Goal: Task Accomplishment & Management: Complete application form

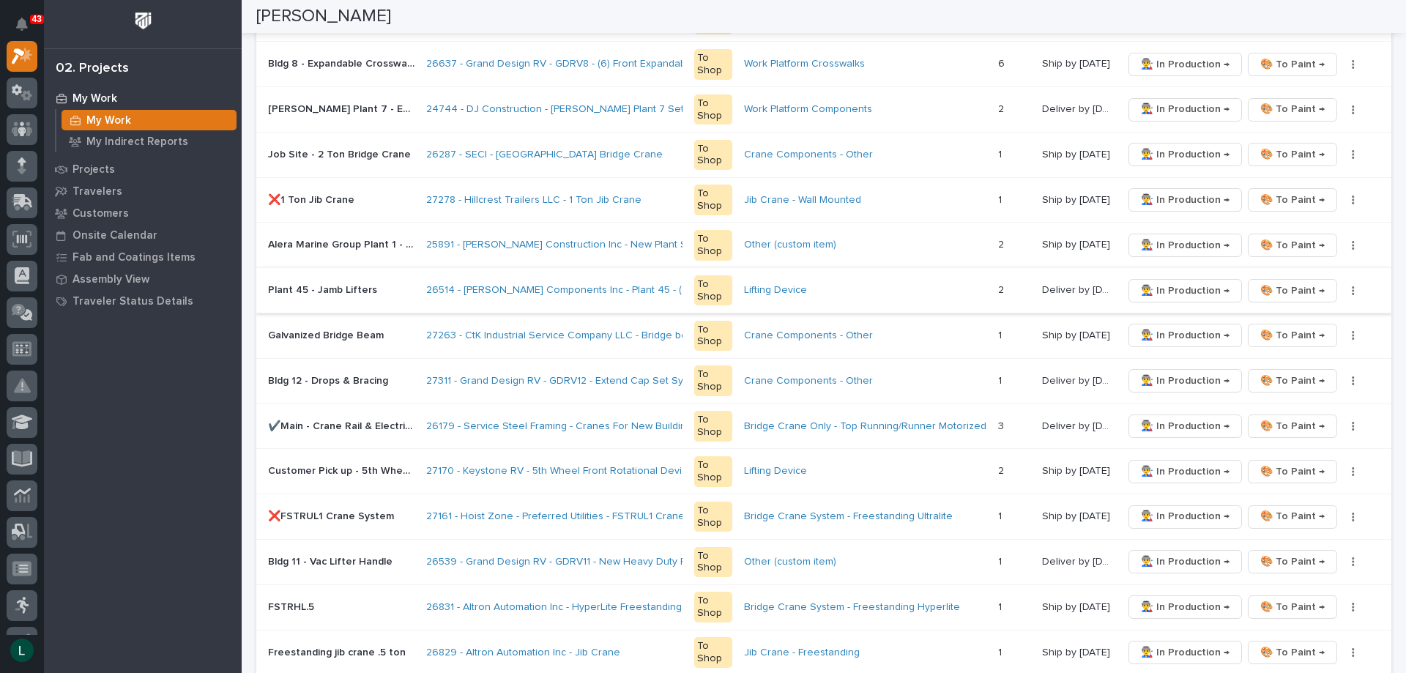
scroll to position [439, 0]
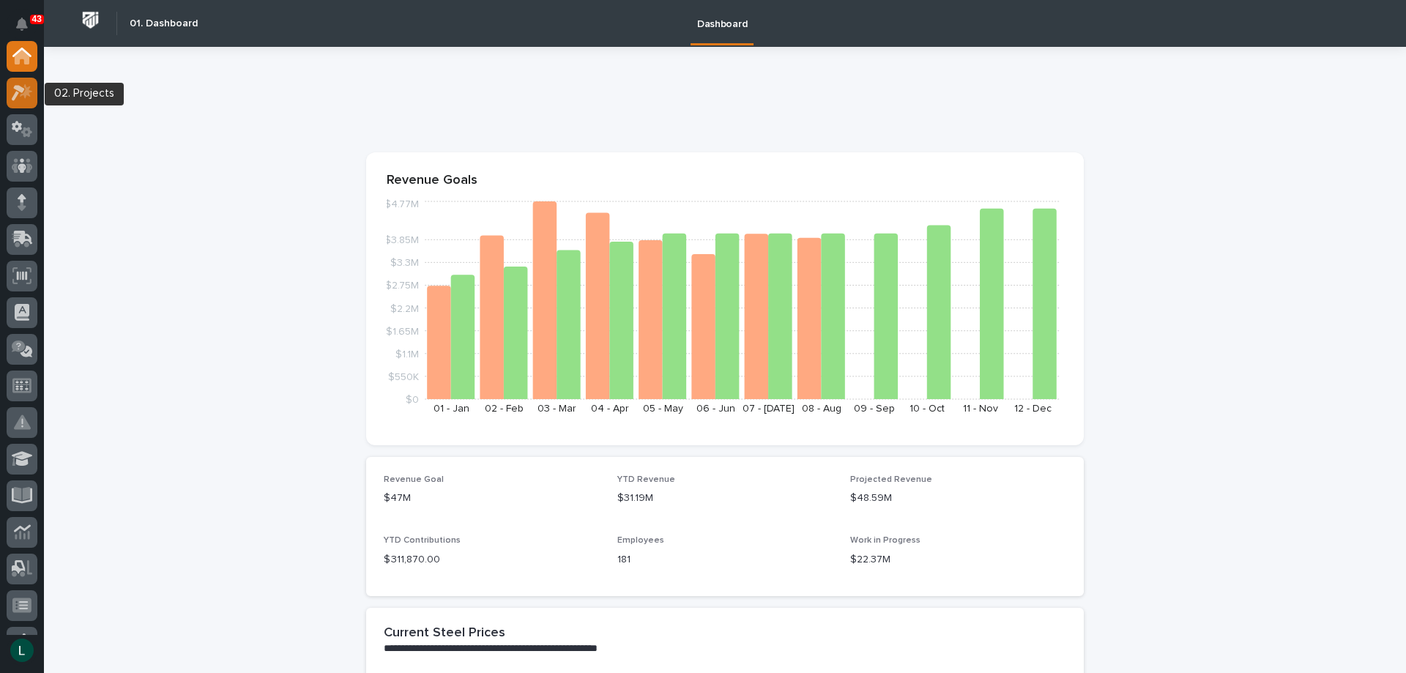
click at [22, 89] on icon at bounding box center [18, 93] width 13 height 16
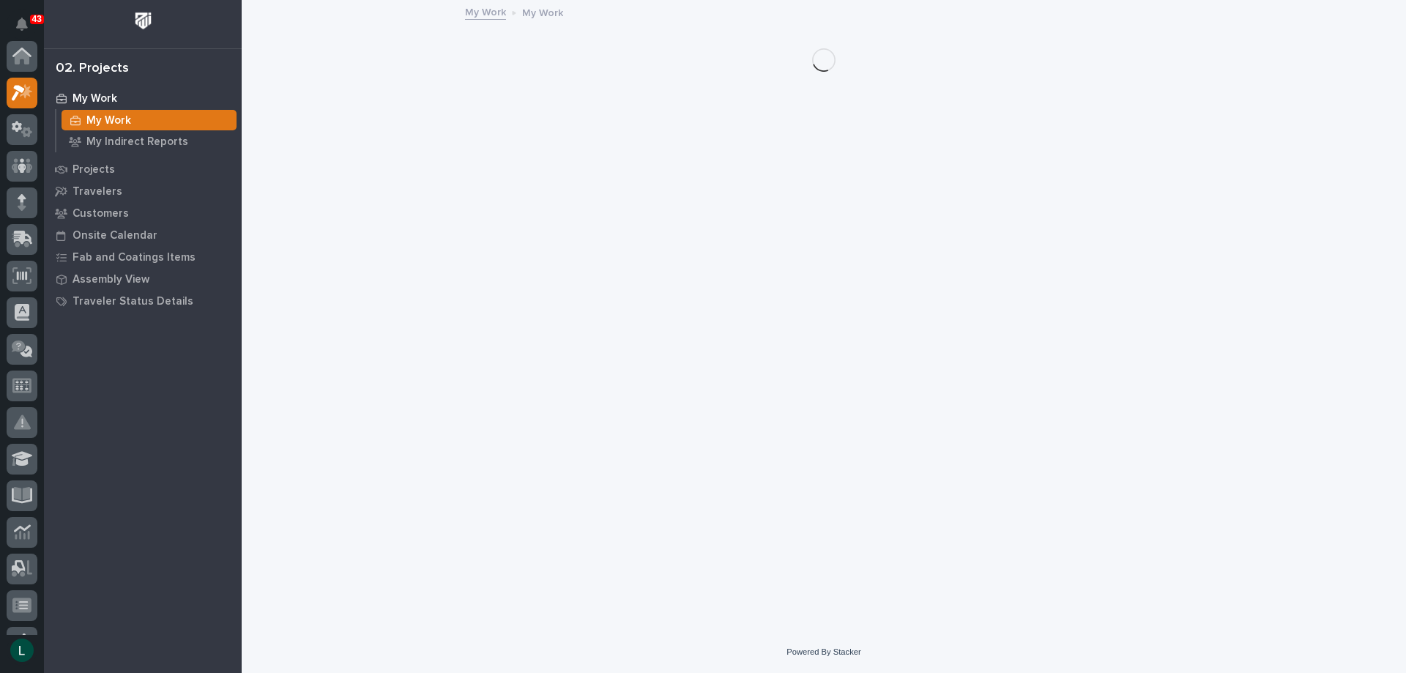
scroll to position [37, 0]
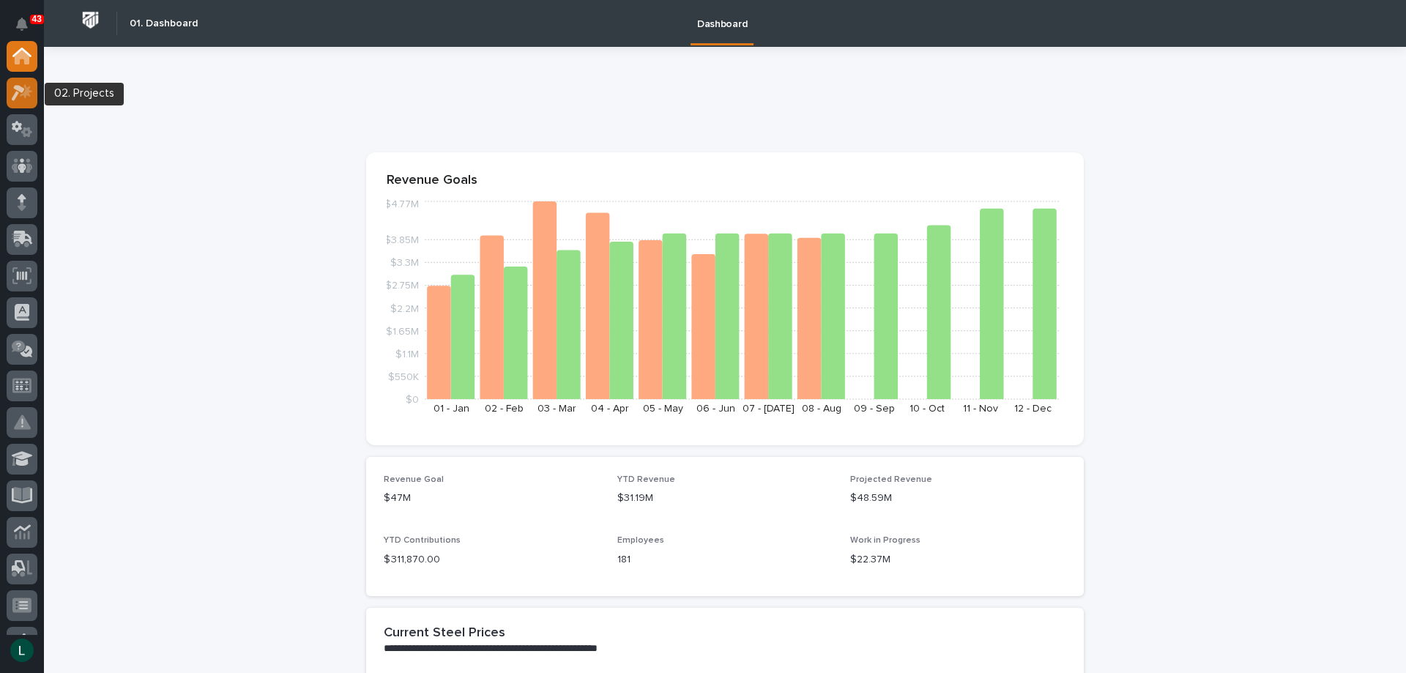
click at [27, 89] on icon at bounding box center [26, 90] width 12 height 15
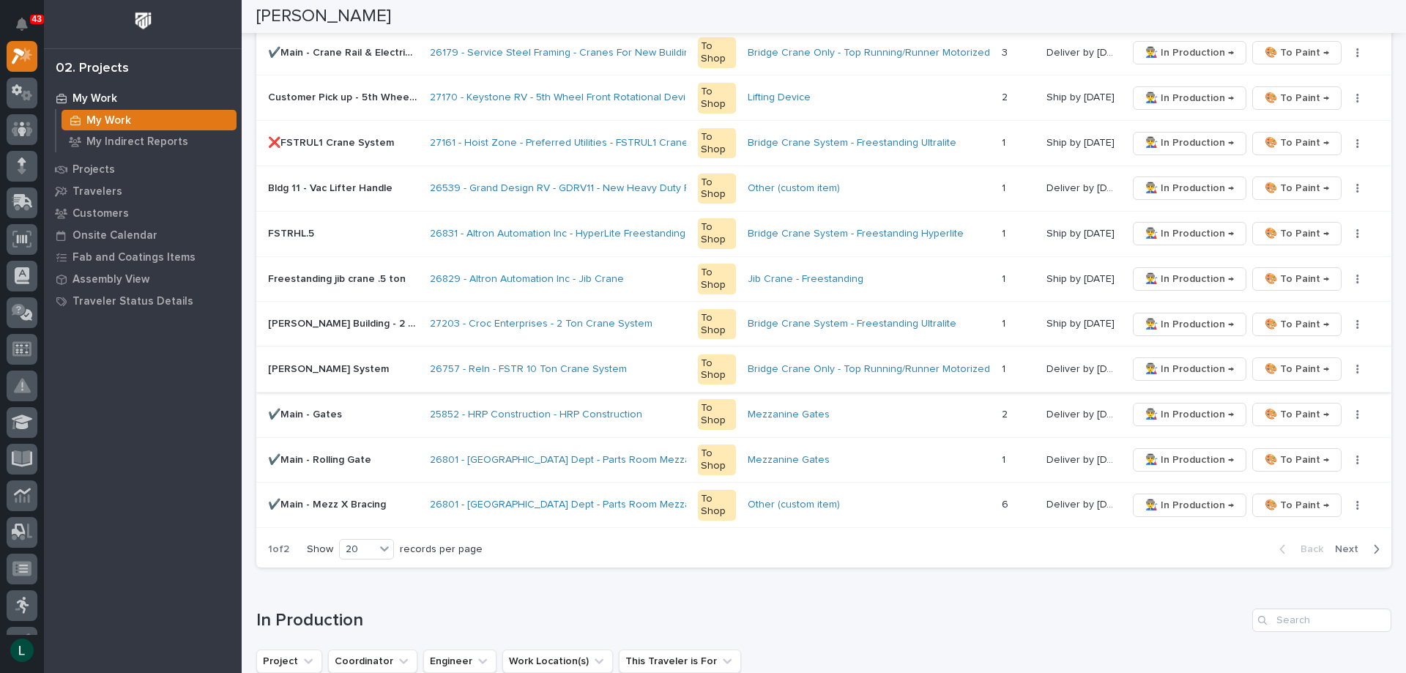
scroll to position [805, 0]
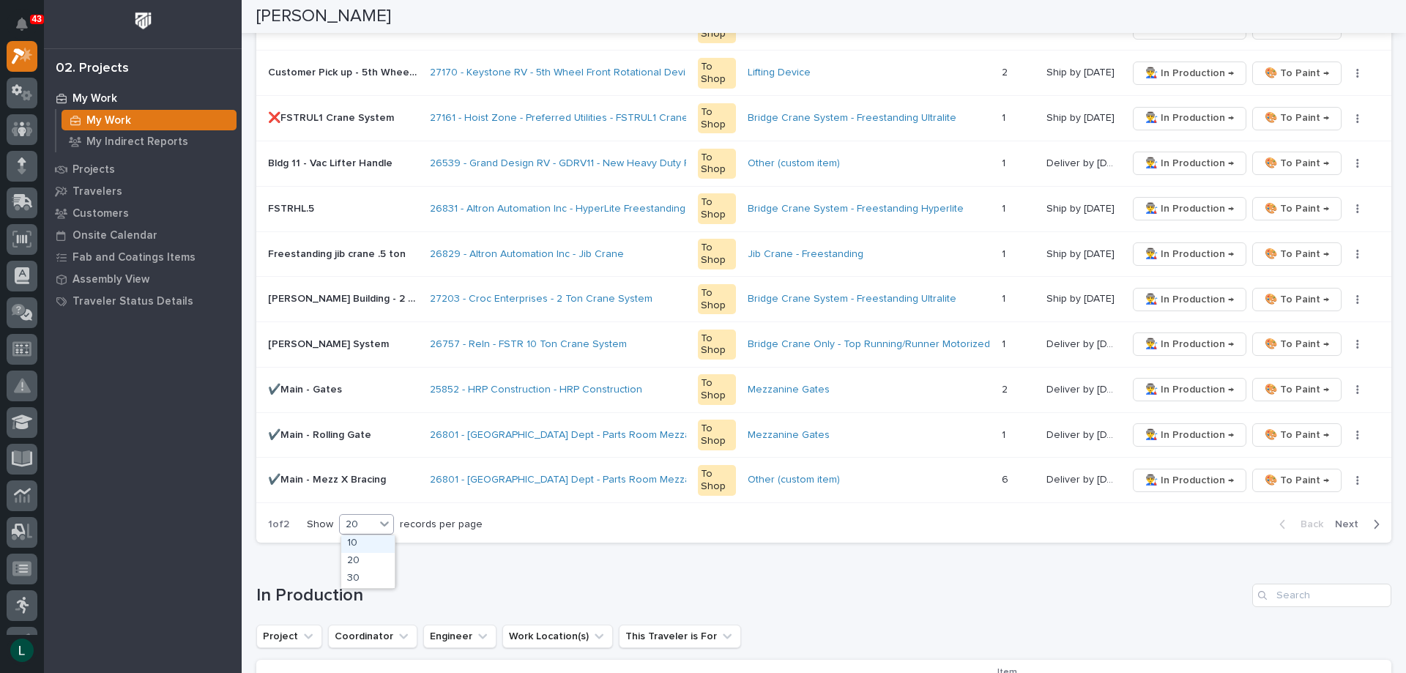
click at [358, 521] on div "20" at bounding box center [357, 524] width 35 height 15
click at [367, 574] on div "30" at bounding box center [367, 579] width 53 height 18
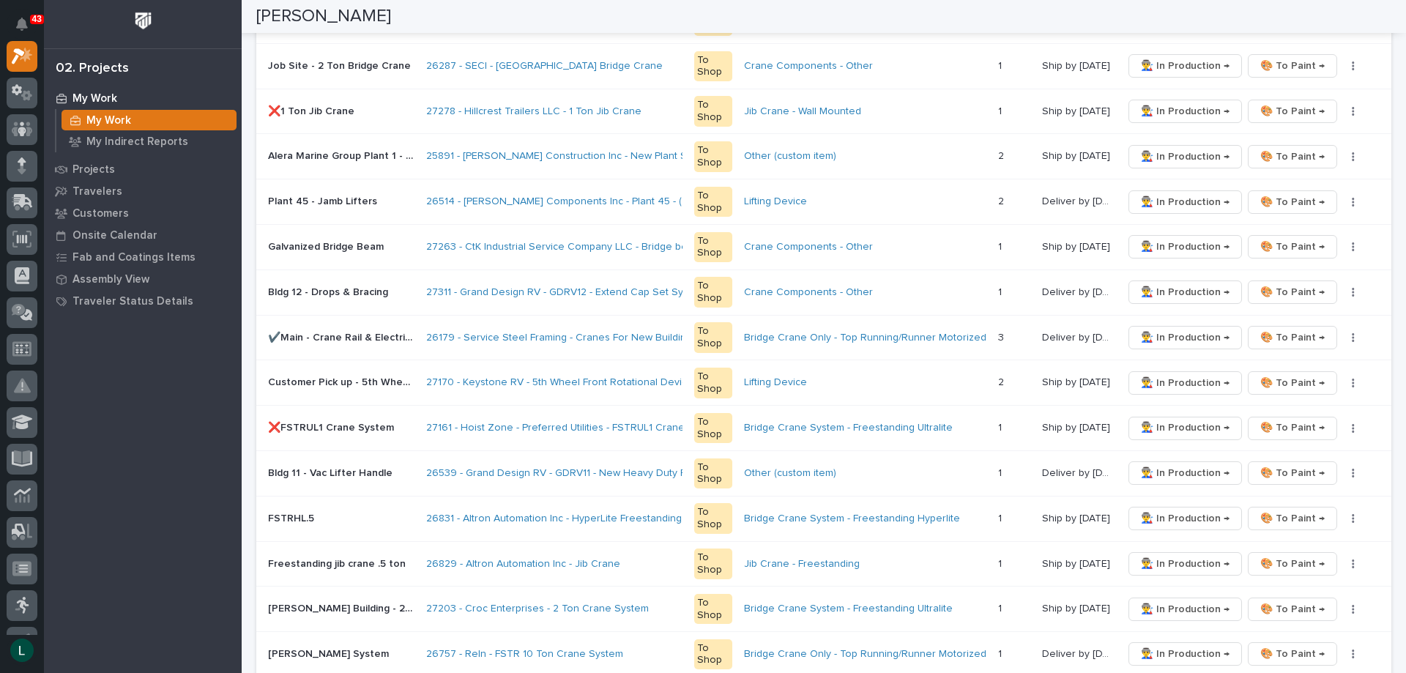
scroll to position [439, 0]
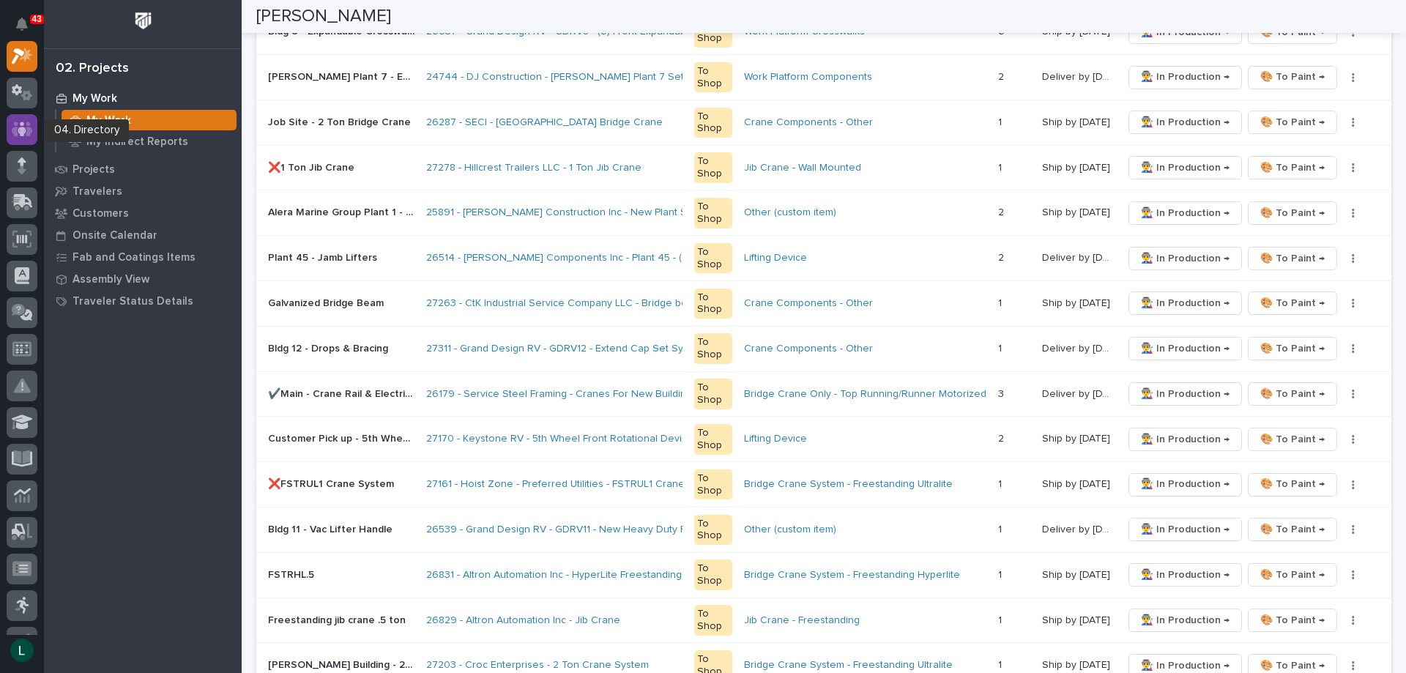
click at [26, 127] on icon at bounding box center [22, 129] width 21 height 17
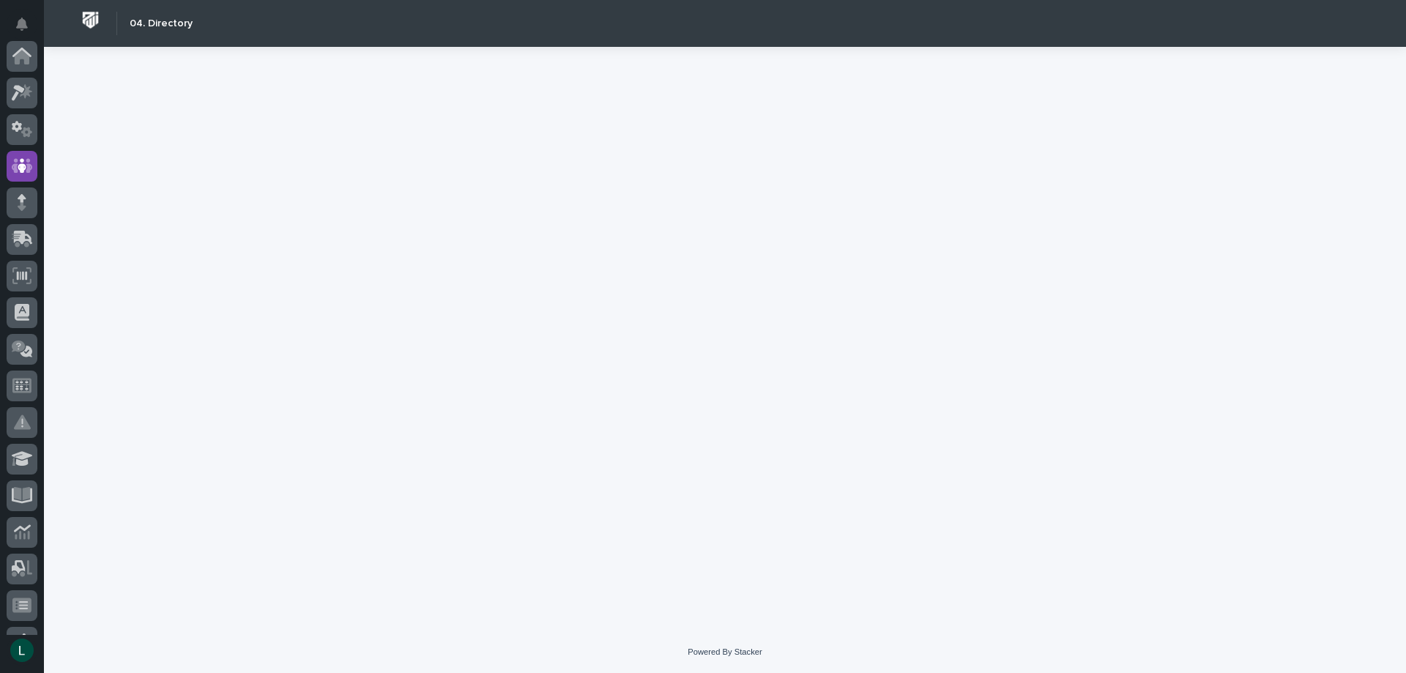
scroll to position [110, 0]
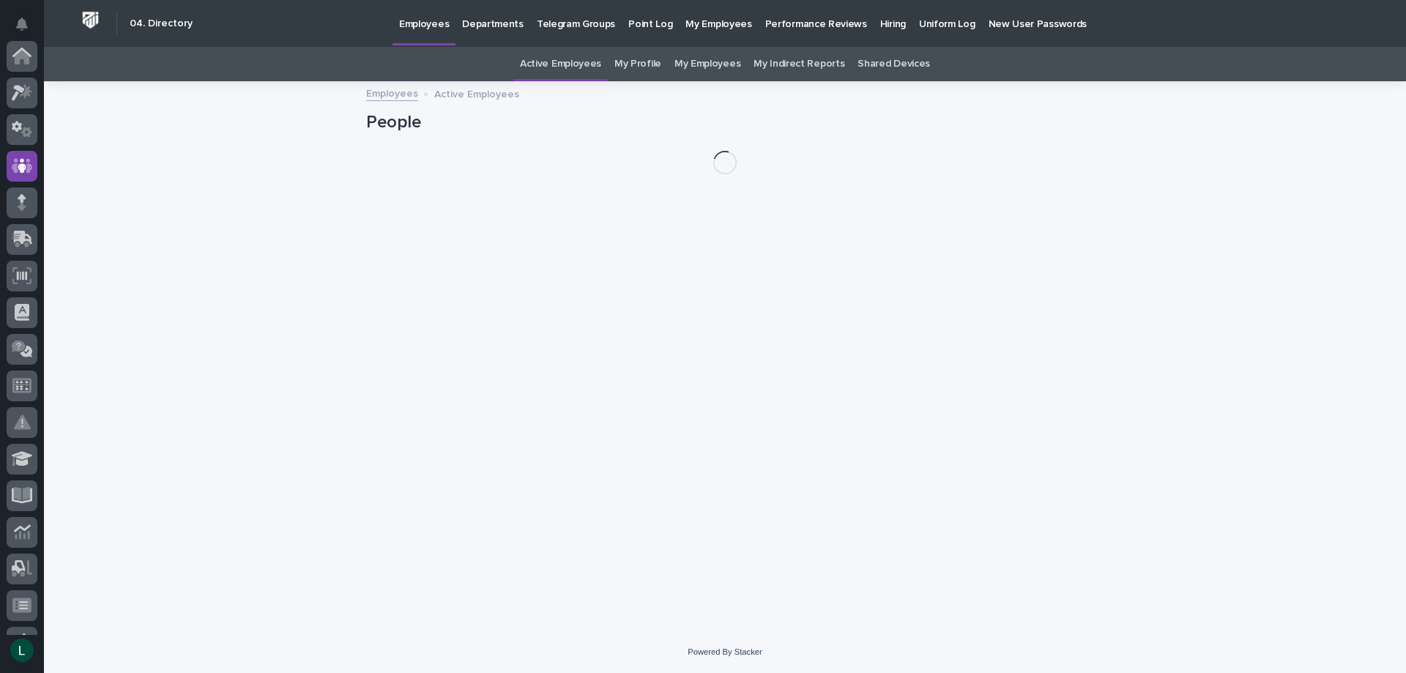
scroll to position [110, 0]
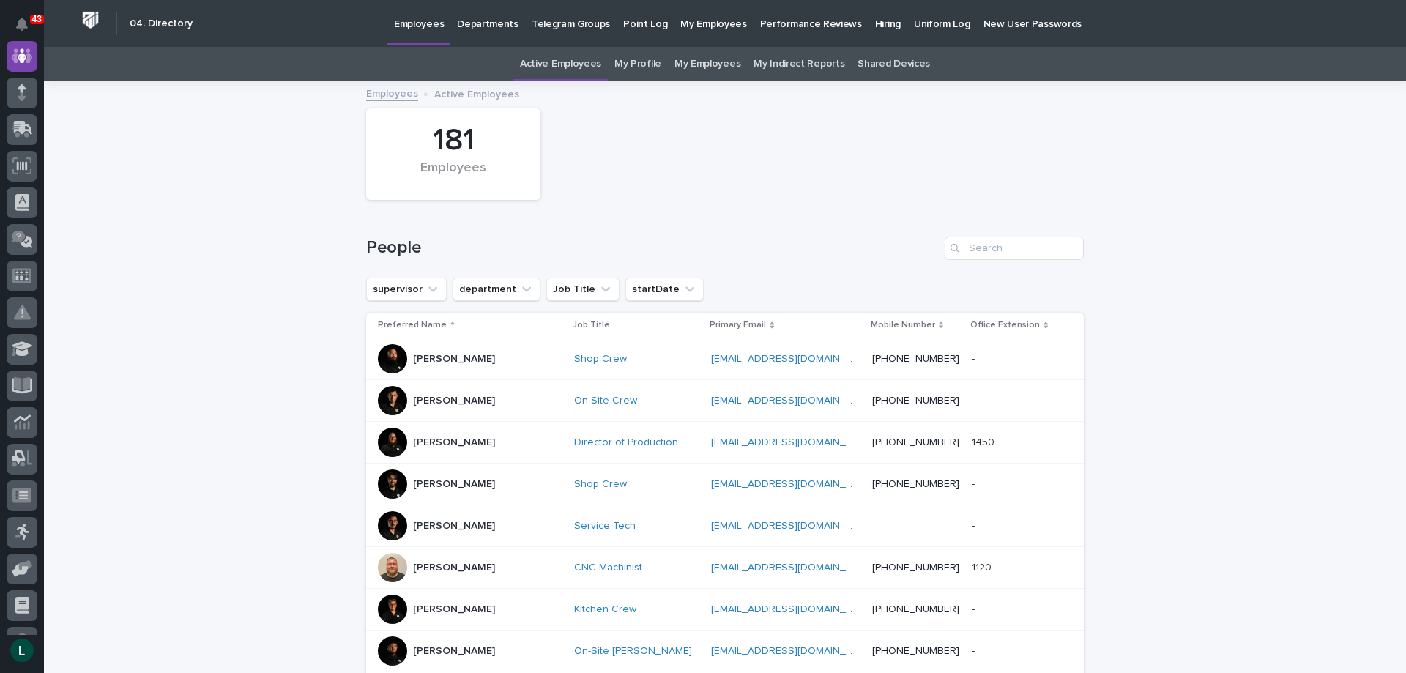
click at [699, 64] on link "My Employees" at bounding box center [707, 64] width 66 height 34
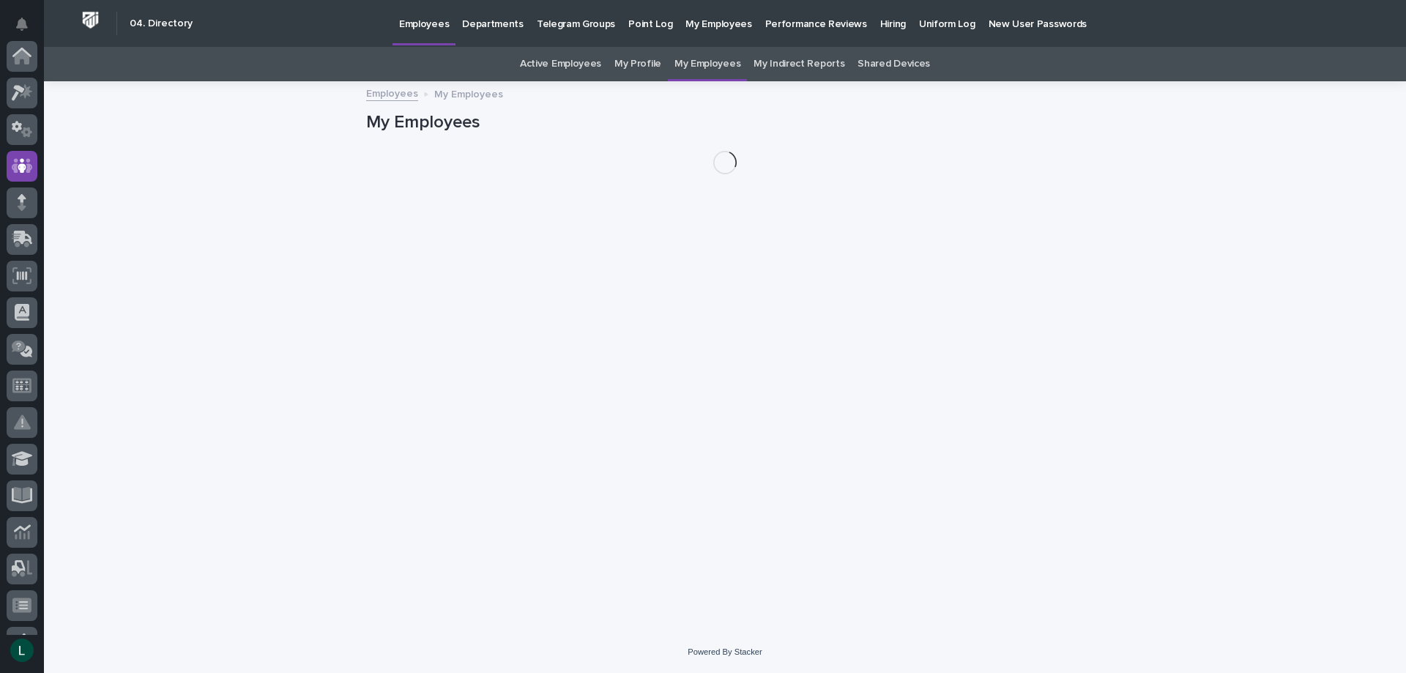
scroll to position [110, 0]
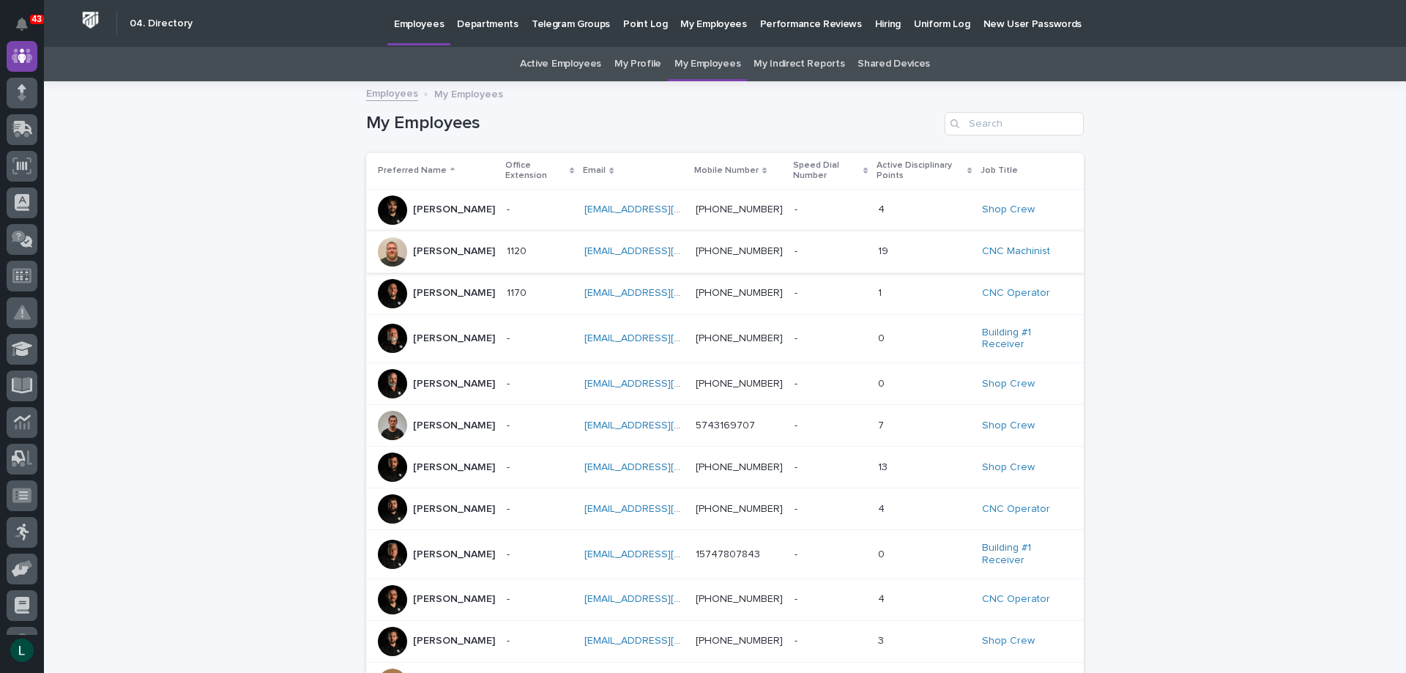
click at [610, 251] on link "ajohnston@pwiworks.com" at bounding box center [666, 251] width 165 height 10
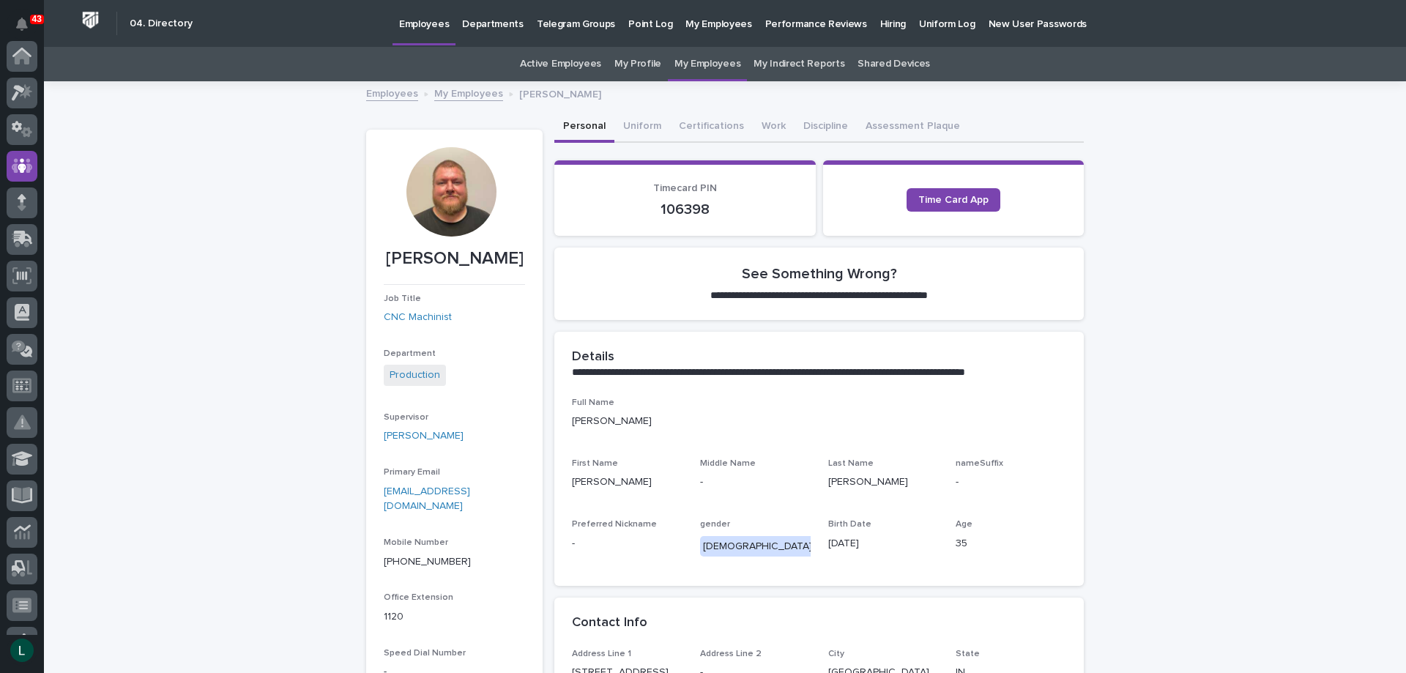
scroll to position [110, 0]
click at [810, 127] on button "Discipline" at bounding box center [825, 127] width 62 height 31
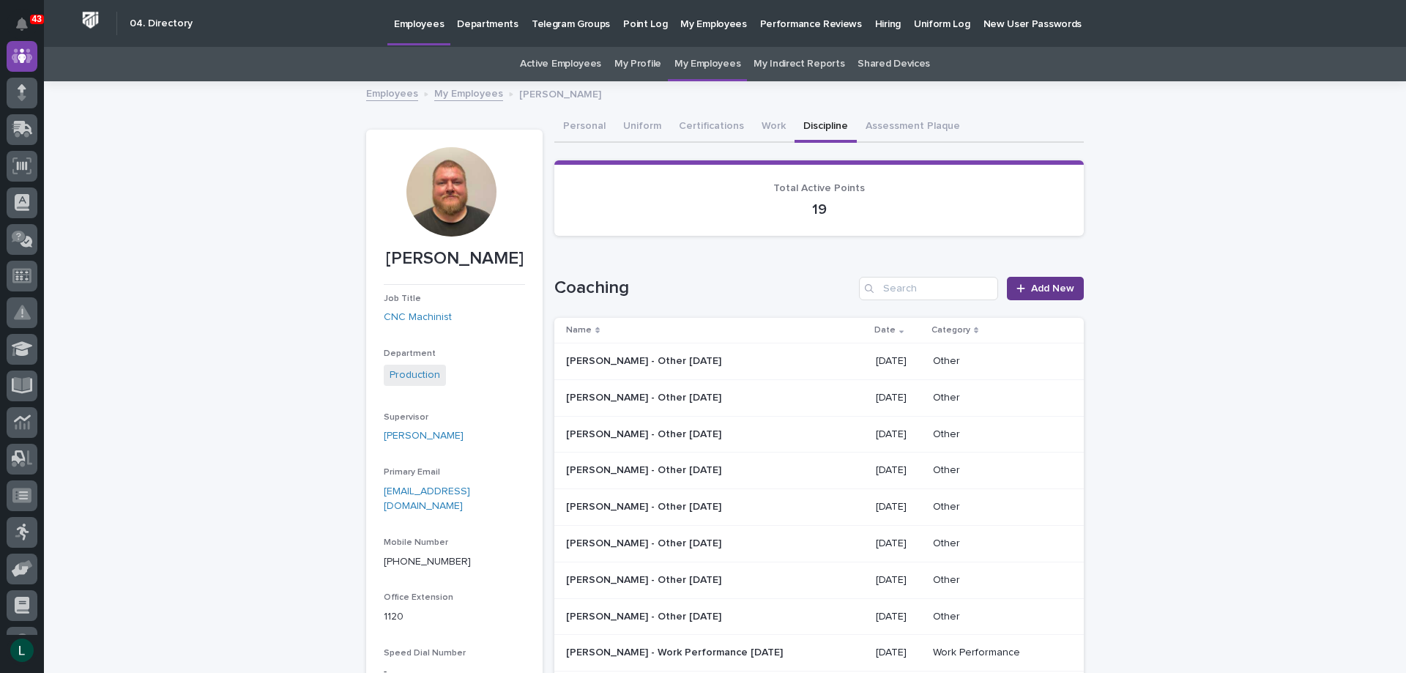
click at [1049, 288] on span "Add New" at bounding box center [1052, 288] width 43 height 10
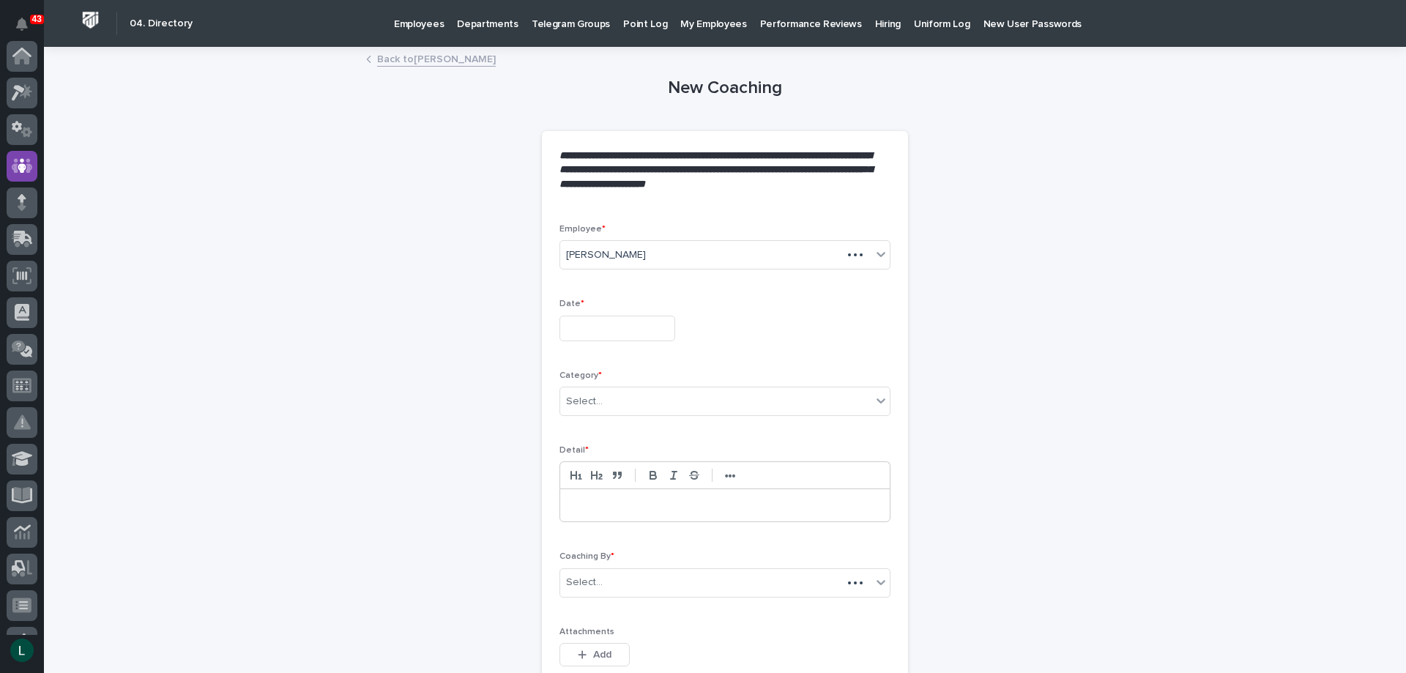
scroll to position [110, 0]
click at [581, 325] on input "text" at bounding box center [617, 329] width 116 height 26
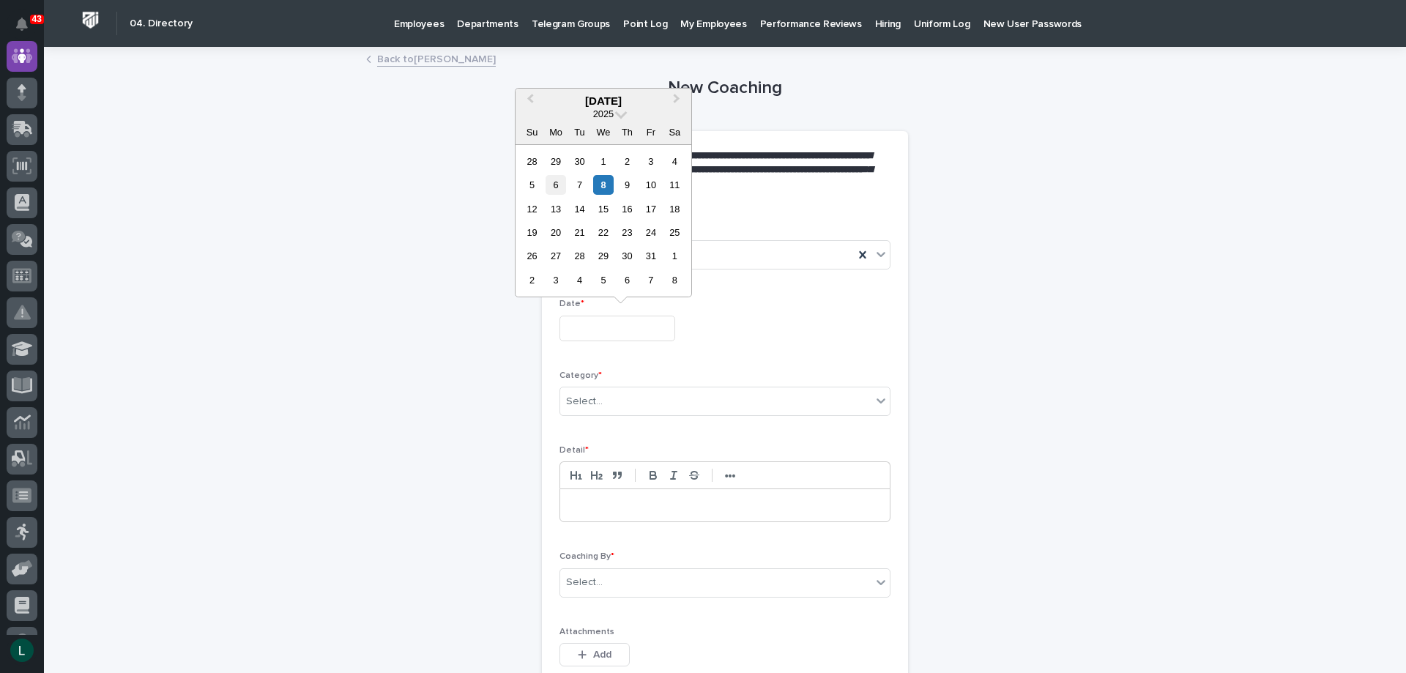
click at [556, 186] on div "6" at bounding box center [555, 185] width 20 height 20
type input "**********"
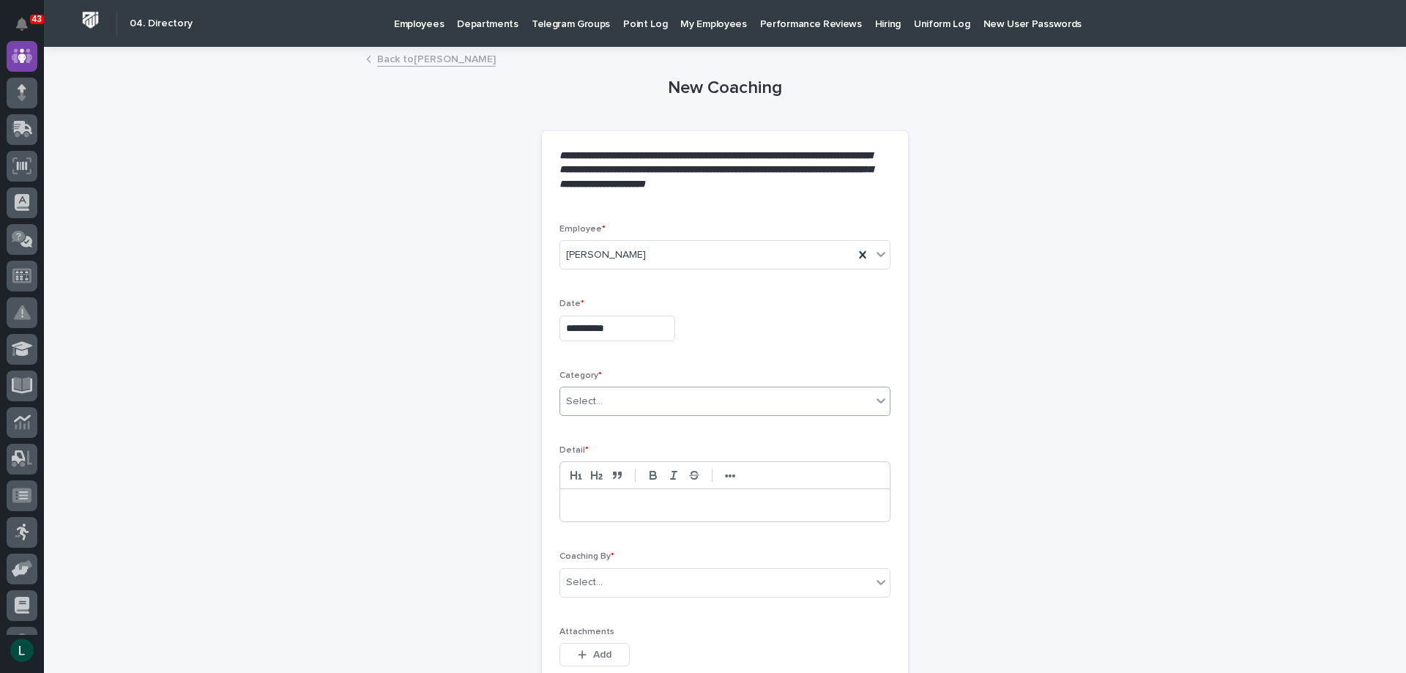
click at [746, 391] on div "Select..." at bounding box center [715, 401] width 311 height 24
click at [708, 501] on div "Other" at bounding box center [719, 506] width 329 height 26
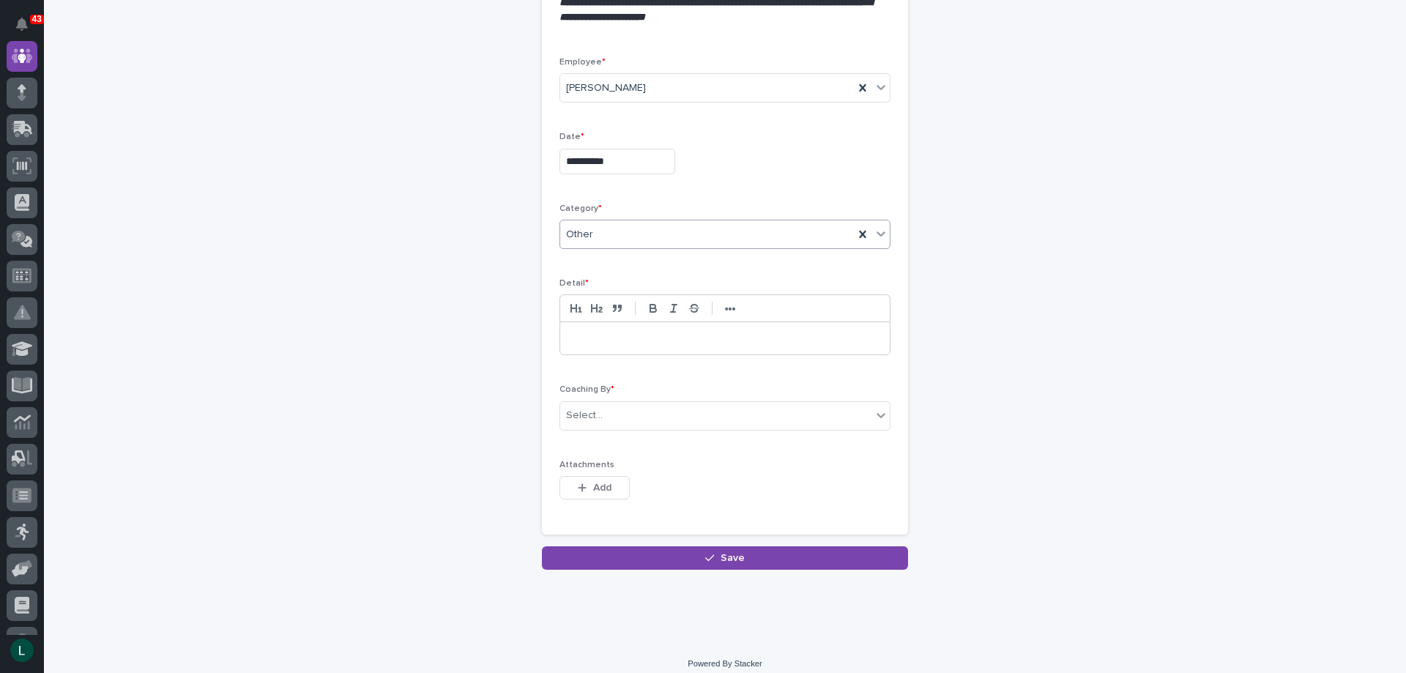
scroll to position [179, 0]
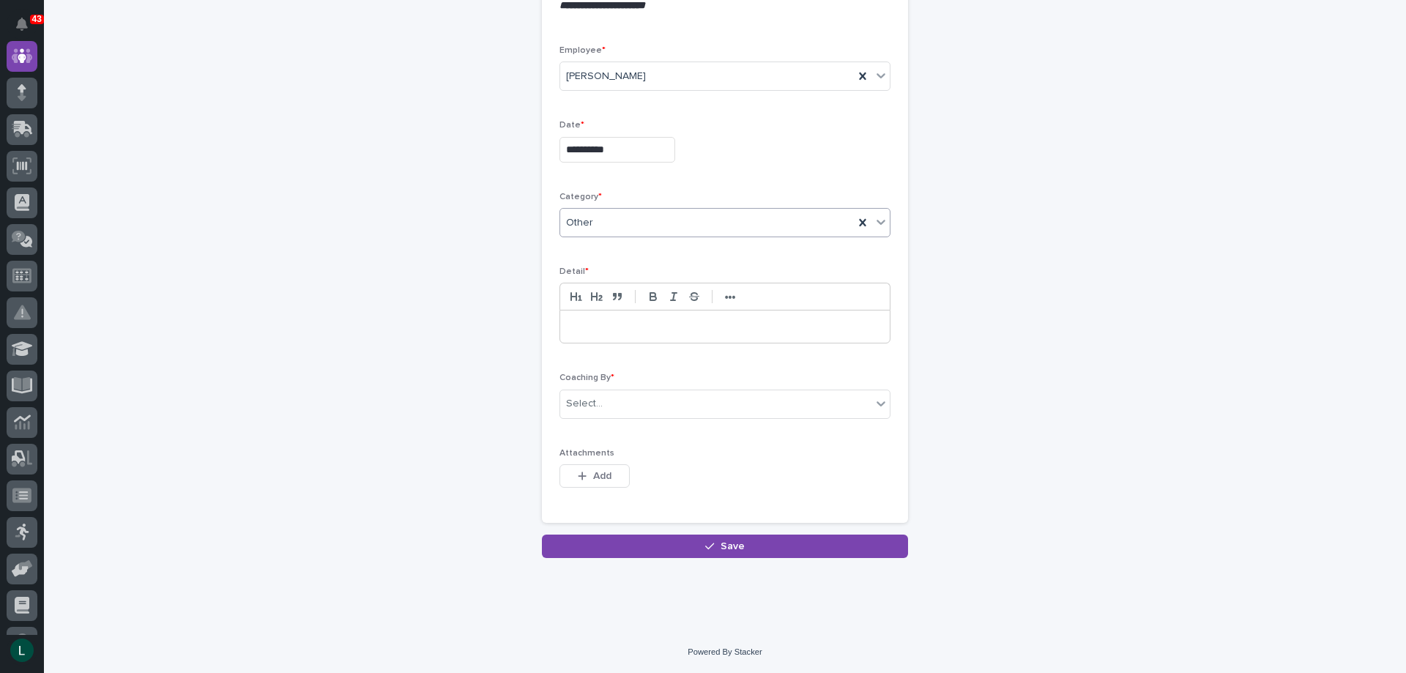
click at [709, 327] on p at bounding box center [724, 326] width 307 height 15
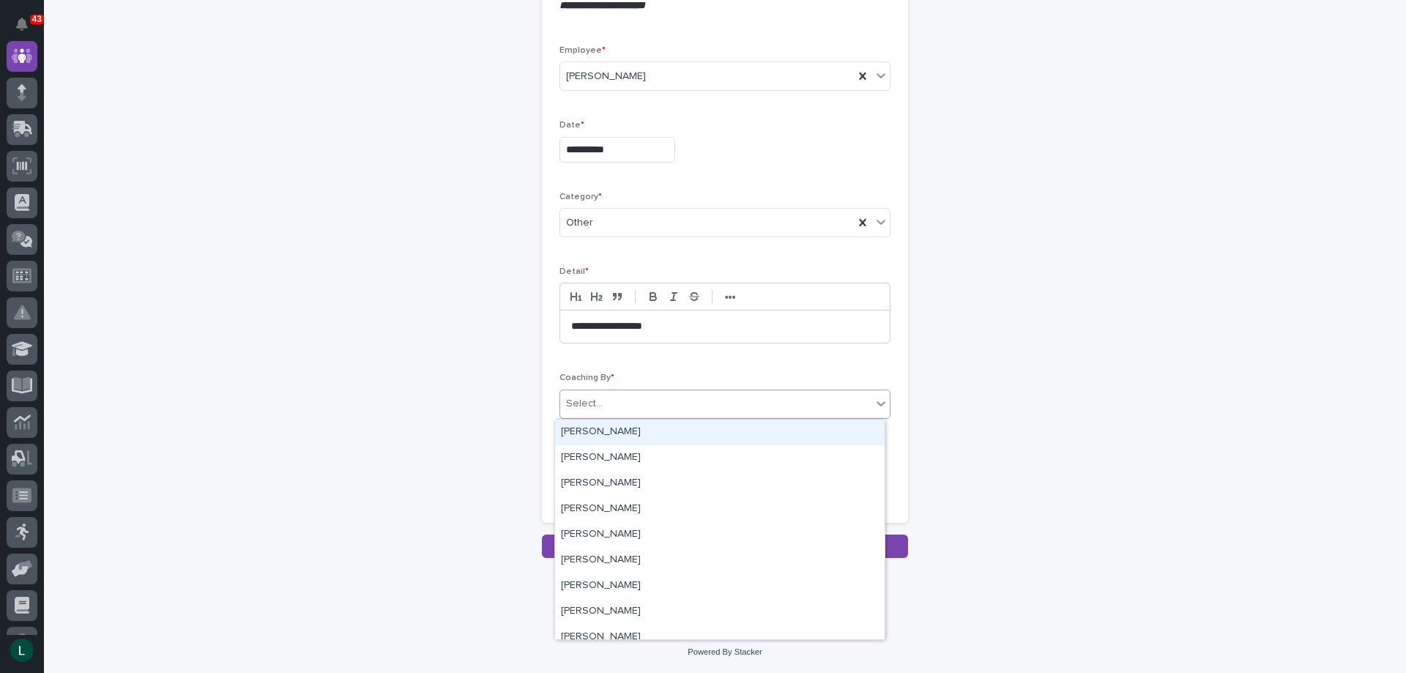
click at [666, 390] on div "Select..." at bounding box center [724, 403] width 331 height 29
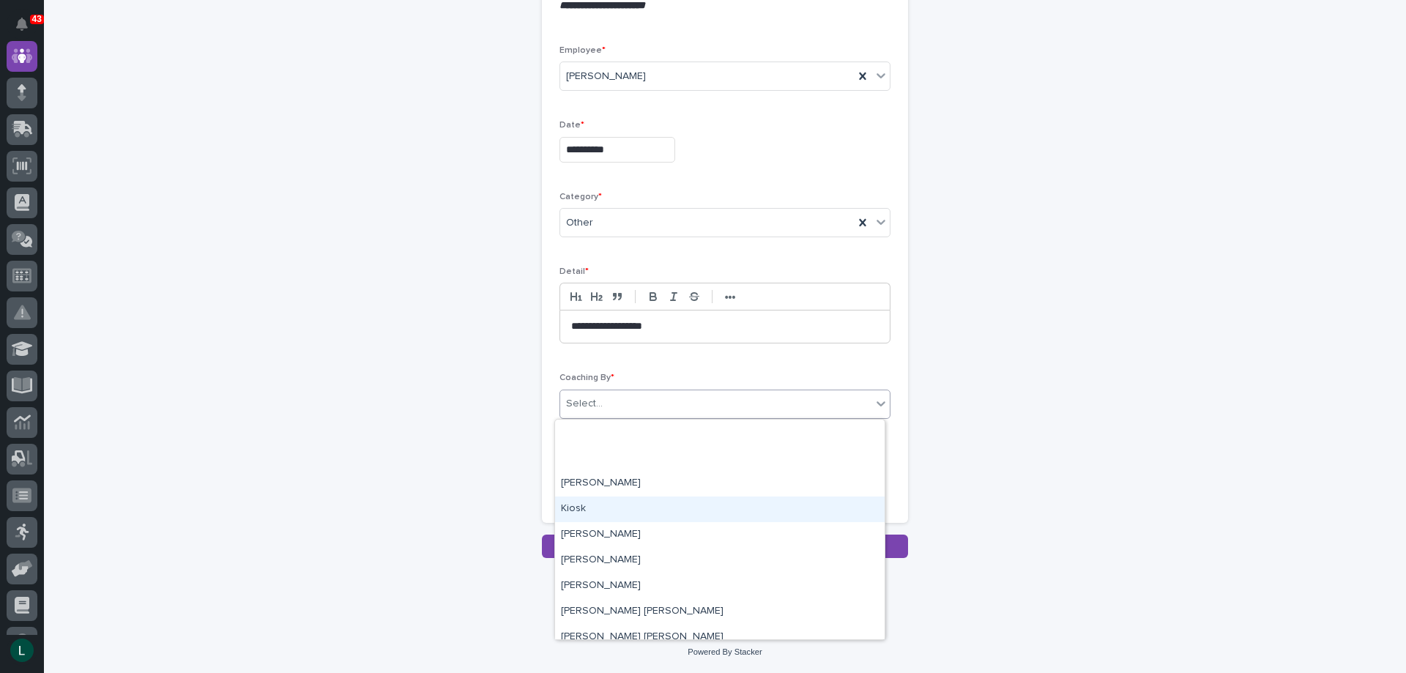
scroll to position [4392, 0]
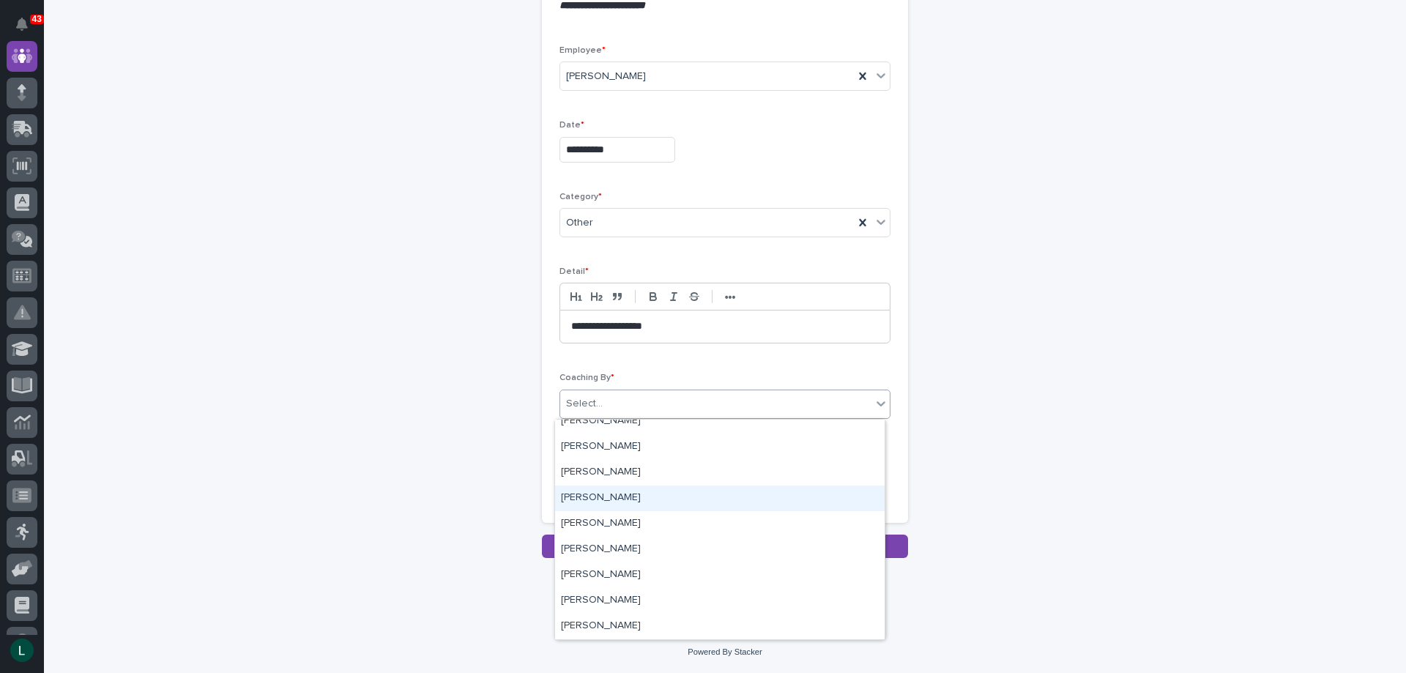
click at [671, 490] on div "[PERSON_NAME]" at bounding box center [719, 498] width 329 height 26
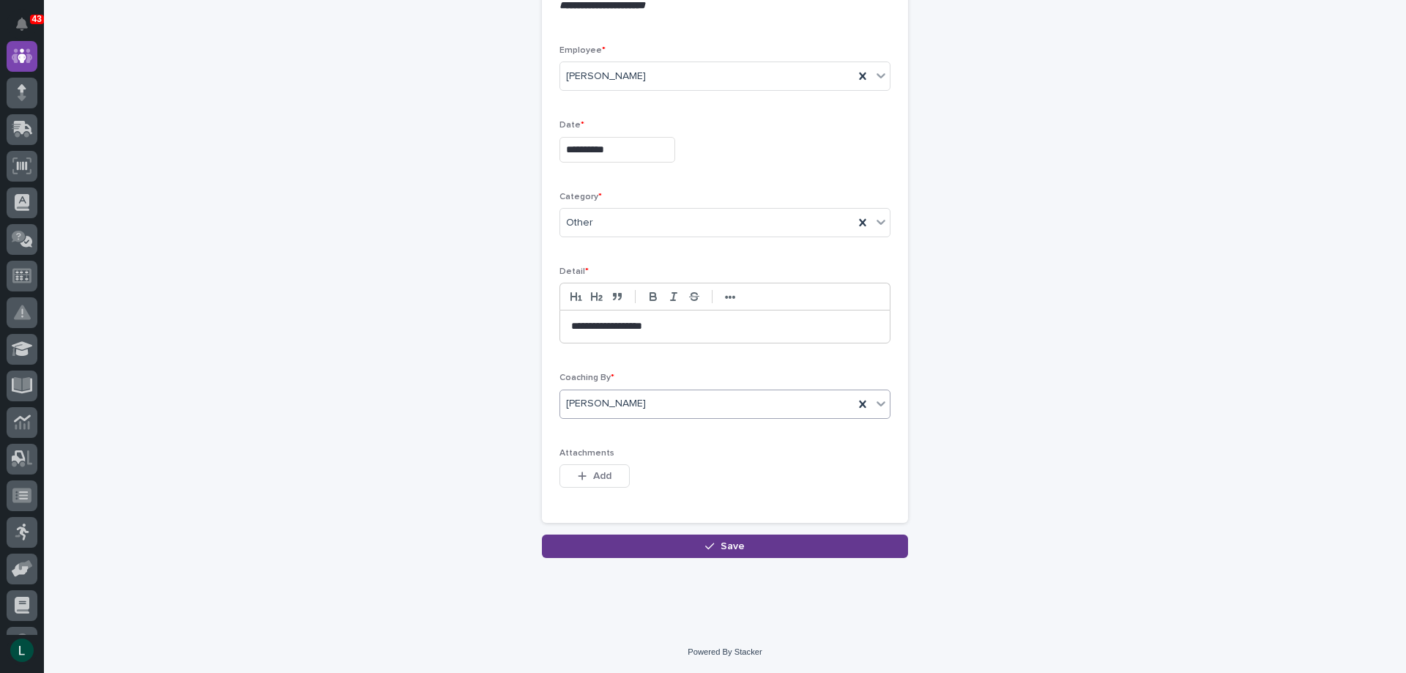
click at [720, 541] on span "Save" at bounding box center [732, 546] width 24 height 10
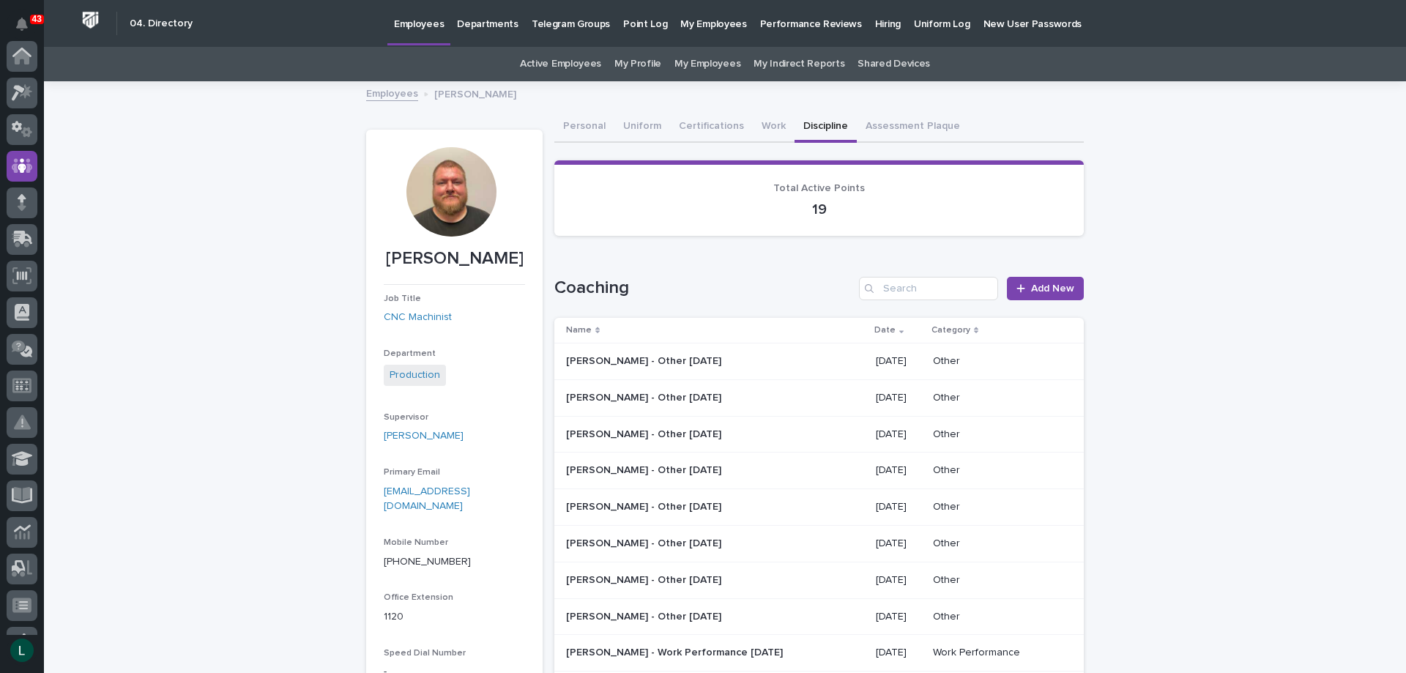
scroll to position [110, 0]
click at [1033, 286] on span "Add New" at bounding box center [1052, 288] width 43 height 10
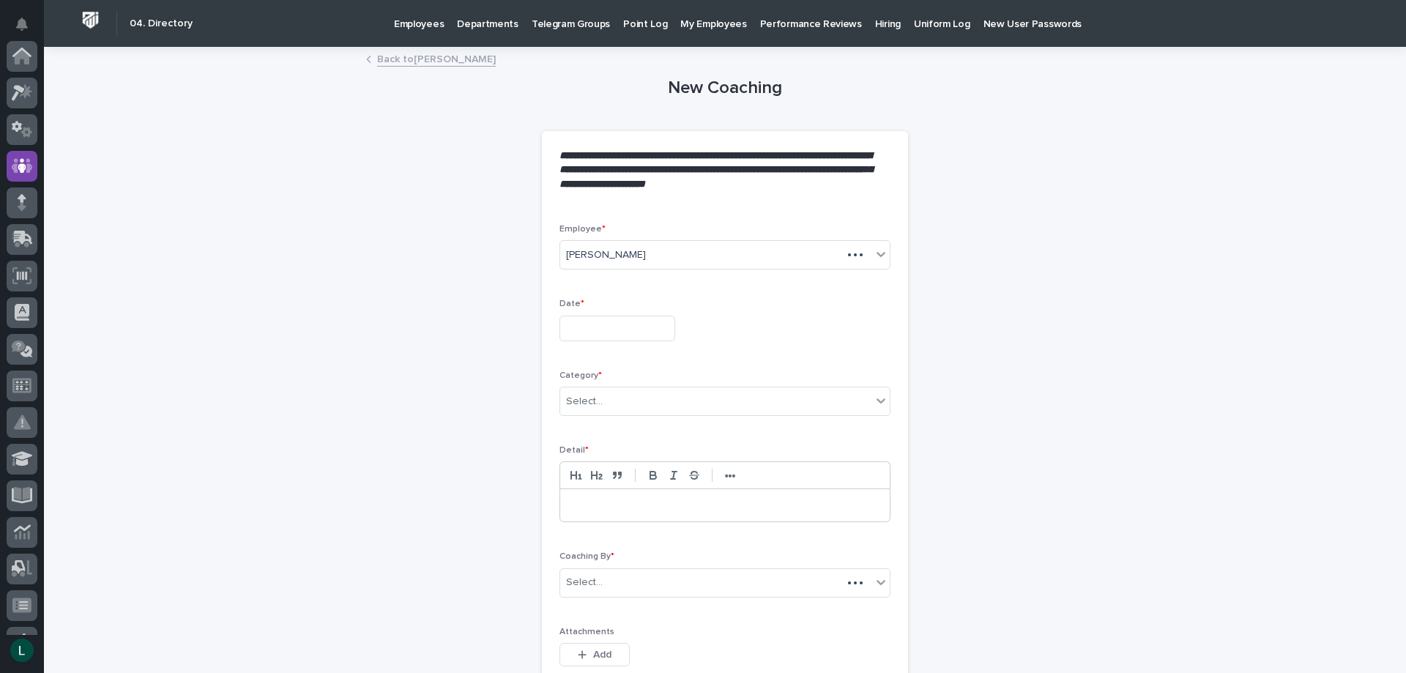
scroll to position [110, 0]
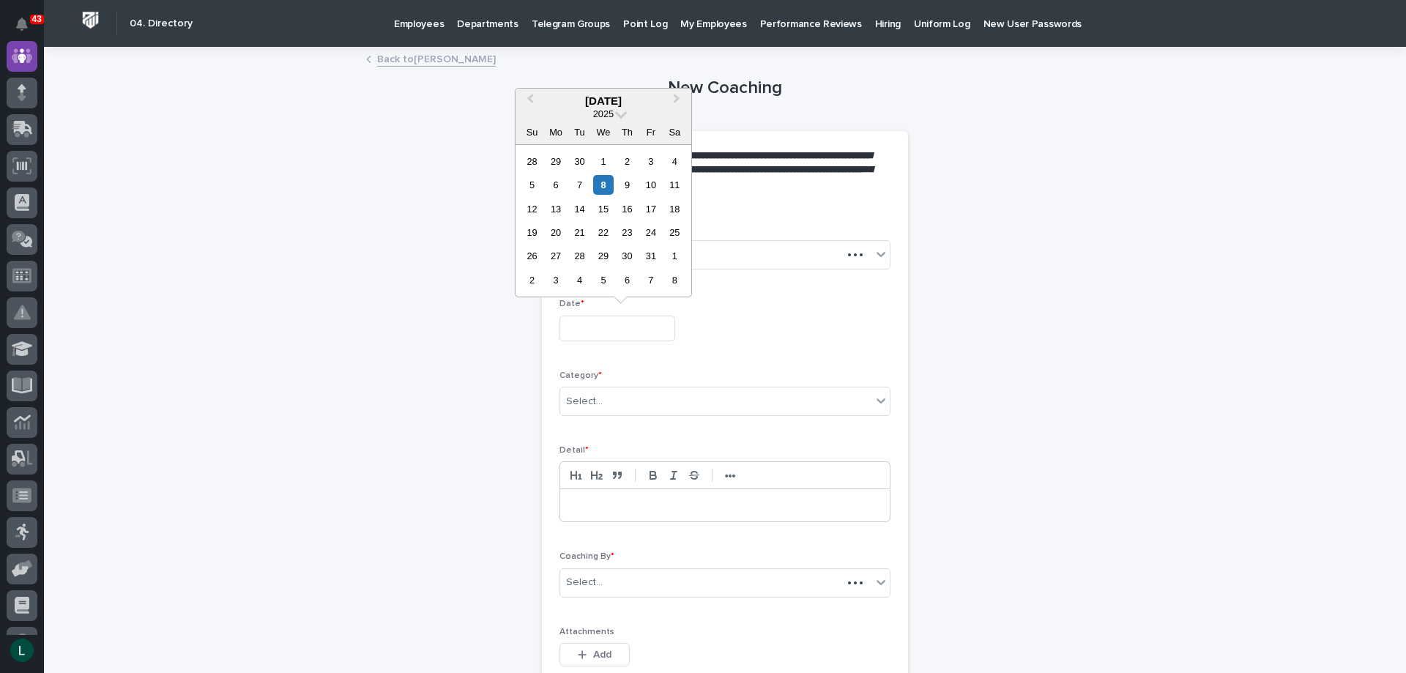
click at [615, 329] on input "text" at bounding box center [617, 329] width 116 height 26
click at [582, 183] on div "7" at bounding box center [580, 185] width 20 height 20
type input "**********"
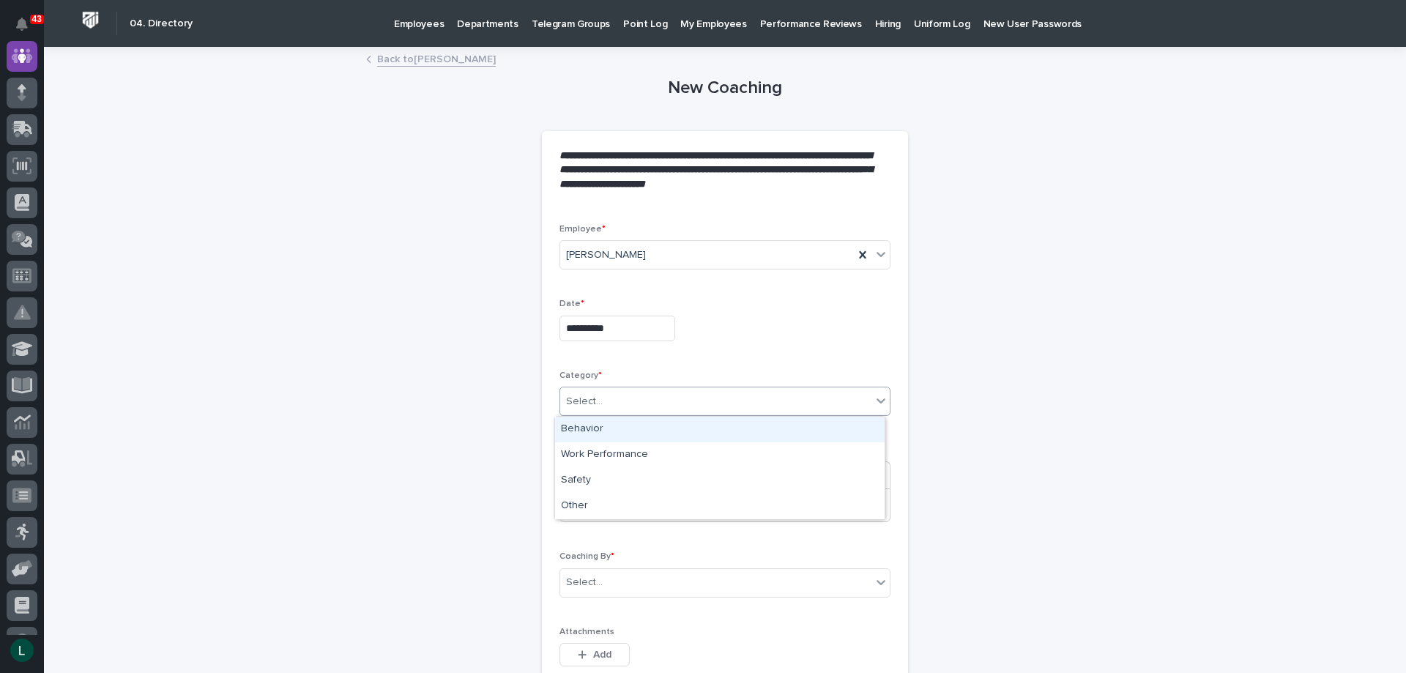
click at [684, 392] on div "Select..." at bounding box center [715, 401] width 311 height 24
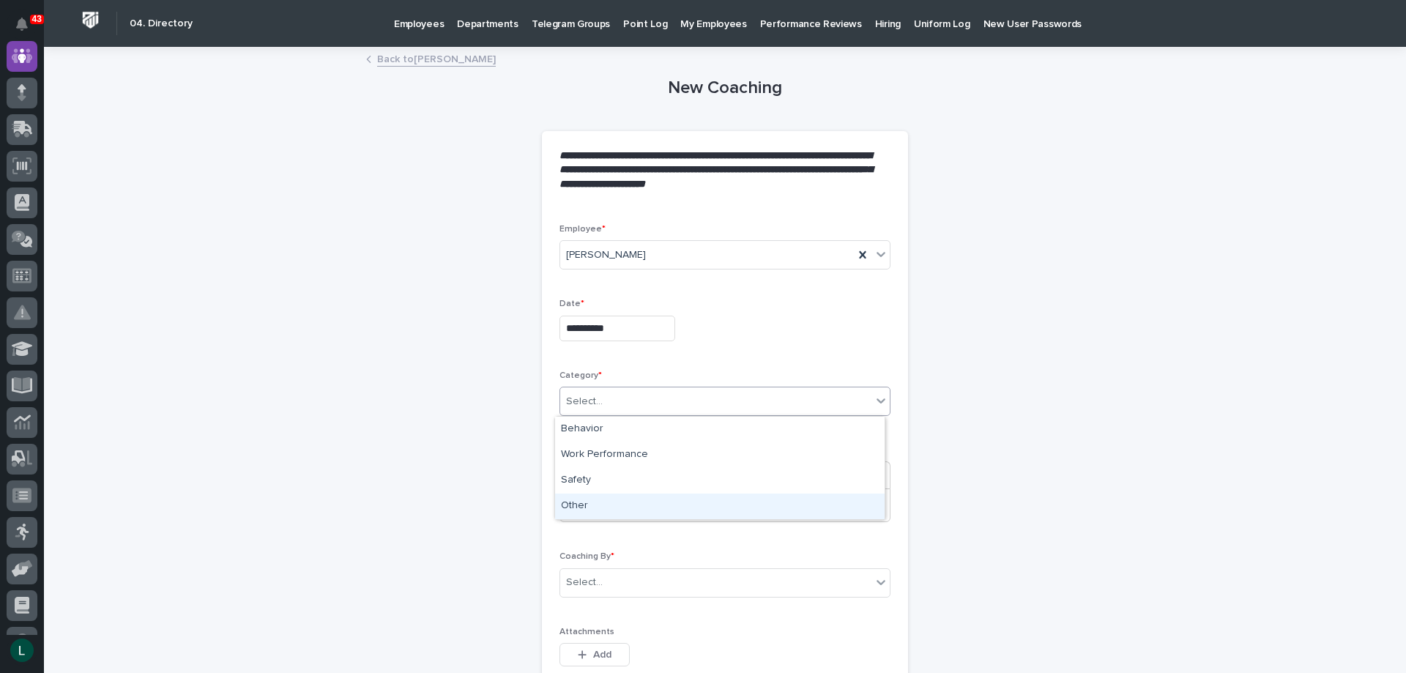
click at [688, 503] on div "Other" at bounding box center [719, 506] width 329 height 26
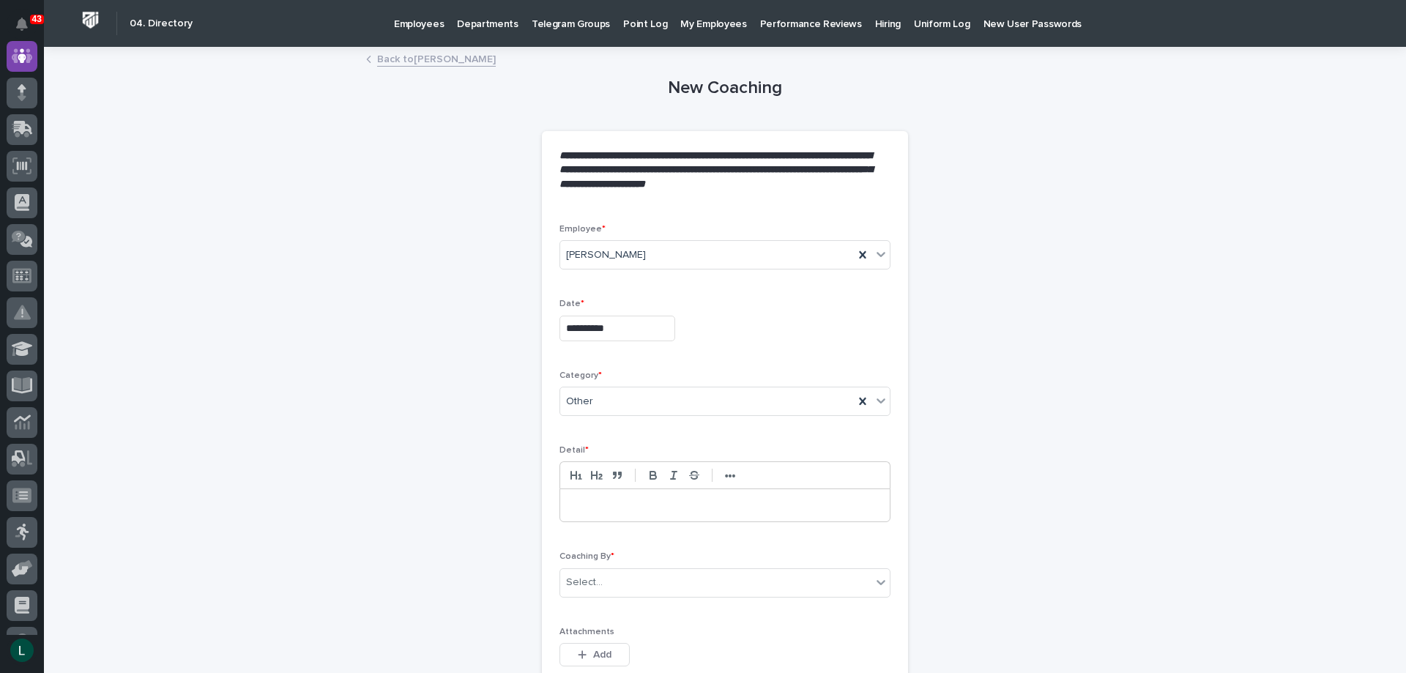
click at [717, 504] on p at bounding box center [724, 505] width 307 height 15
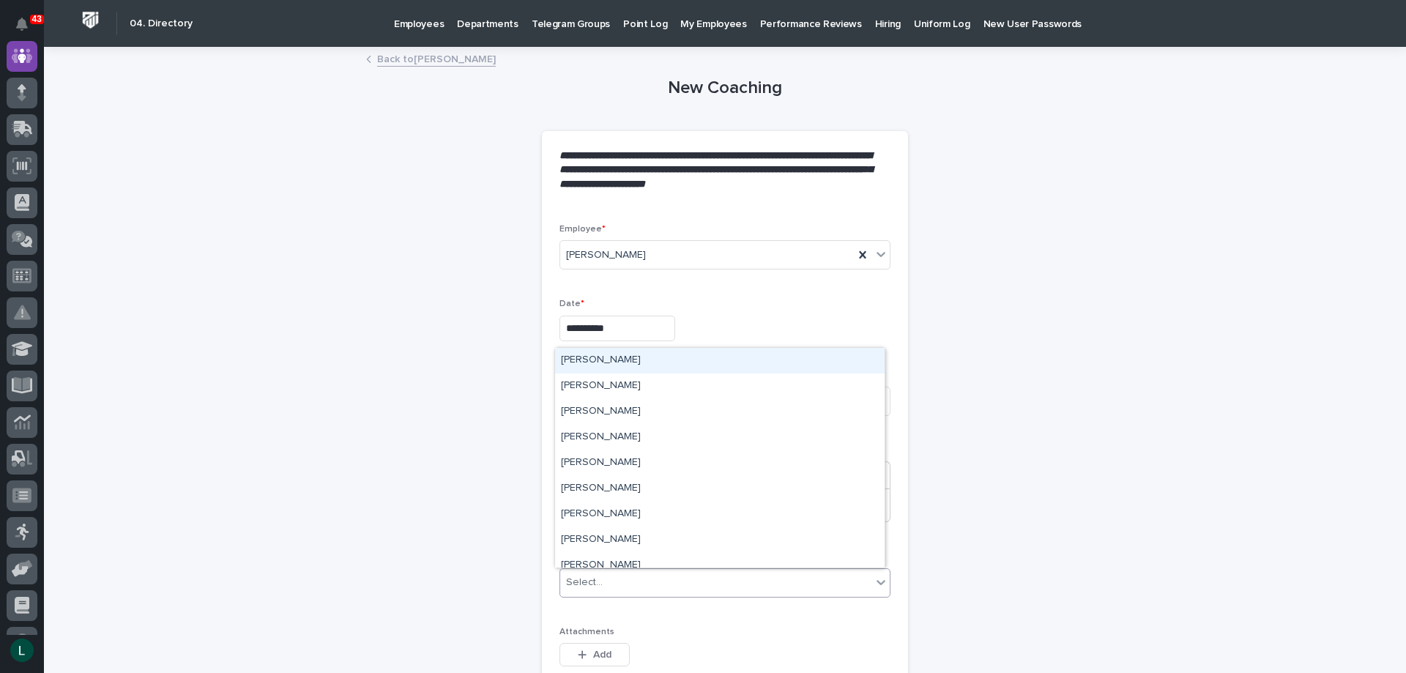
click at [660, 575] on div "Select..." at bounding box center [715, 582] width 311 height 24
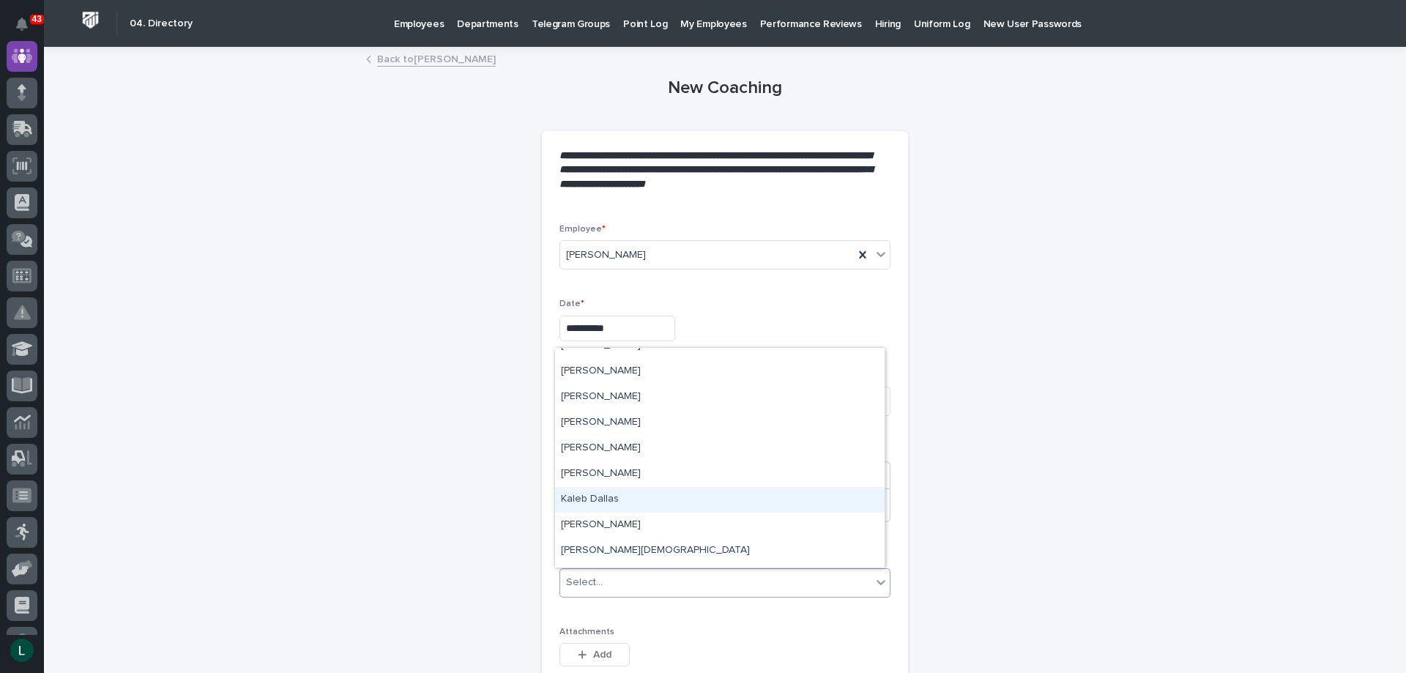
scroll to position [4319, 0]
click at [622, 496] on div "[PERSON_NAME]" at bounding box center [719, 500] width 329 height 26
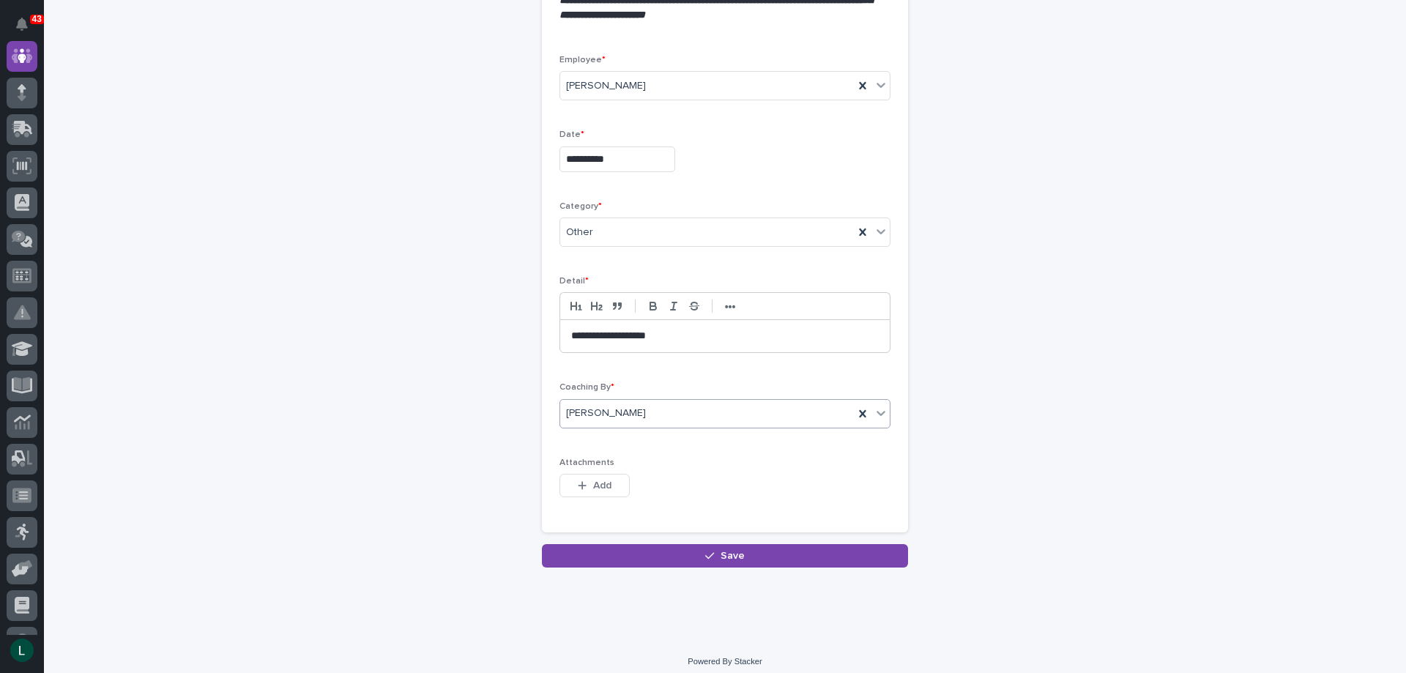
scroll to position [179, 0]
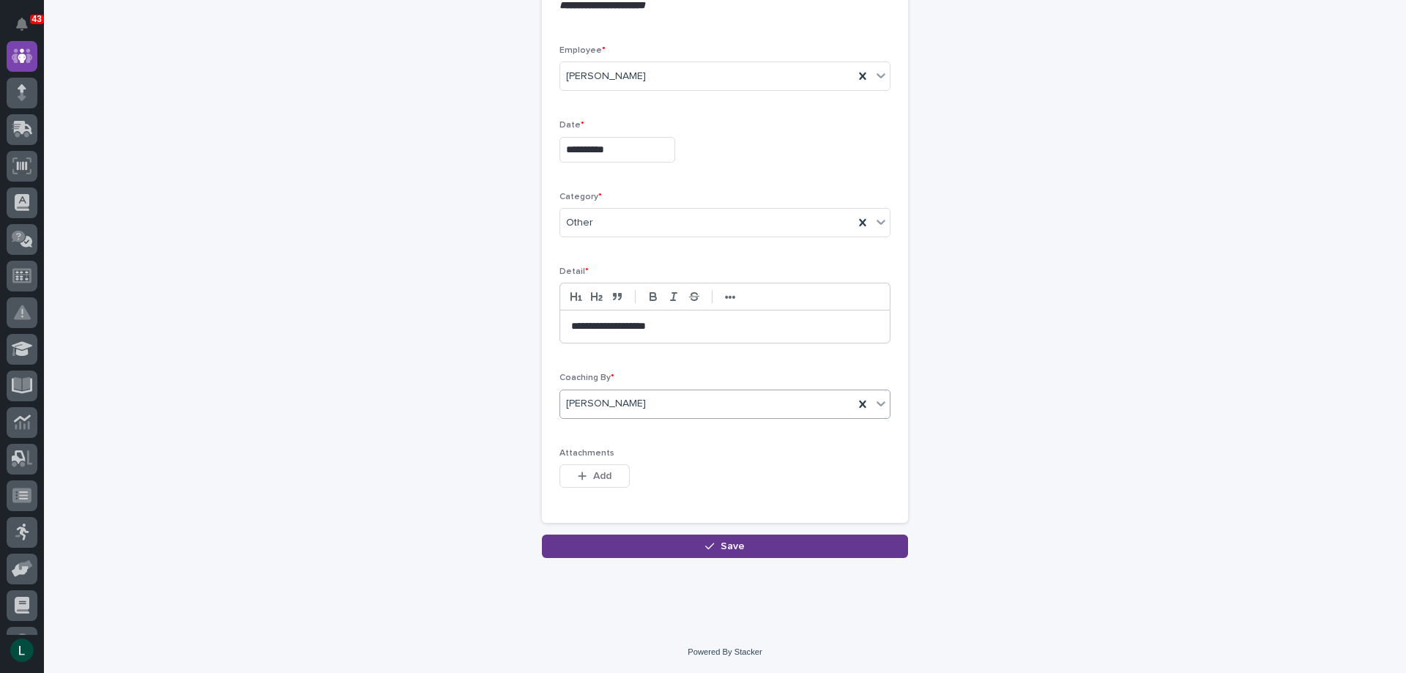
click at [707, 540] on button "Save" at bounding box center [725, 545] width 366 height 23
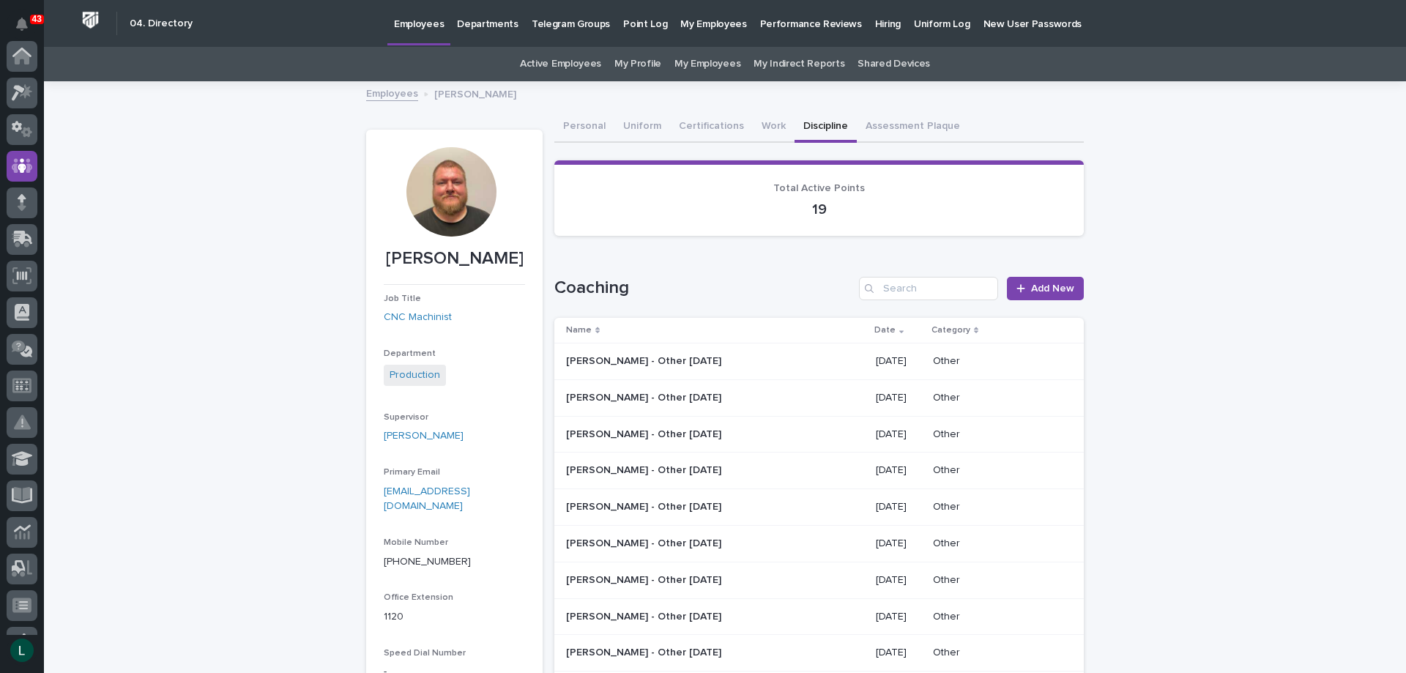
scroll to position [110, 0]
click at [380, 92] on link "Employees" at bounding box center [392, 92] width 52 height 17
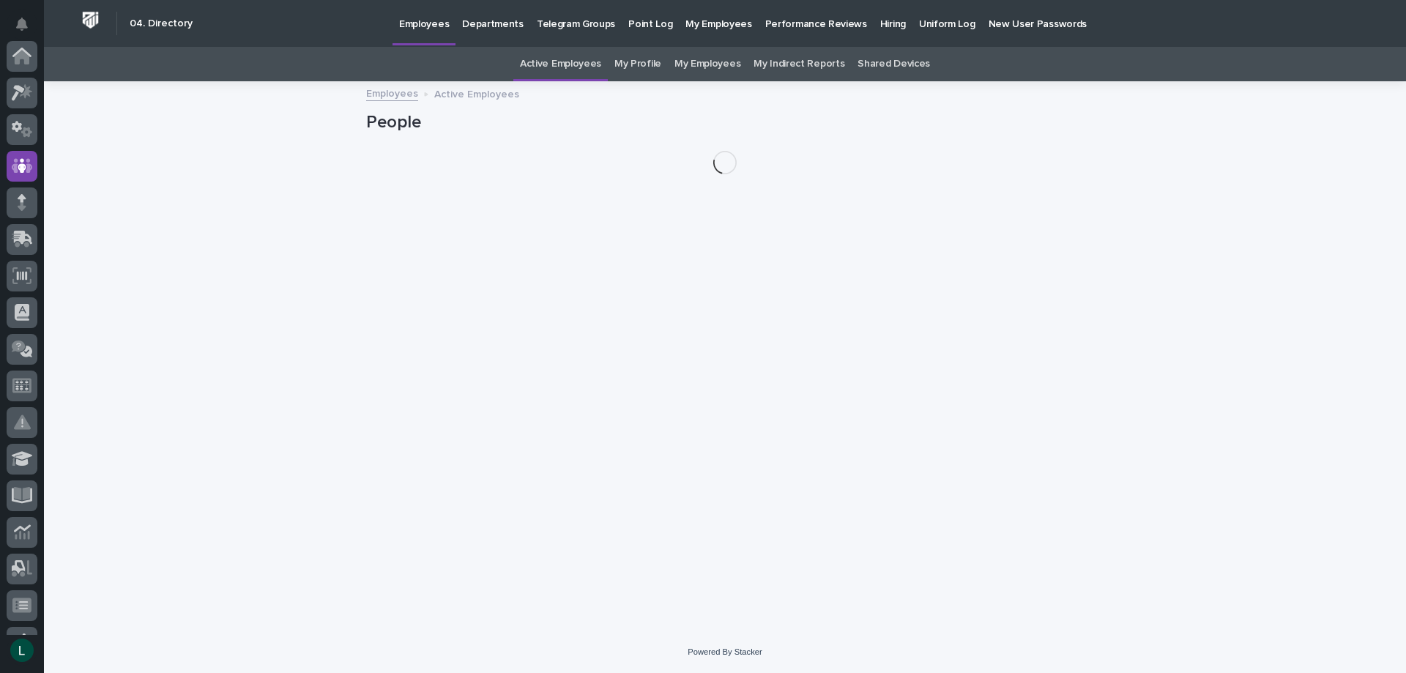
scroll to position [110, 0]
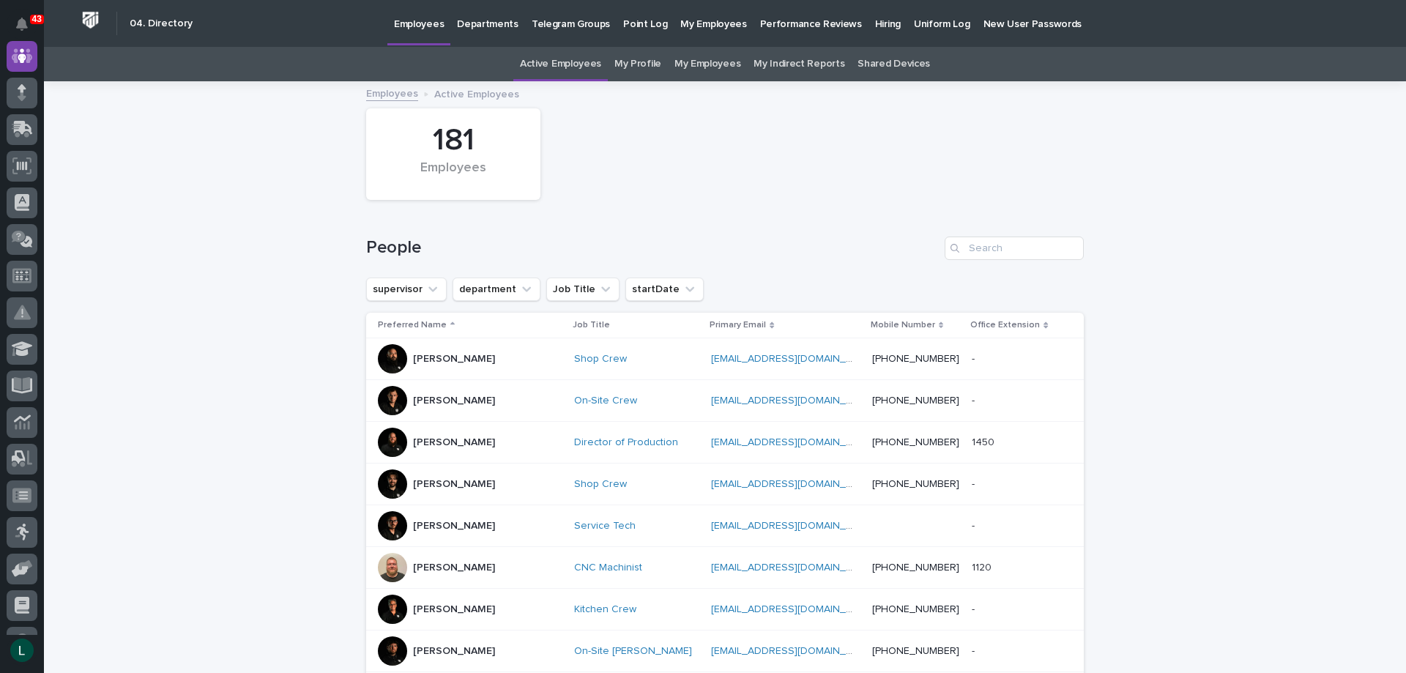
click at [695, 61] on link "My Employees" at bounding box center [707, 64] width 66 height 34
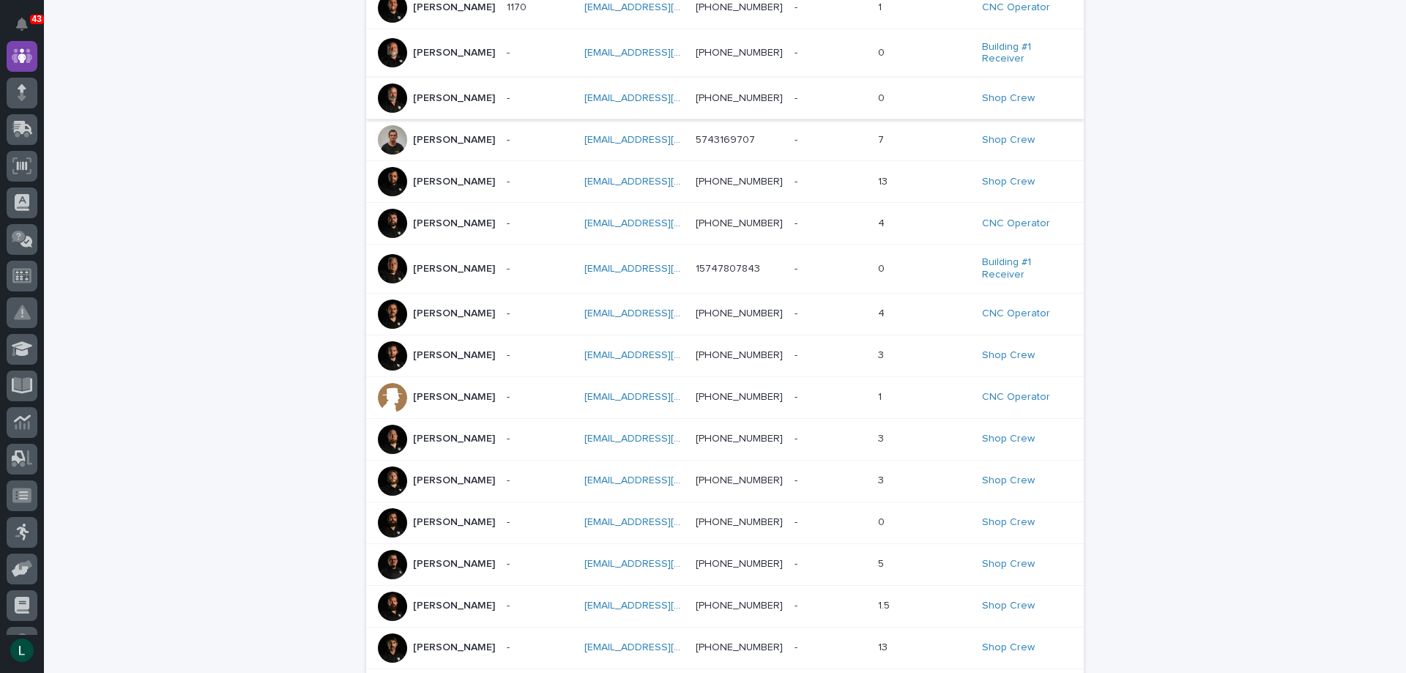
scroll to position [293, 0]
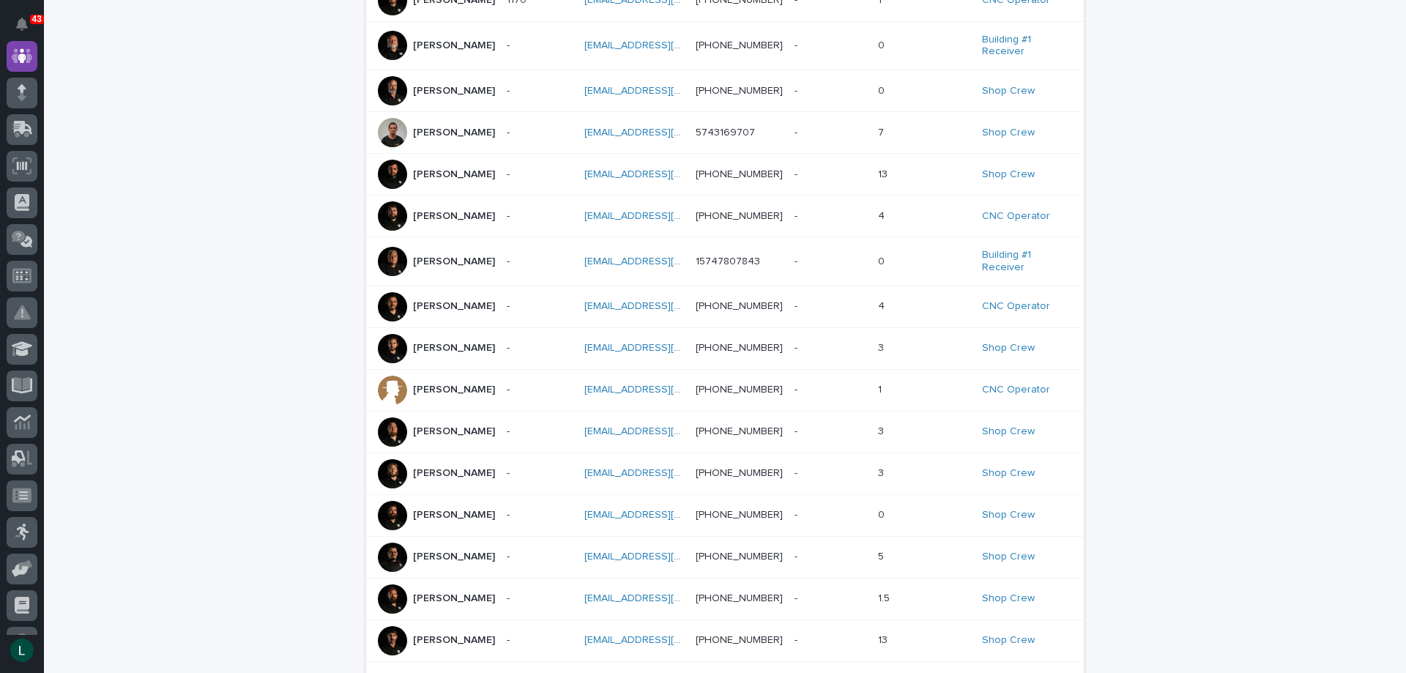
click at [435, 560] on p "Nicholas Moore" at bounding box center [454, 557] width 82 height 12
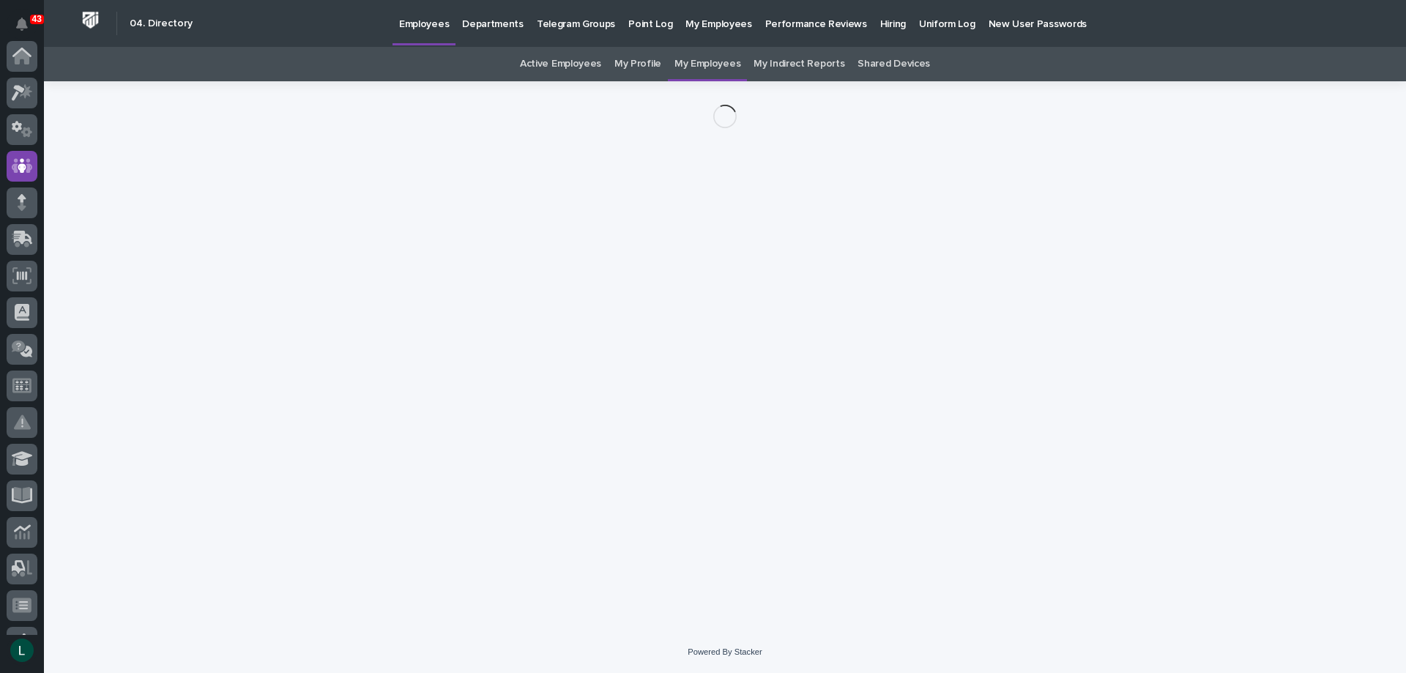
scroll to position [110, 0]
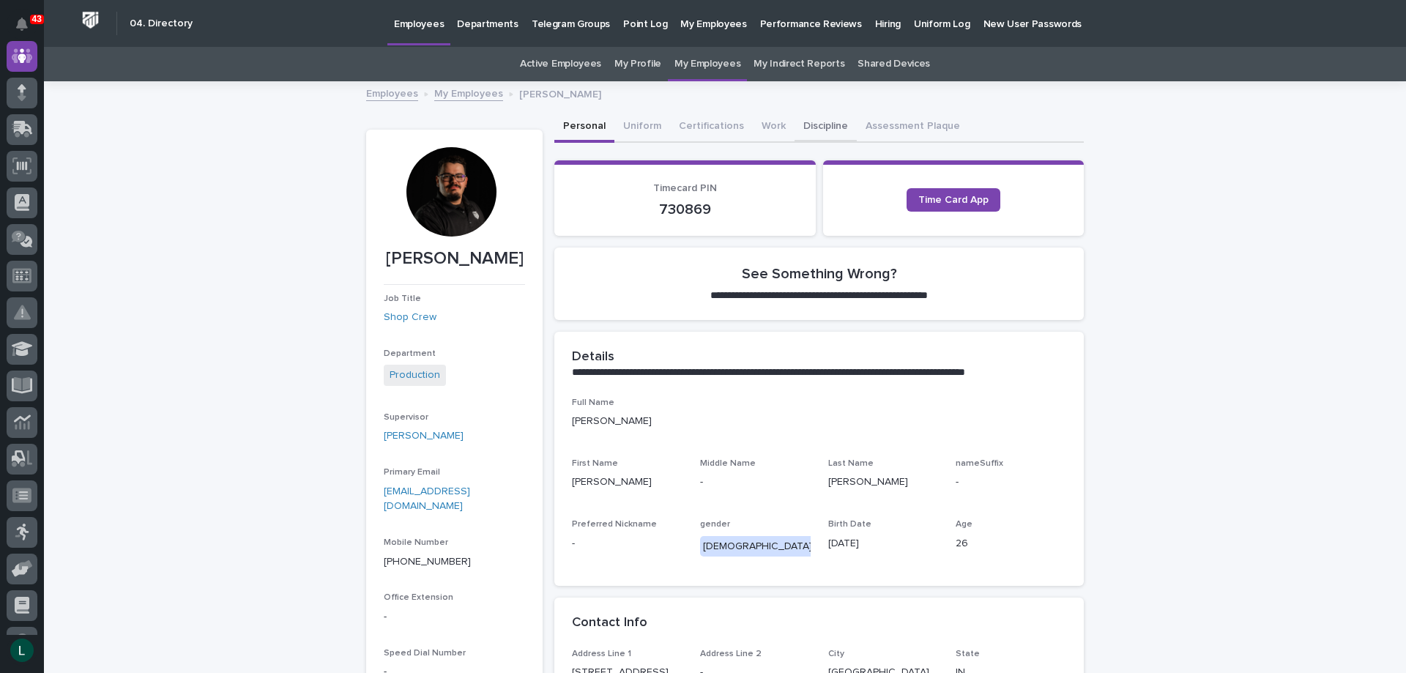
click at [799, 124] on button "Discipline" at bounding box center [825, 127] width 62 height 31
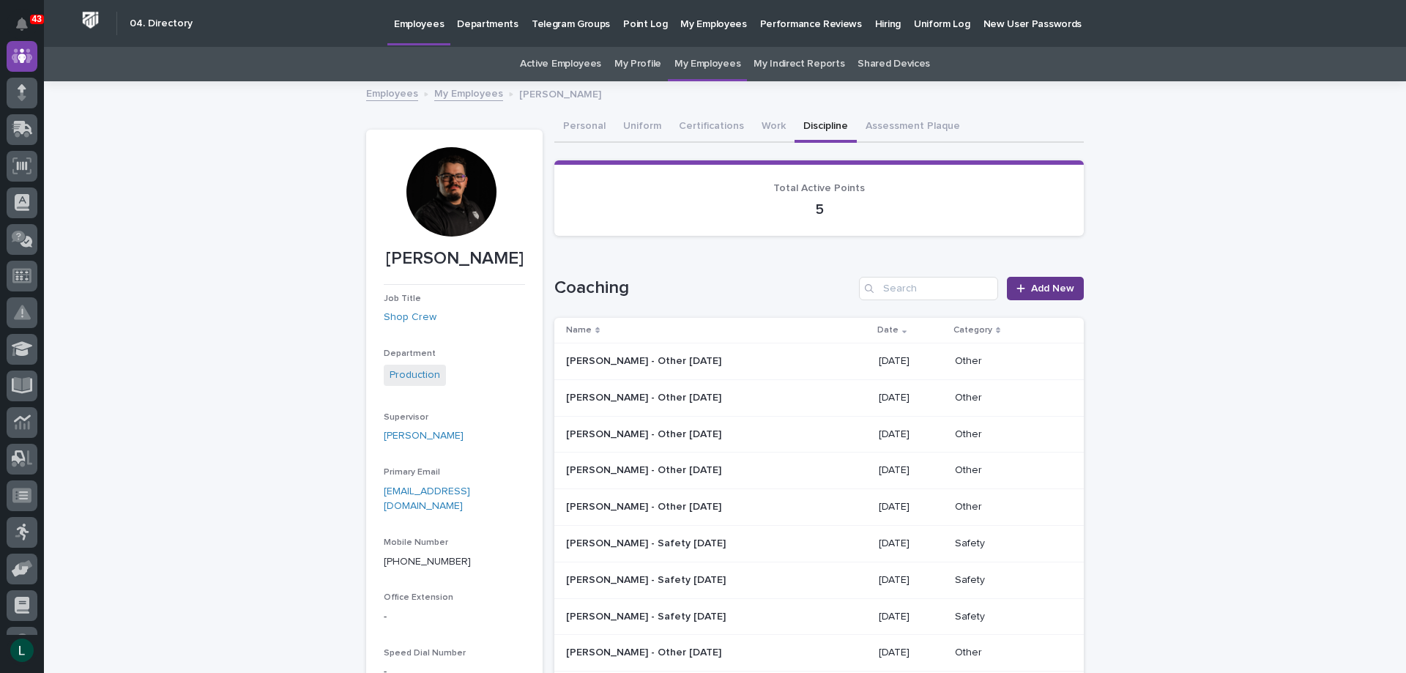
click at [1042, 287] on span "Add New" at bounding box center [1052, 288] width 43 height 10
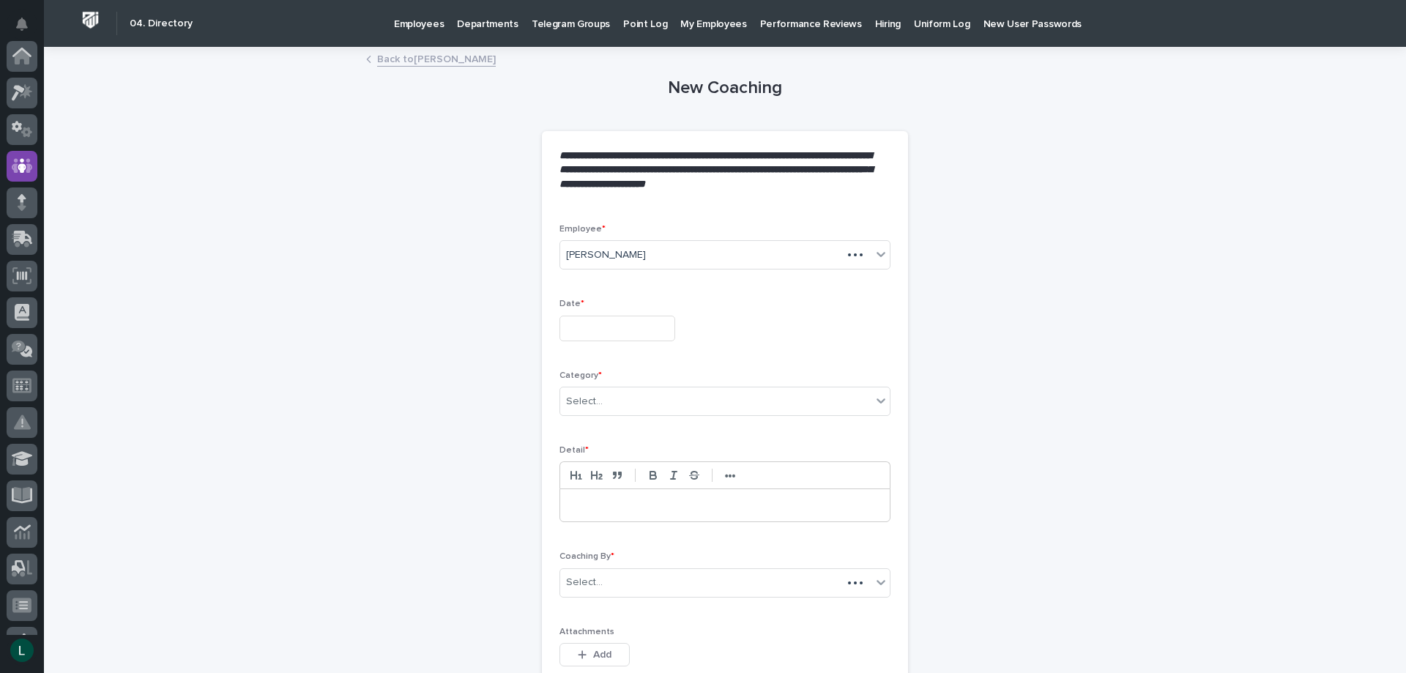
scroll to position [110, 0]
click at [620, 327] on input "text" at bounding box center [617, 329] width 116 height 26
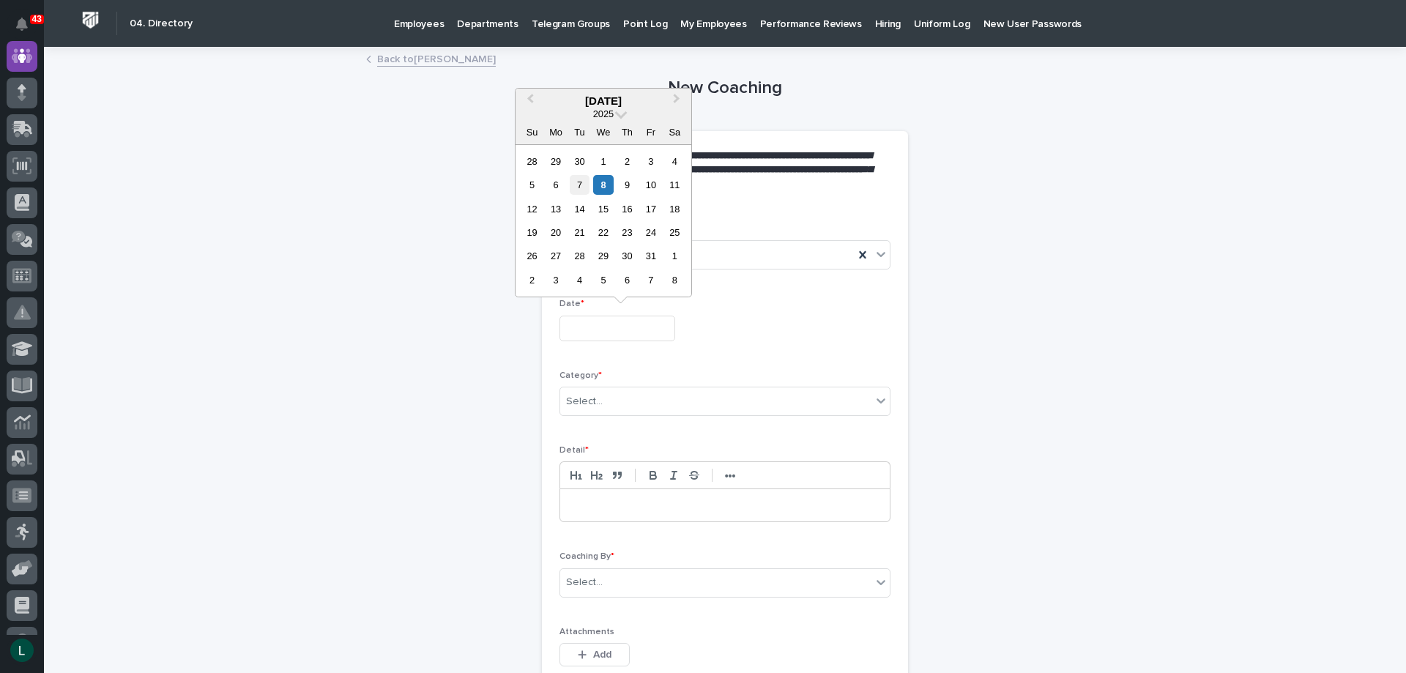
click at [583, 181] on div "7" at bounding box center [580, 185] width 20 height 20
type input "**********"
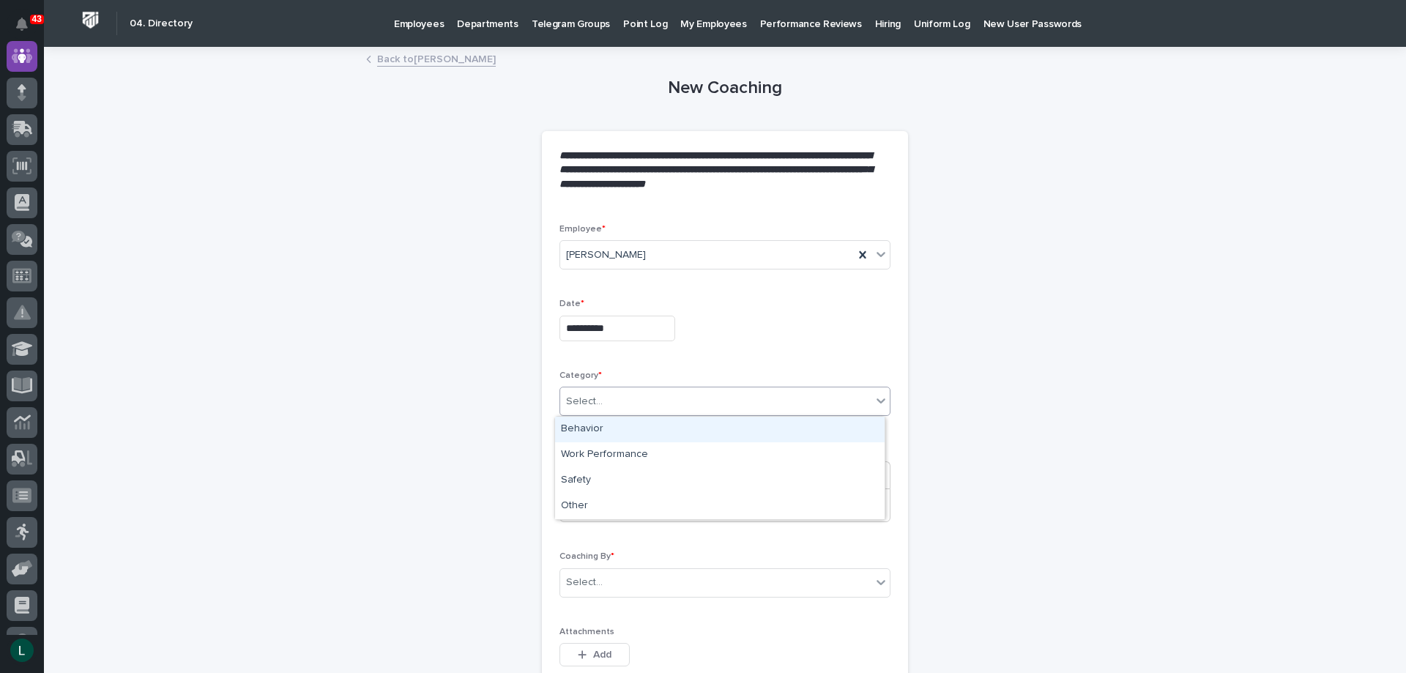
click at [691, 388] on div "Select..." at bounding box center [724, 401] width 331 height 29
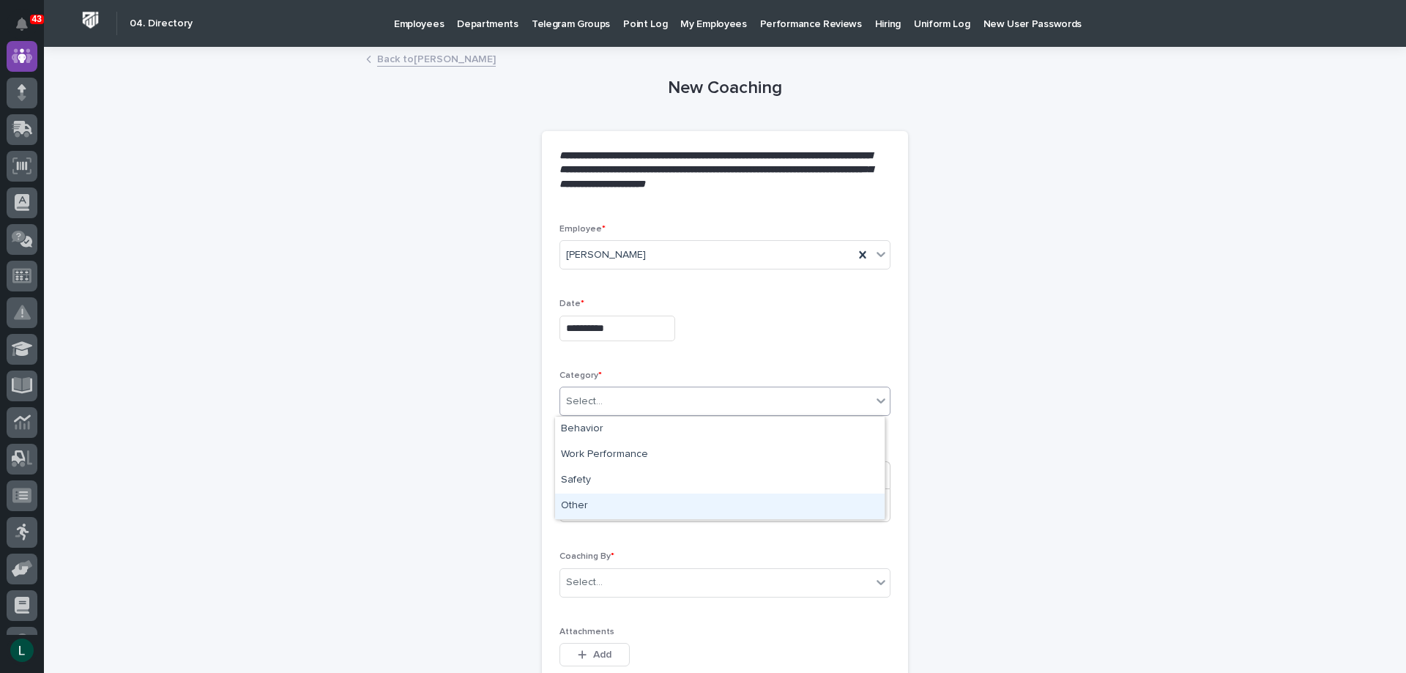
click at [693, 504] on div "Other" at bounding box center [719, 506] width 329 height 26
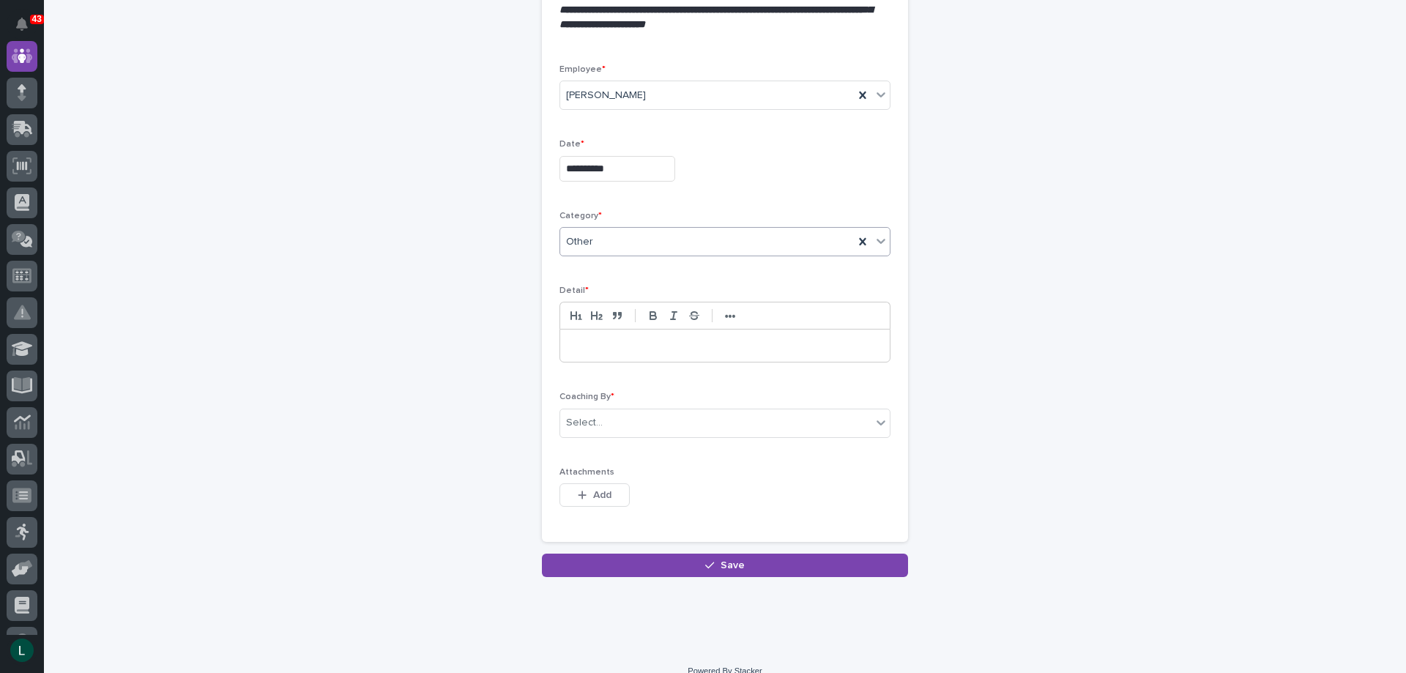
scroll to position [179, 0]
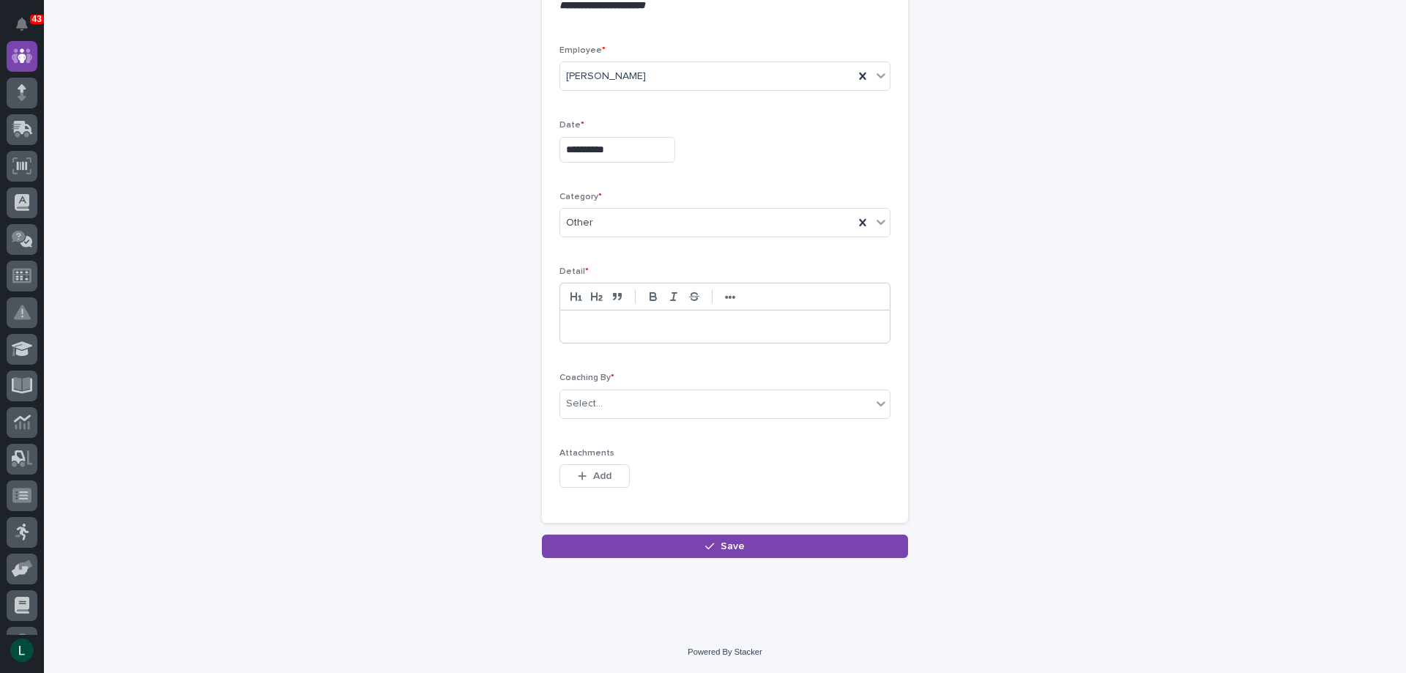
click at [680, 327] on p at bounding box center [724, 326] width 307 height 15
click at [654, 395] on div "Select..." at bounding box center [715, 404] width 311 height 24
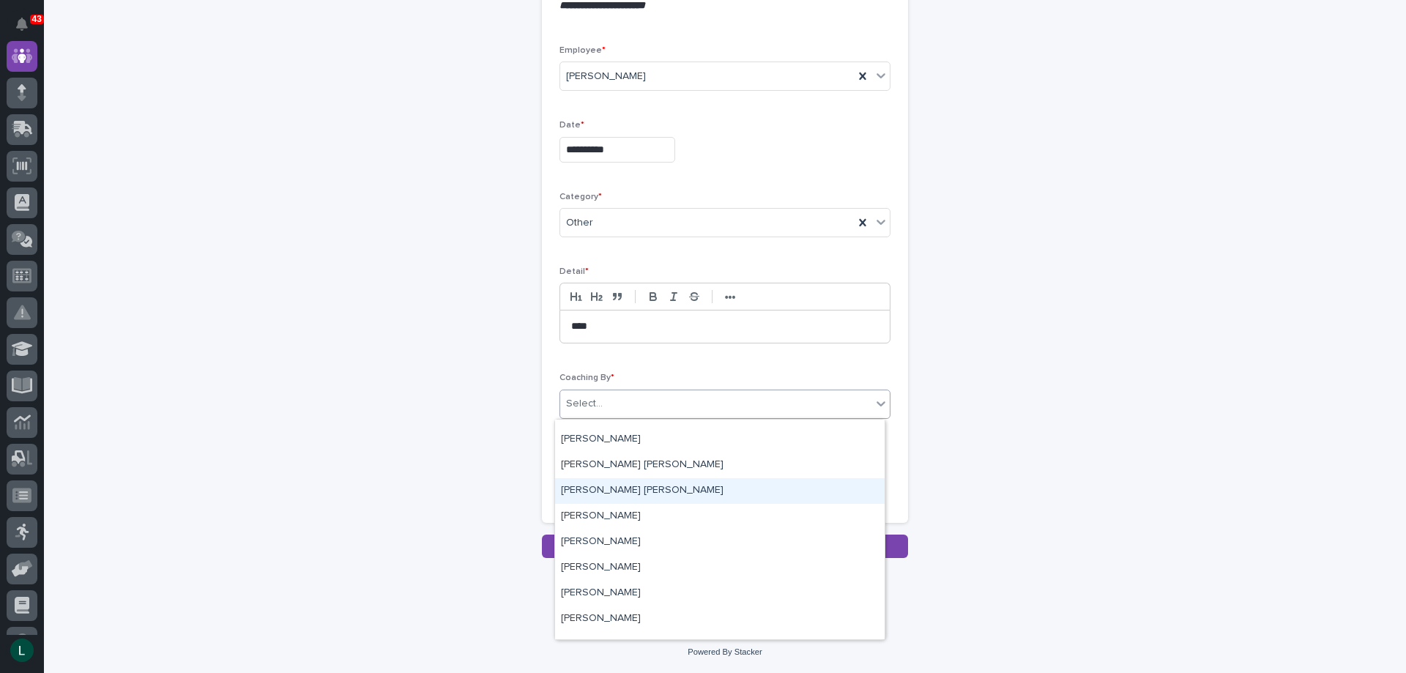
scroll to position [4319, 0]
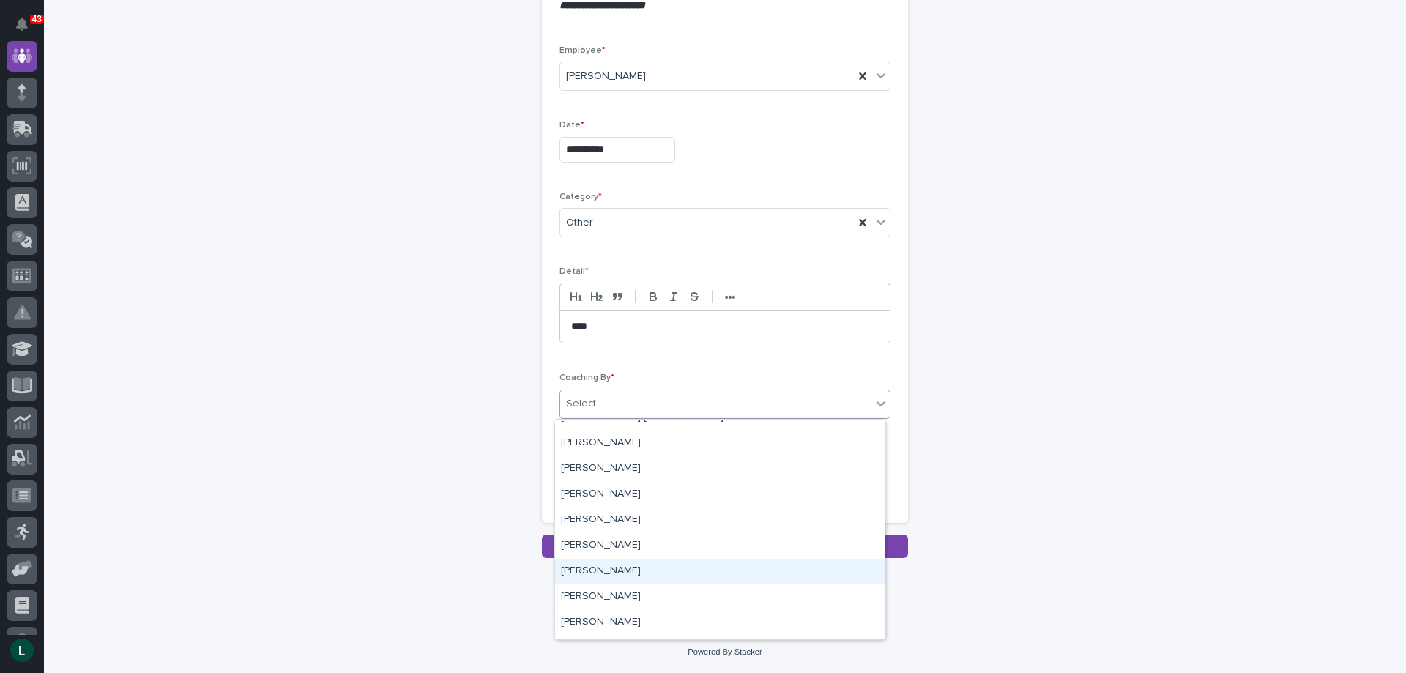
click at [651, 564] on div "[PERSON_NAME]" at bounding box center [719, 572] width 329 height 26
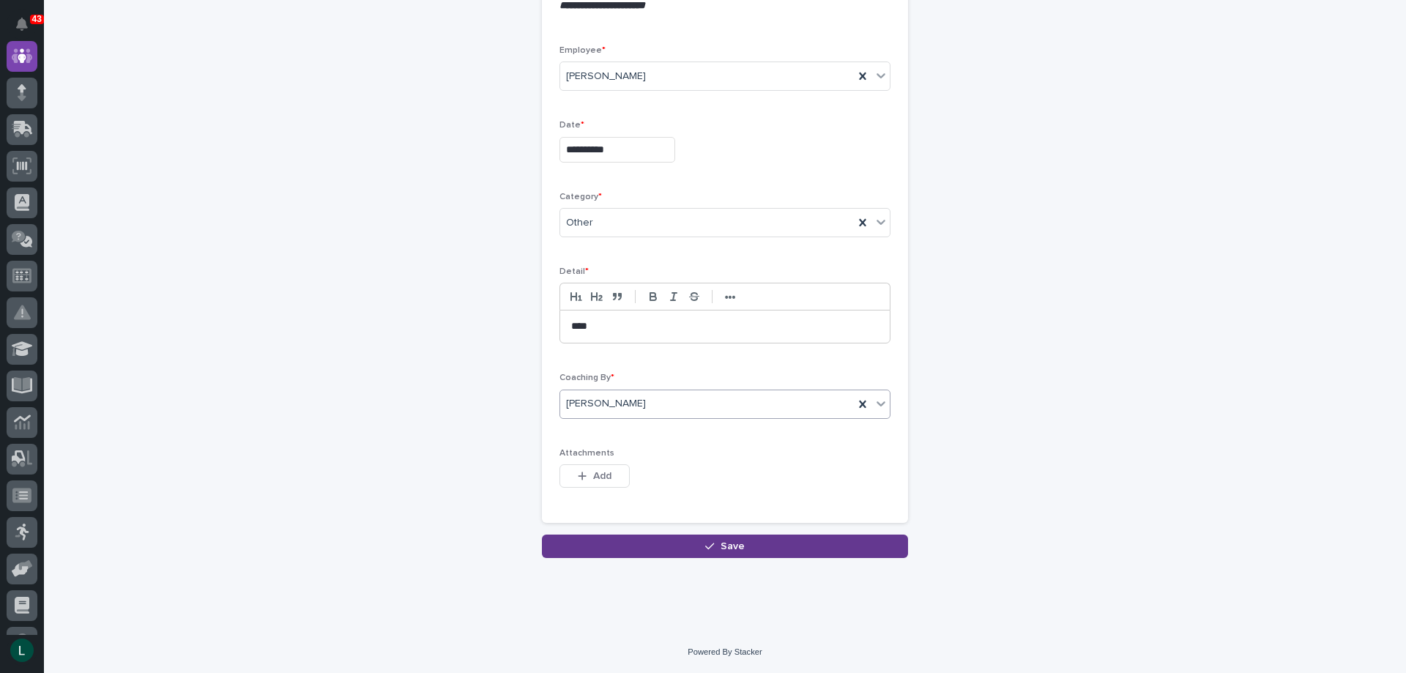
click at [723, 542] on span "Save" at bounding box center [732, 546] width 24 height 10
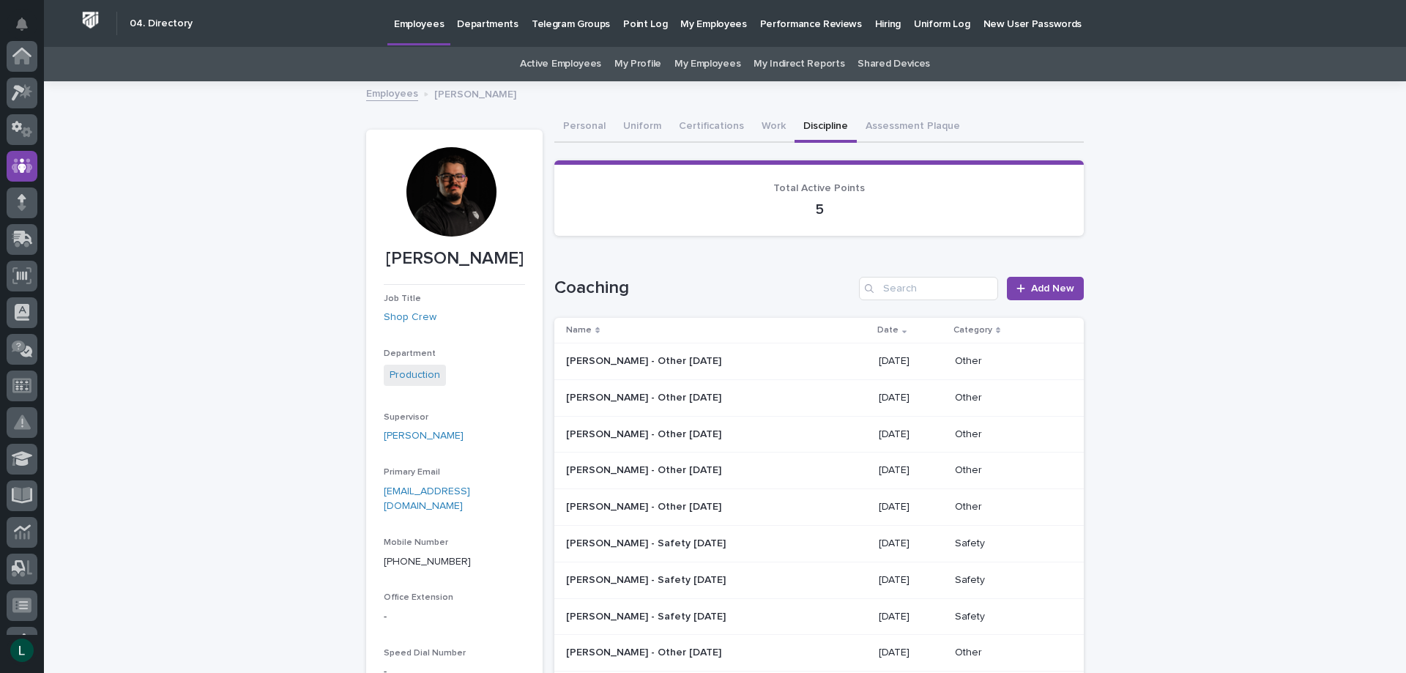
scroll to position [110, 0]
click at [641, 396] on p "Nicholas Moore - Other 8/7/25" at bounding box center [645, 396] width 158 height 15
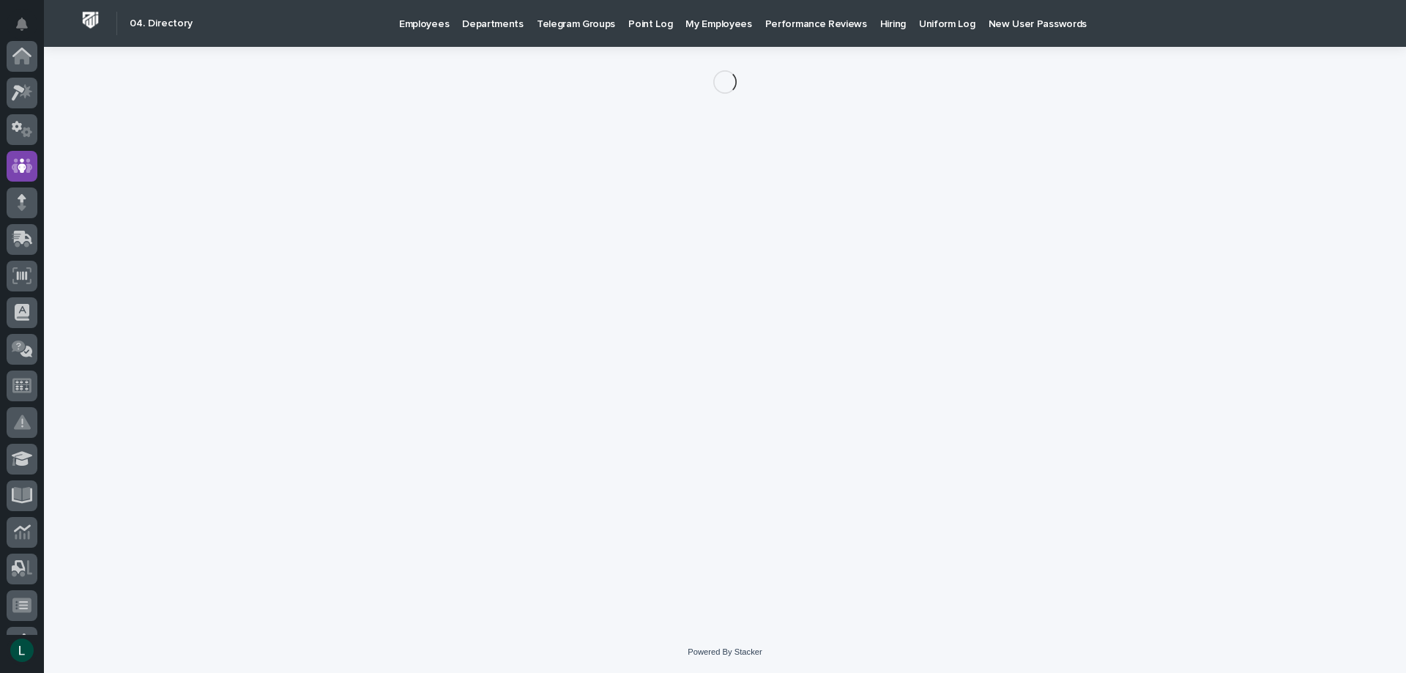
scroll to position [110, 0]
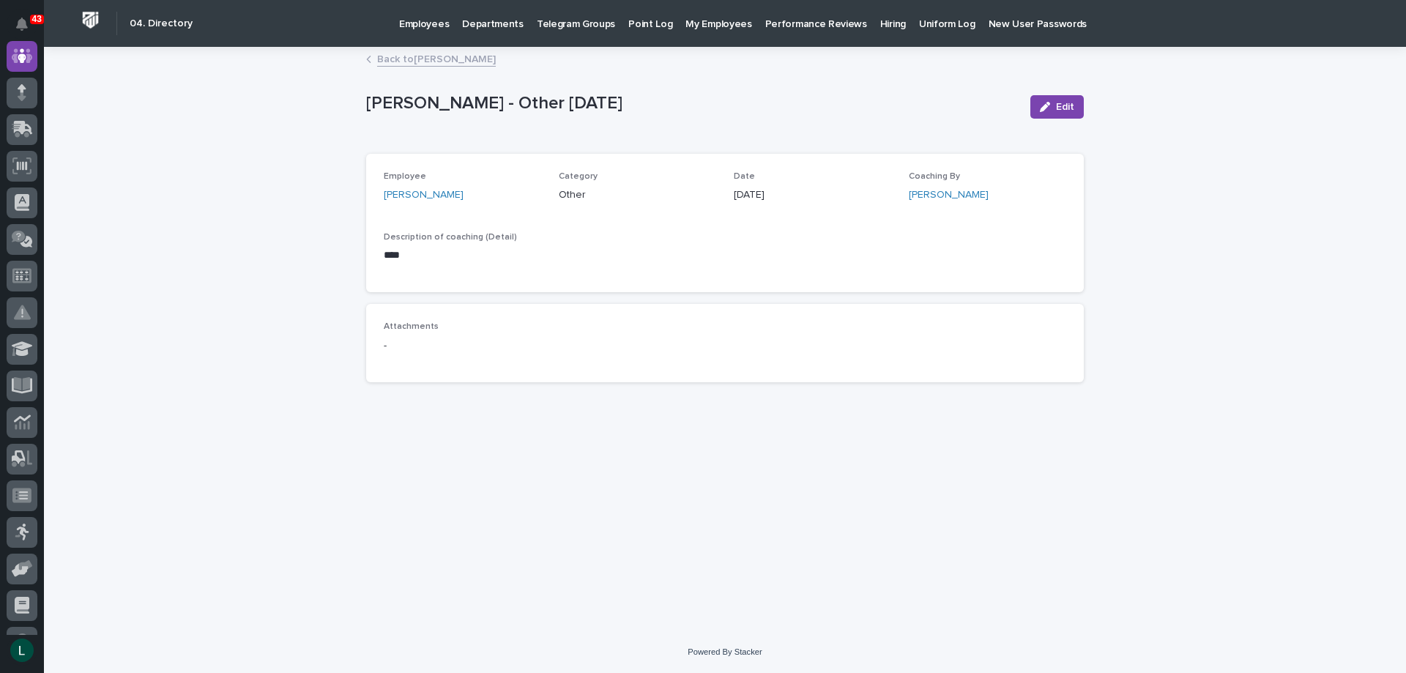
click at [464, 22] on p "Departments" at bounding box center [492, 15] width 61 height 31
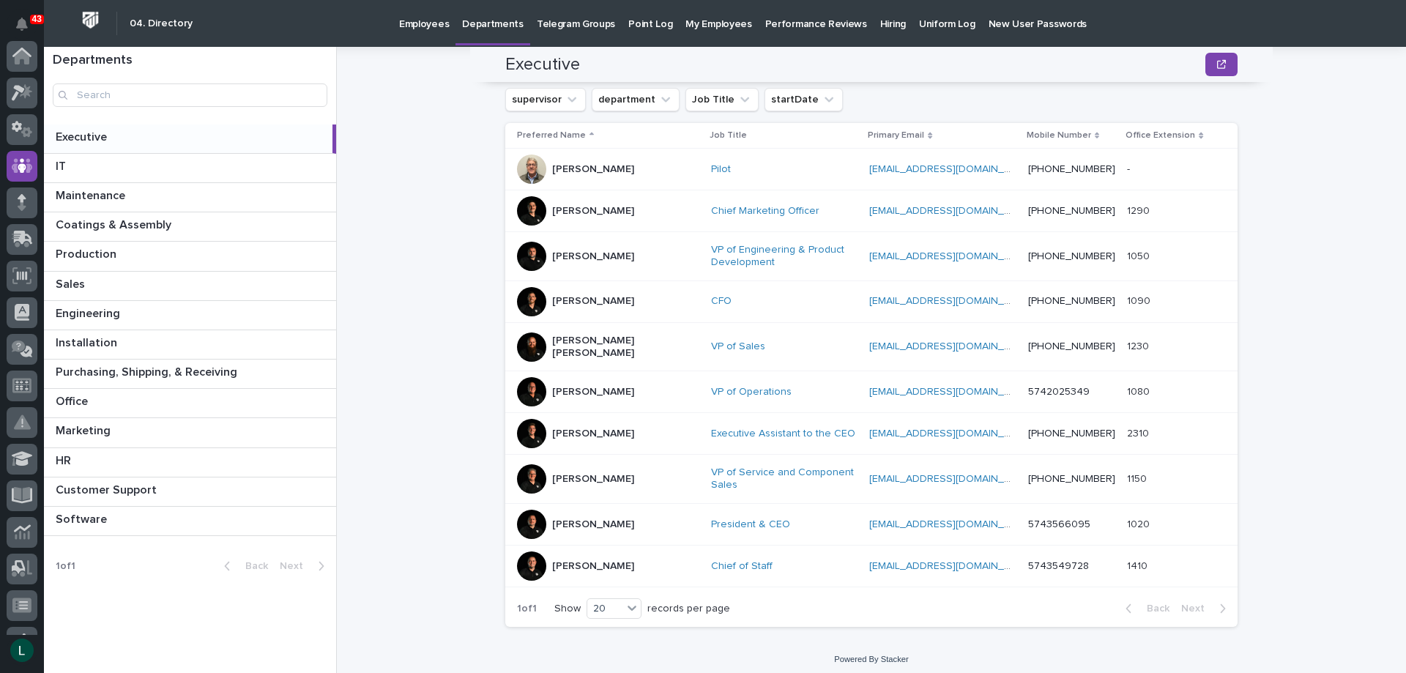
click at [880, 21] on p "Hiring" at bounding box center [893, 15] width 26 height 31
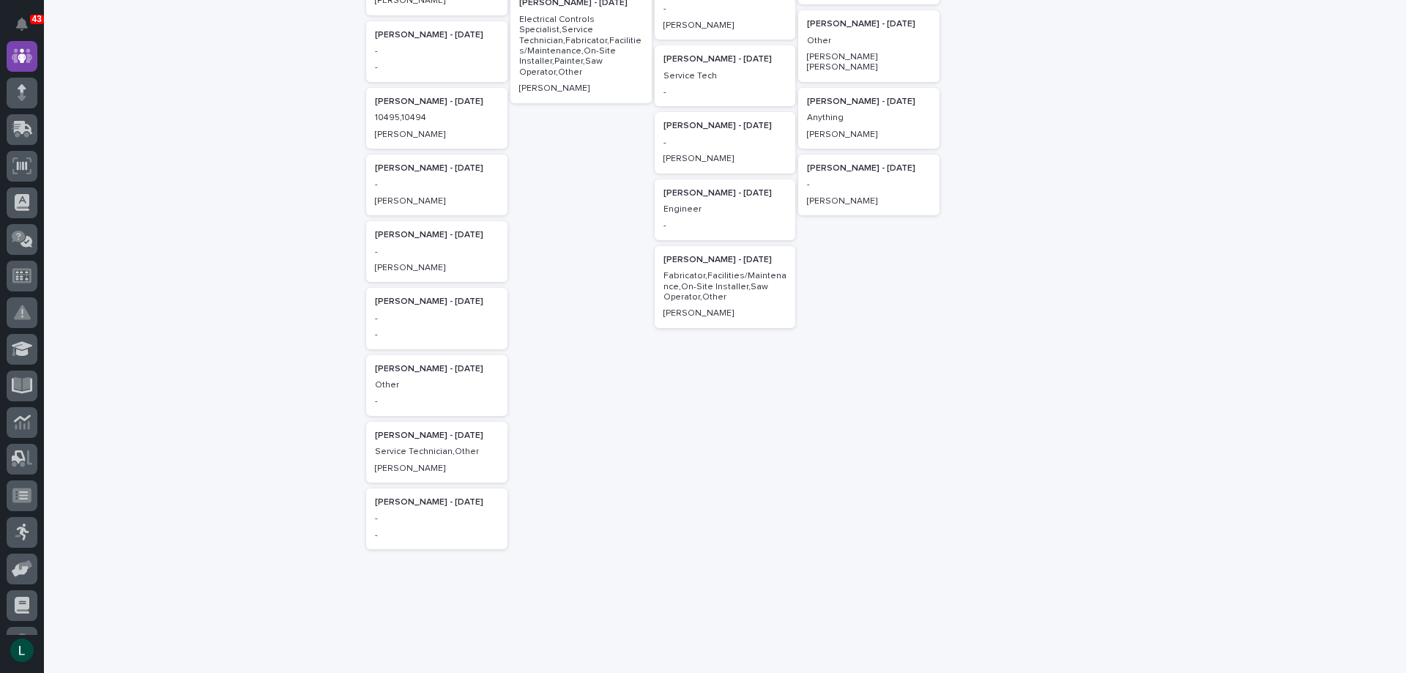
scroll to position [366, 0]
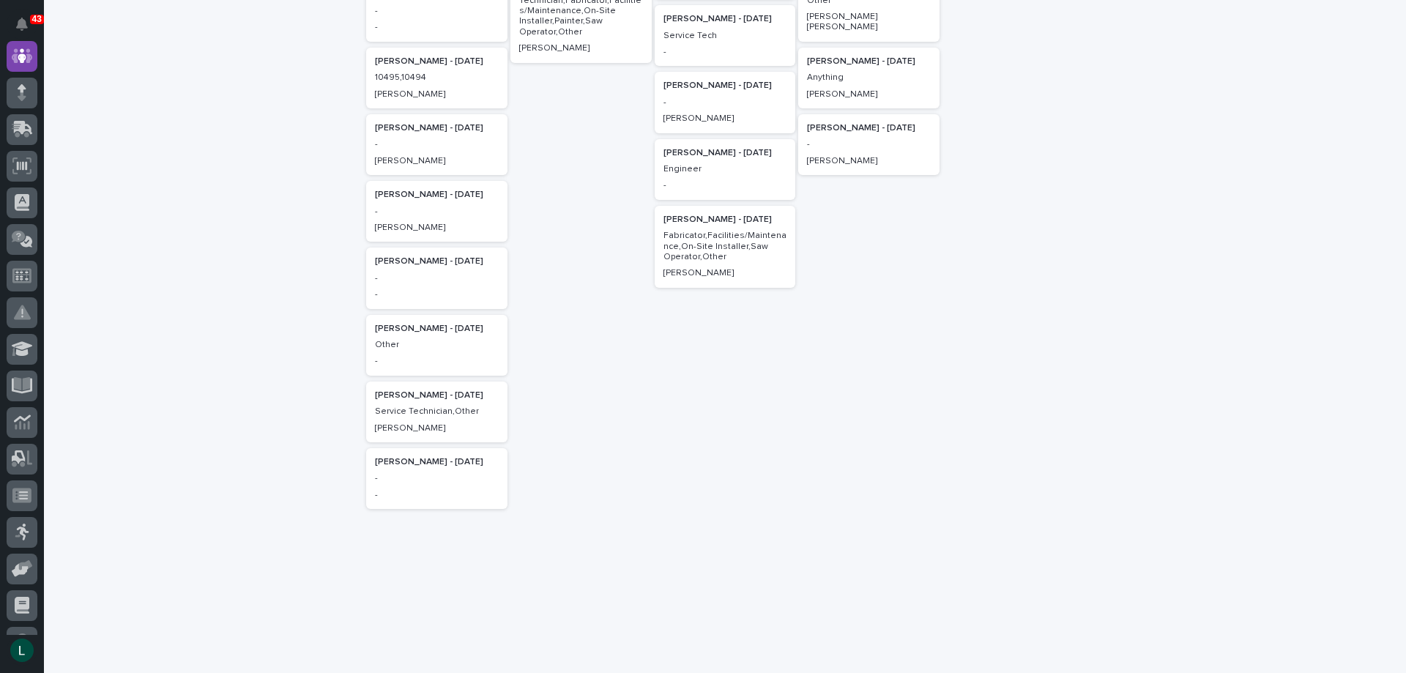
click at [423, 457] on p "Dderek Ullery - 07/15/25" at bounding box center [437, 462] width 124 height 10
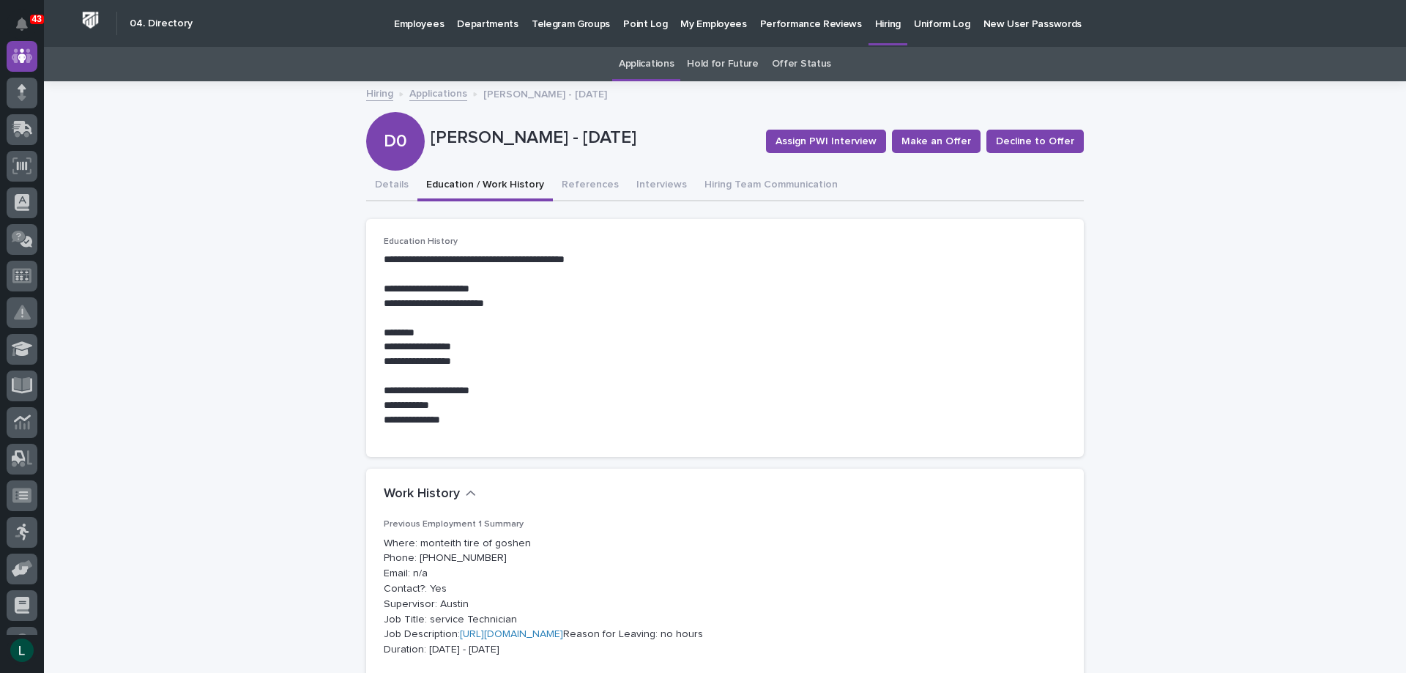
click at [498, 185] on button "Education / Work History" at bounding box center [484, 186] width 135 height 31
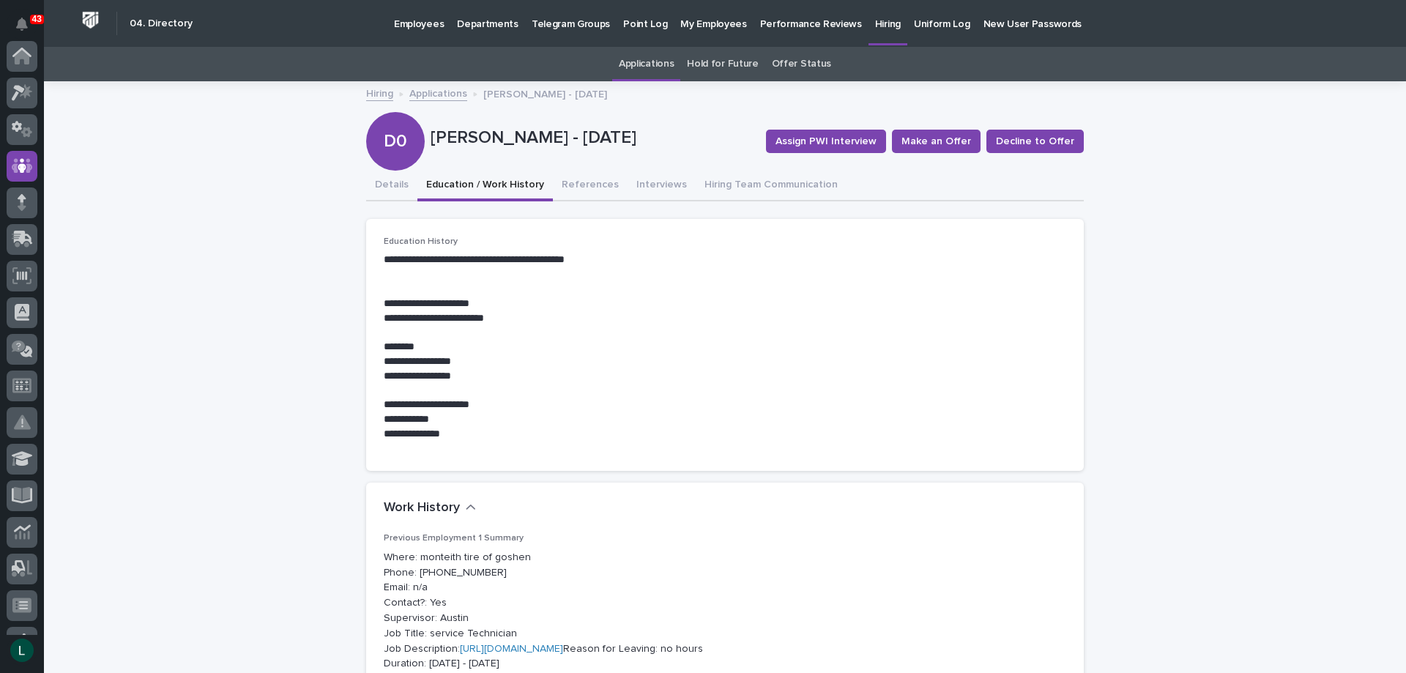
click at [378, 93] on link "Hiring" at bounding box center [379, 92] width 27 height 17
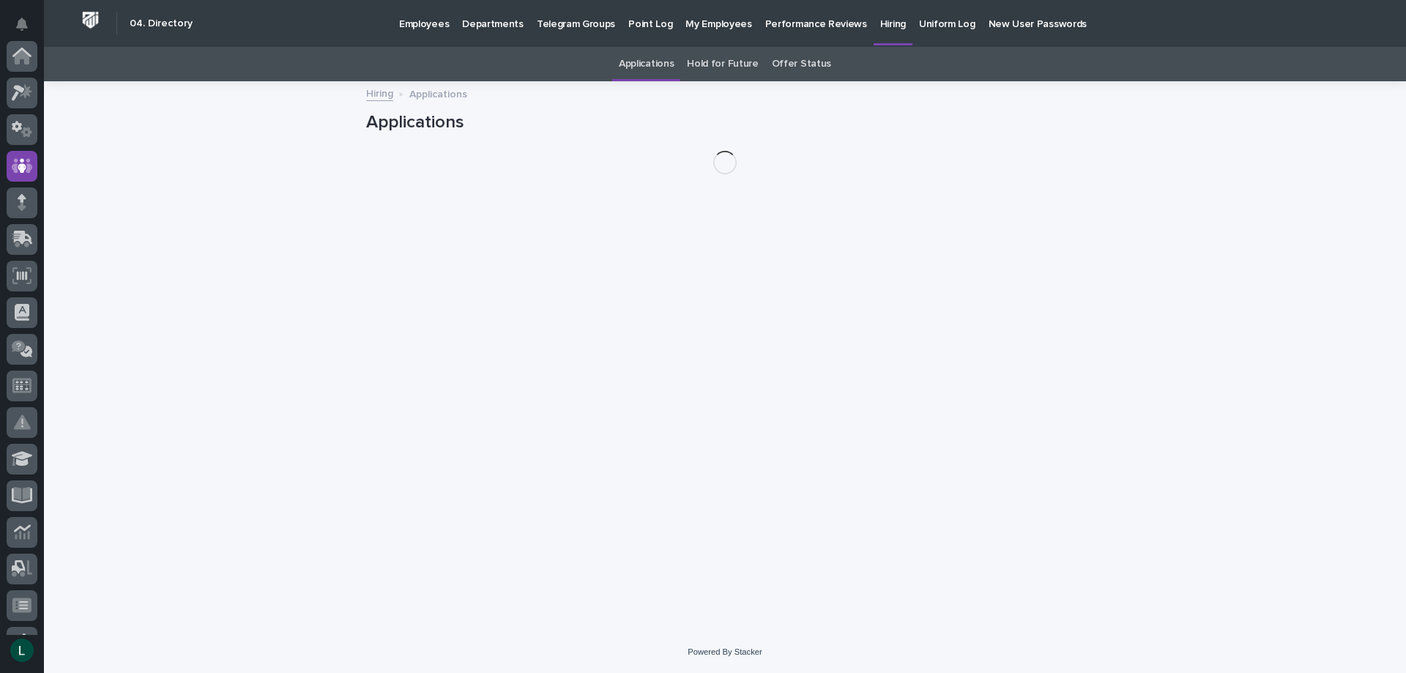
scroll to position [110, 0]
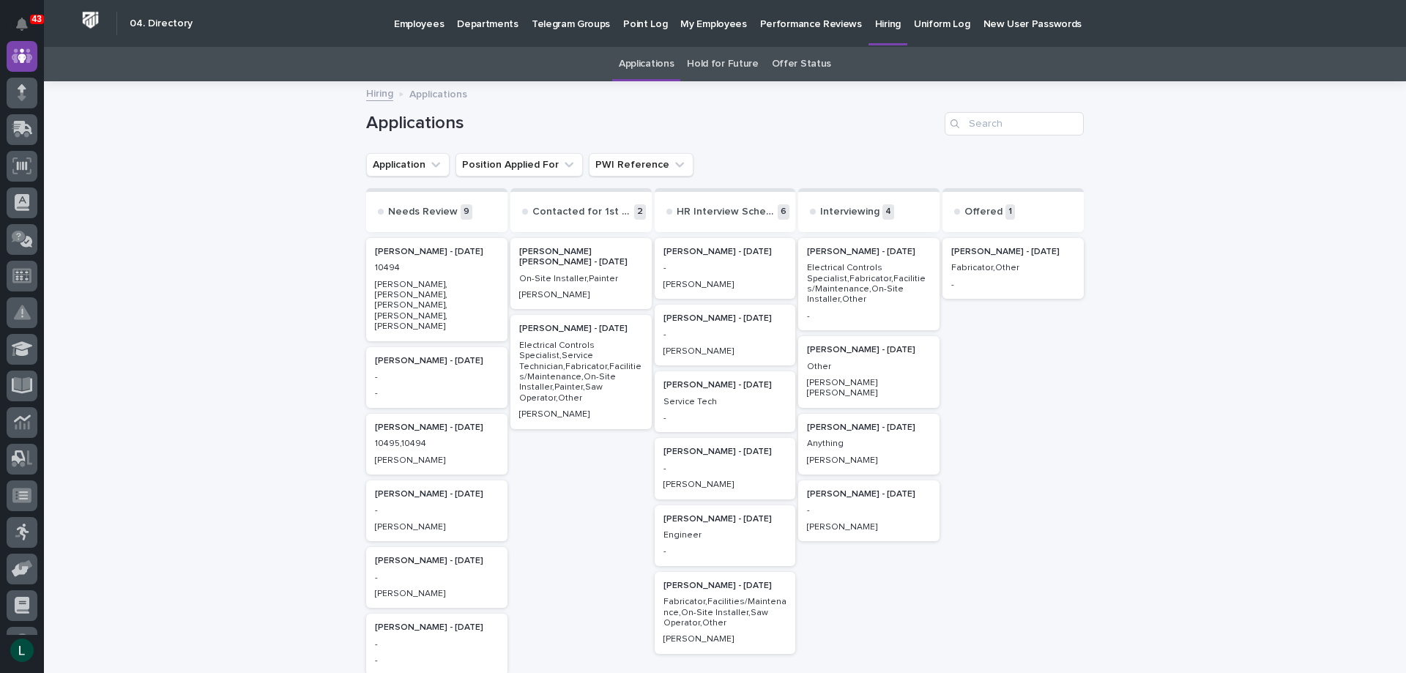
click at [1008, 251] on p "Jeremiah Helmuth - 09/01/25" at bounding box center [1013, 252] width 124 height 10
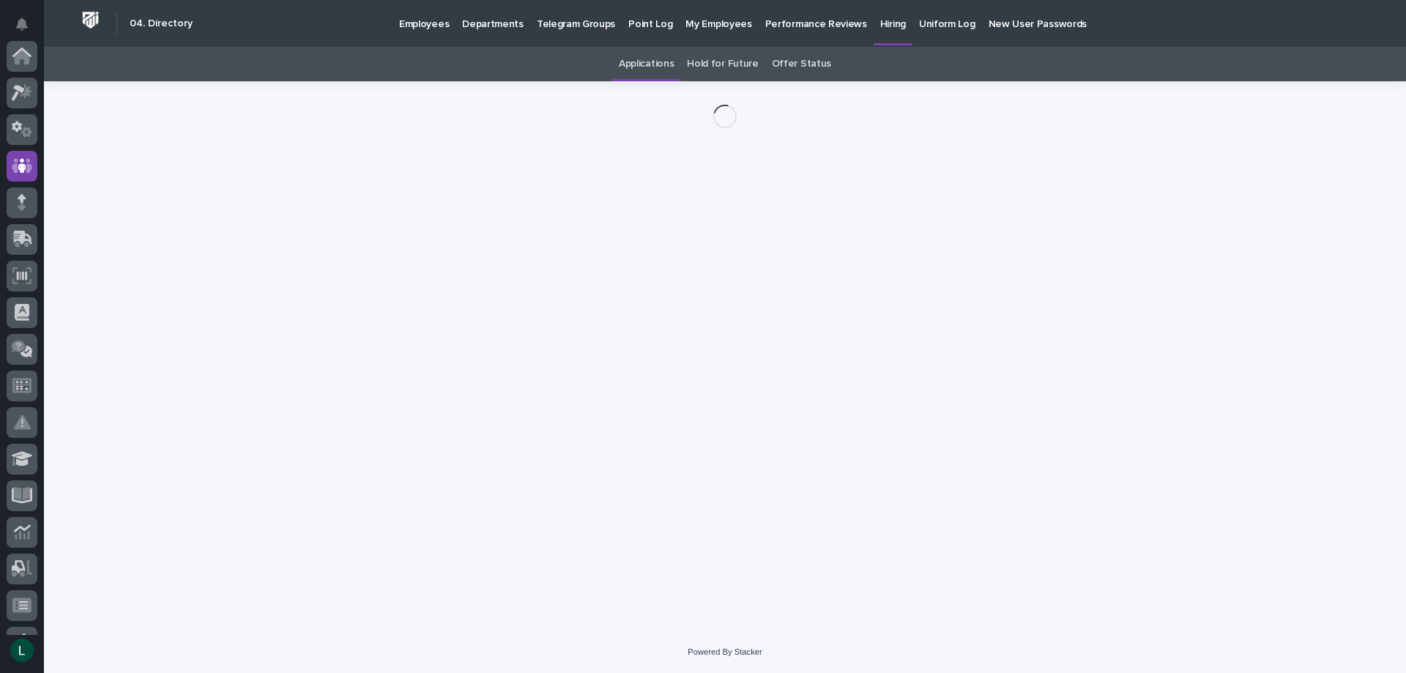
scroll to position [110, 0]
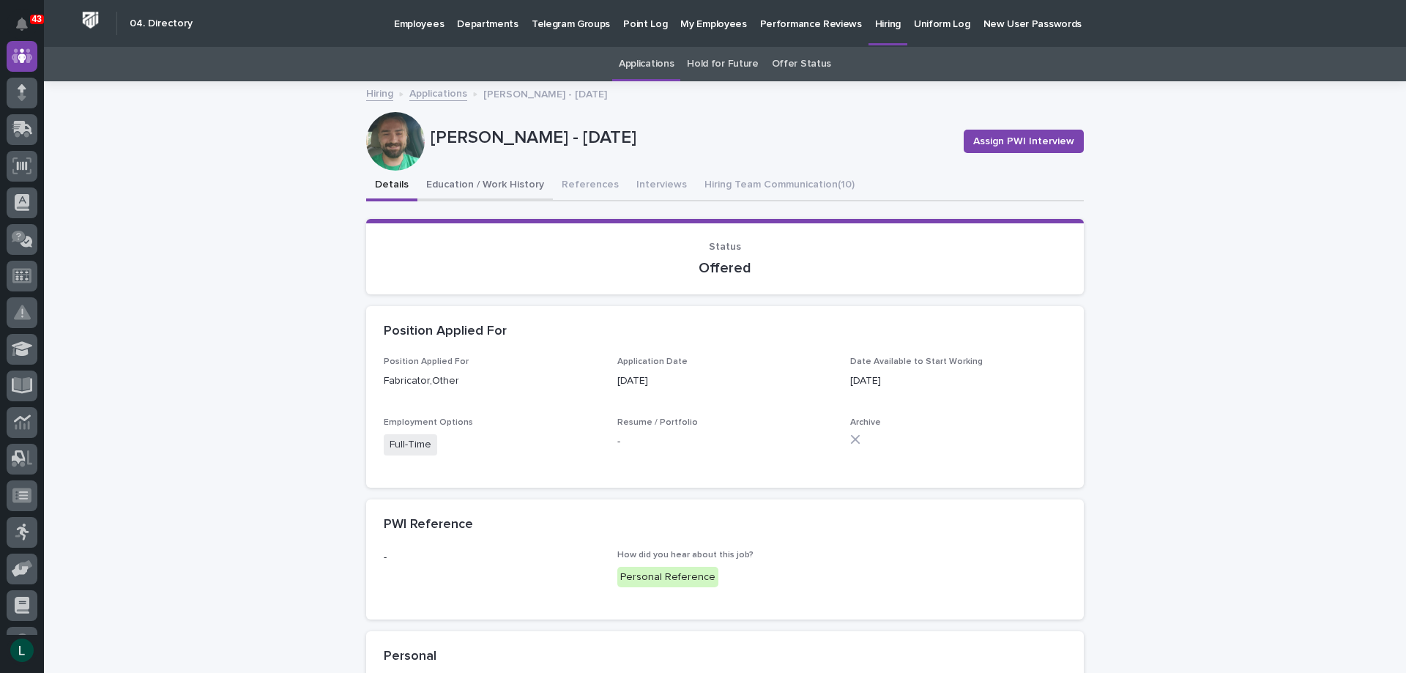
click at [499, 183] on button "Education / Work History" at bounding box center [484, 186] width 135 height 31
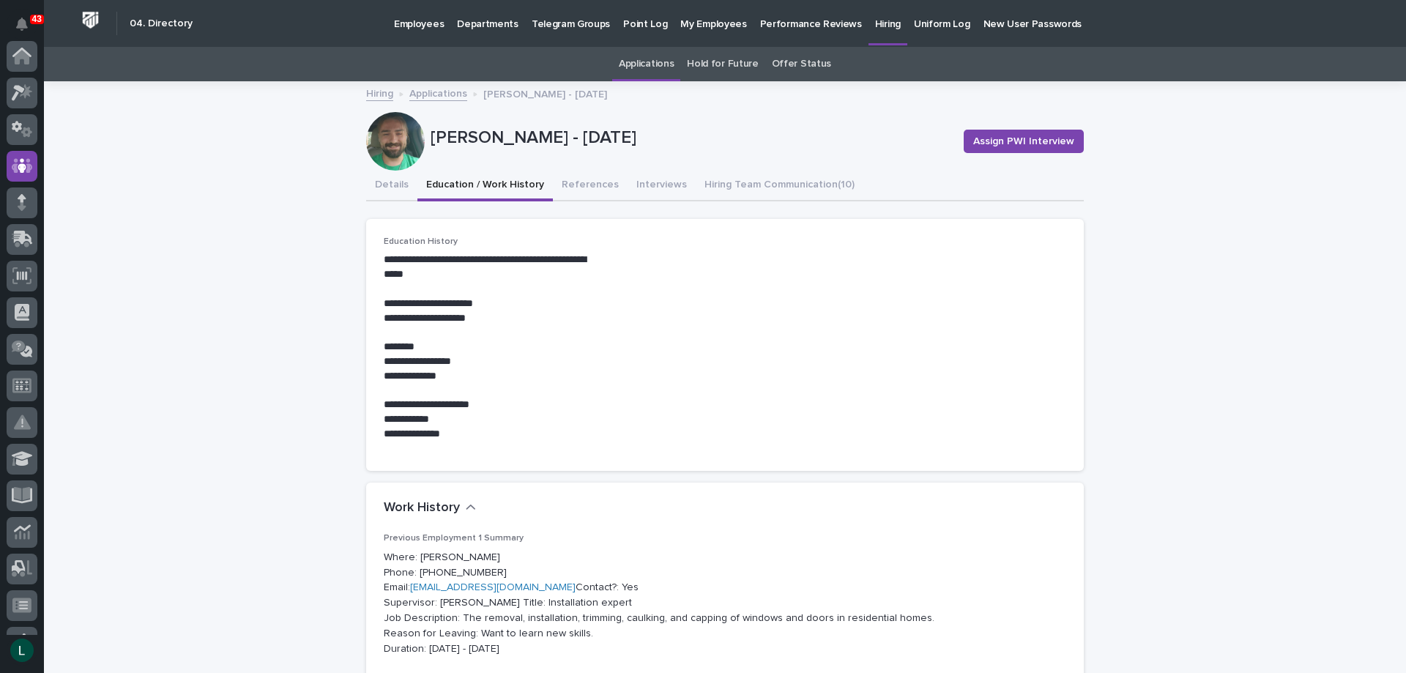
click at [373, 93] on link "Hiring" at bounding box center [379, 92] width 27 height 17
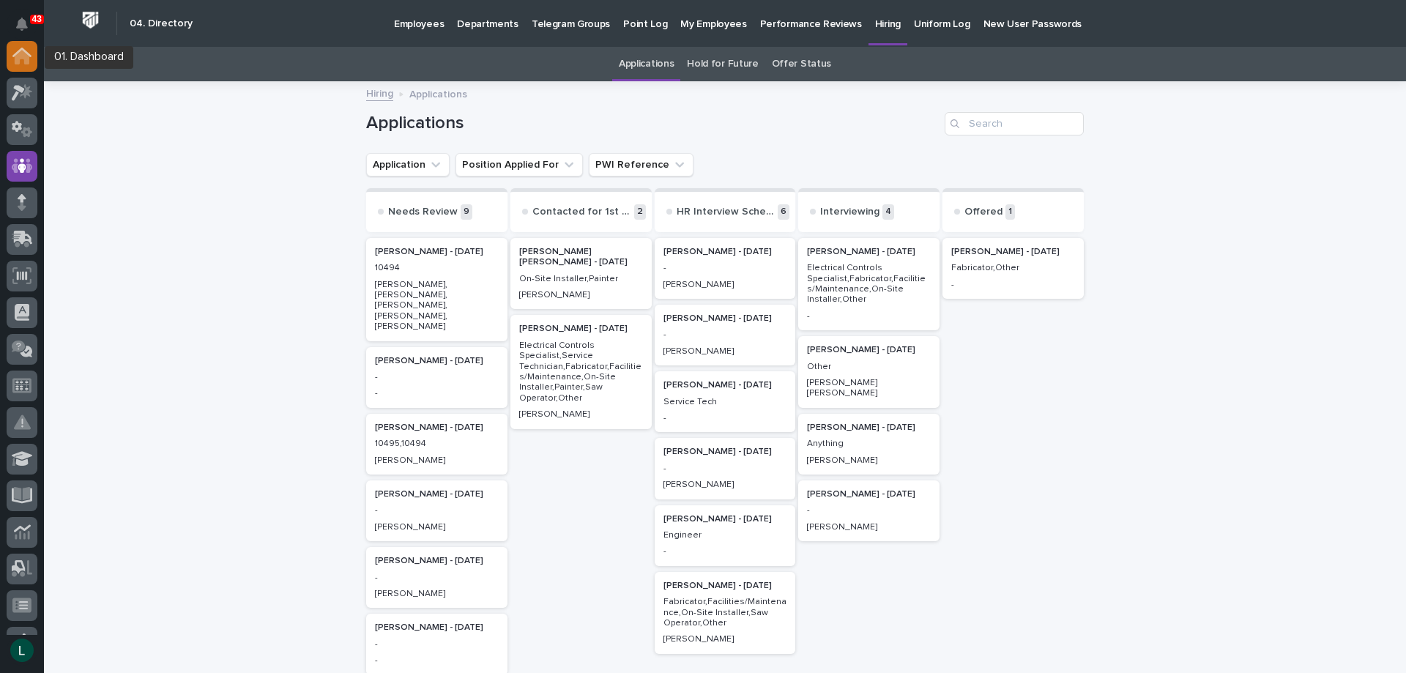
click at [23, 56] on icon at bounding box center [22, 57] width 15 height 15
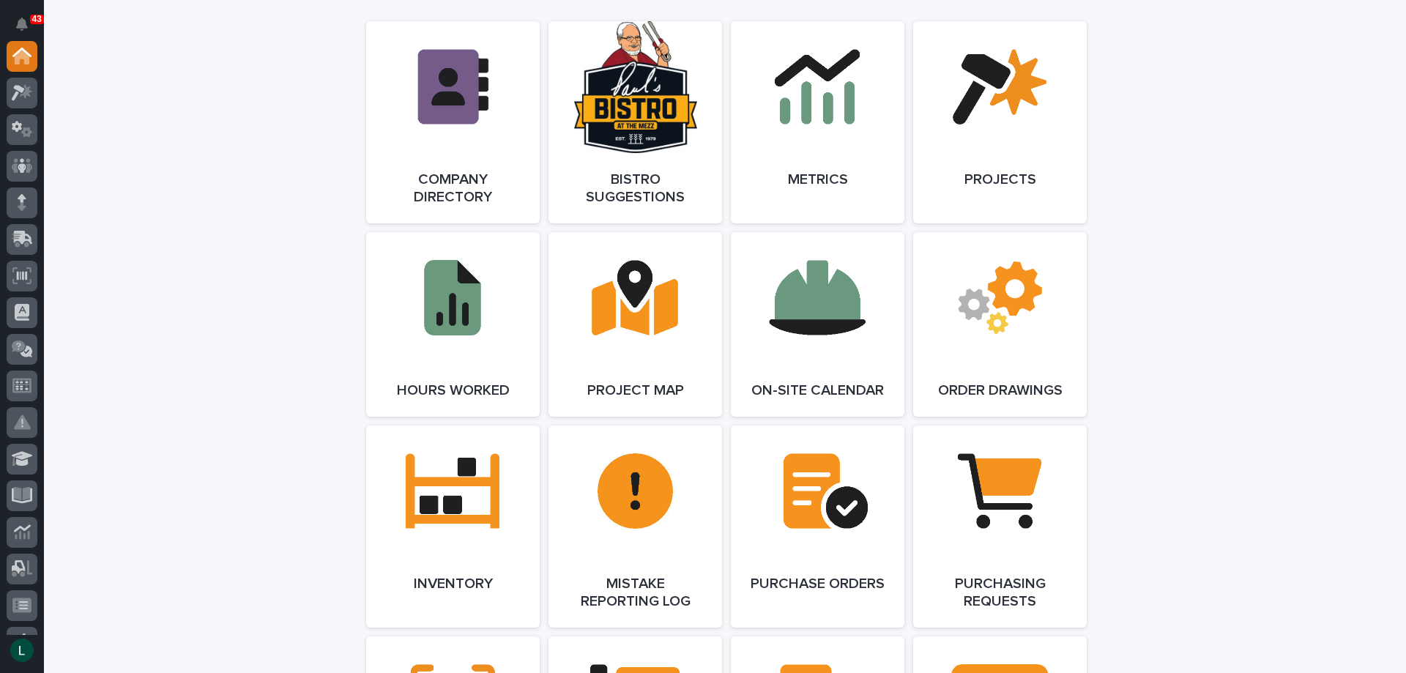
scroll to position [1537, 0]
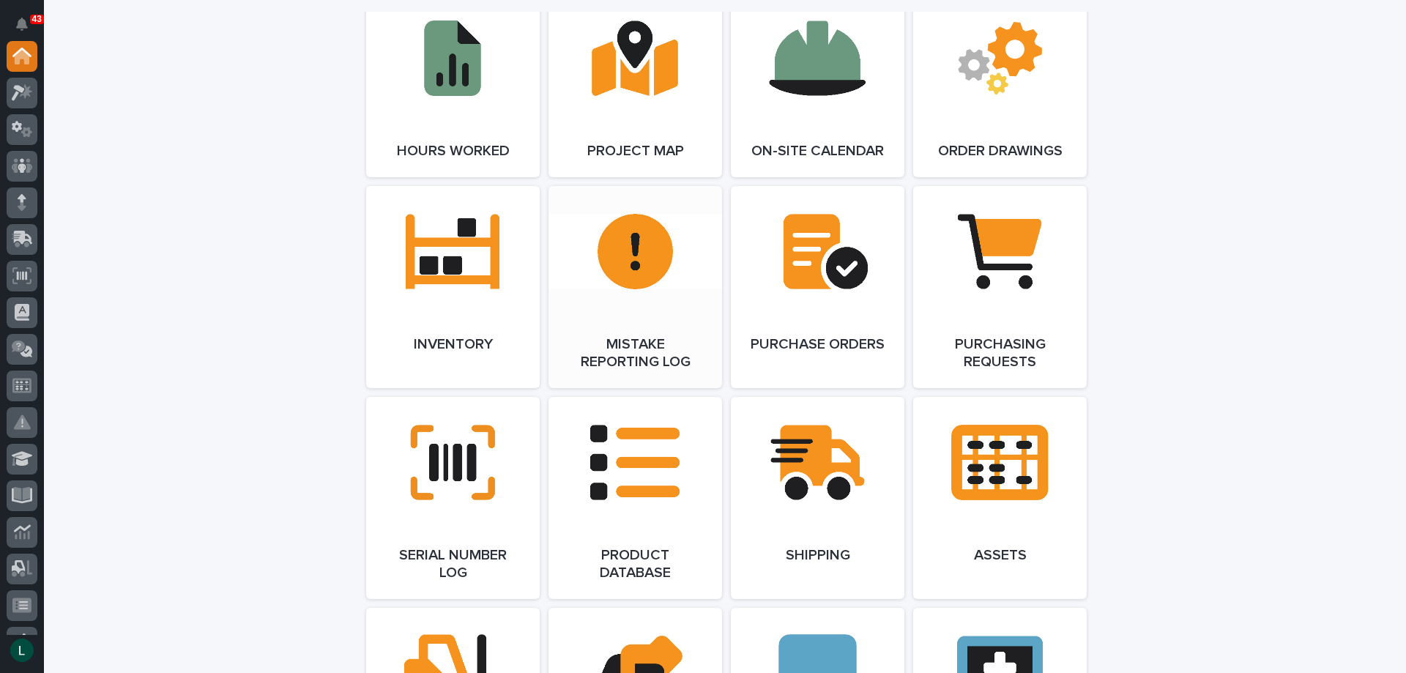
click at [635, 251] on link "Open Link" at bounding box center [635, 287] width 174 height 202
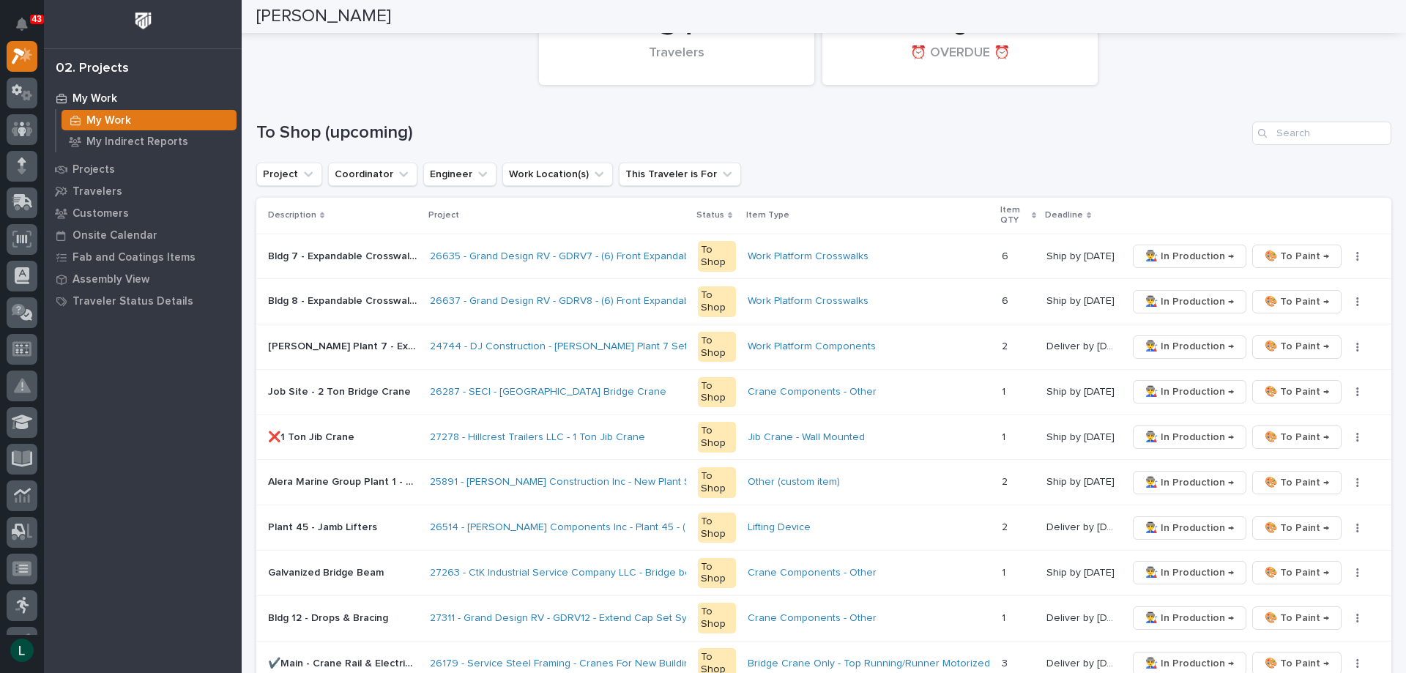
scroll to position [146, 0]
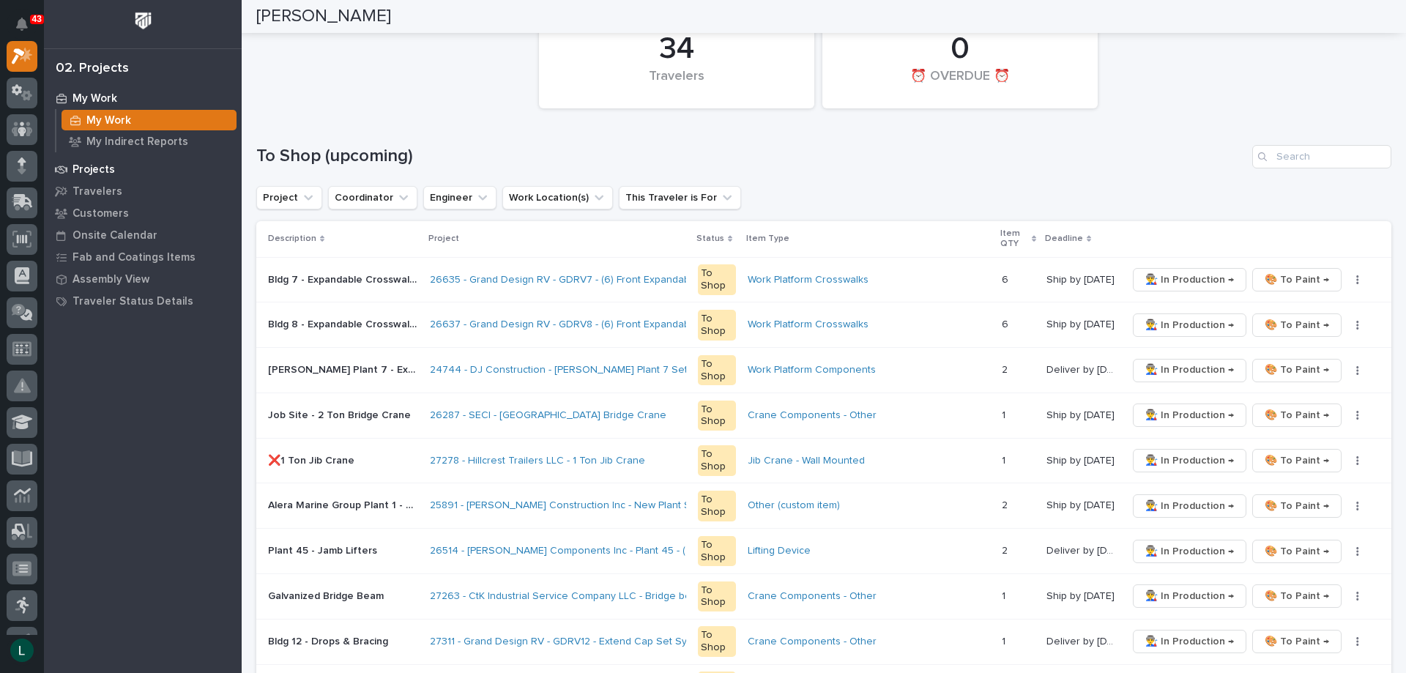
click at [96, 164] on p "Projects" at bounding box center [93, 169] width 42 height 13
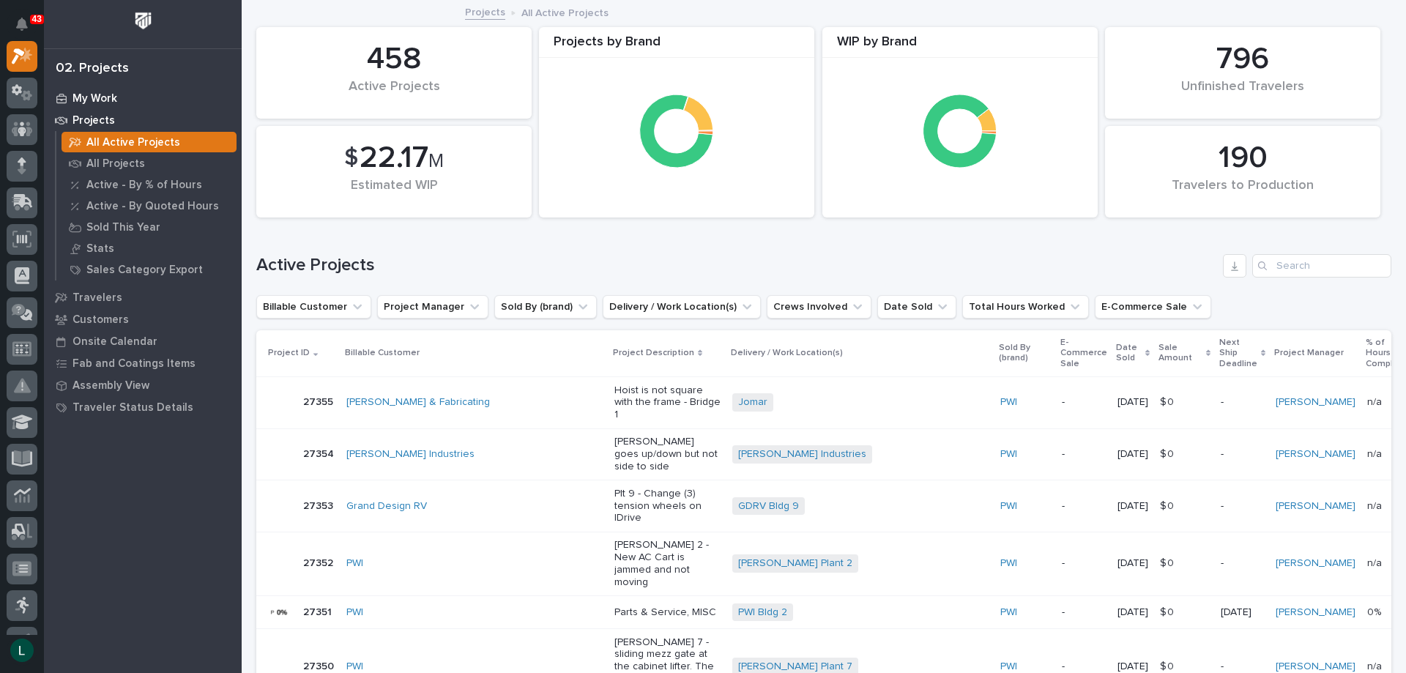
click at [78, 96] on p "My Work" at bounding box center [94, 98] width 45 height 13
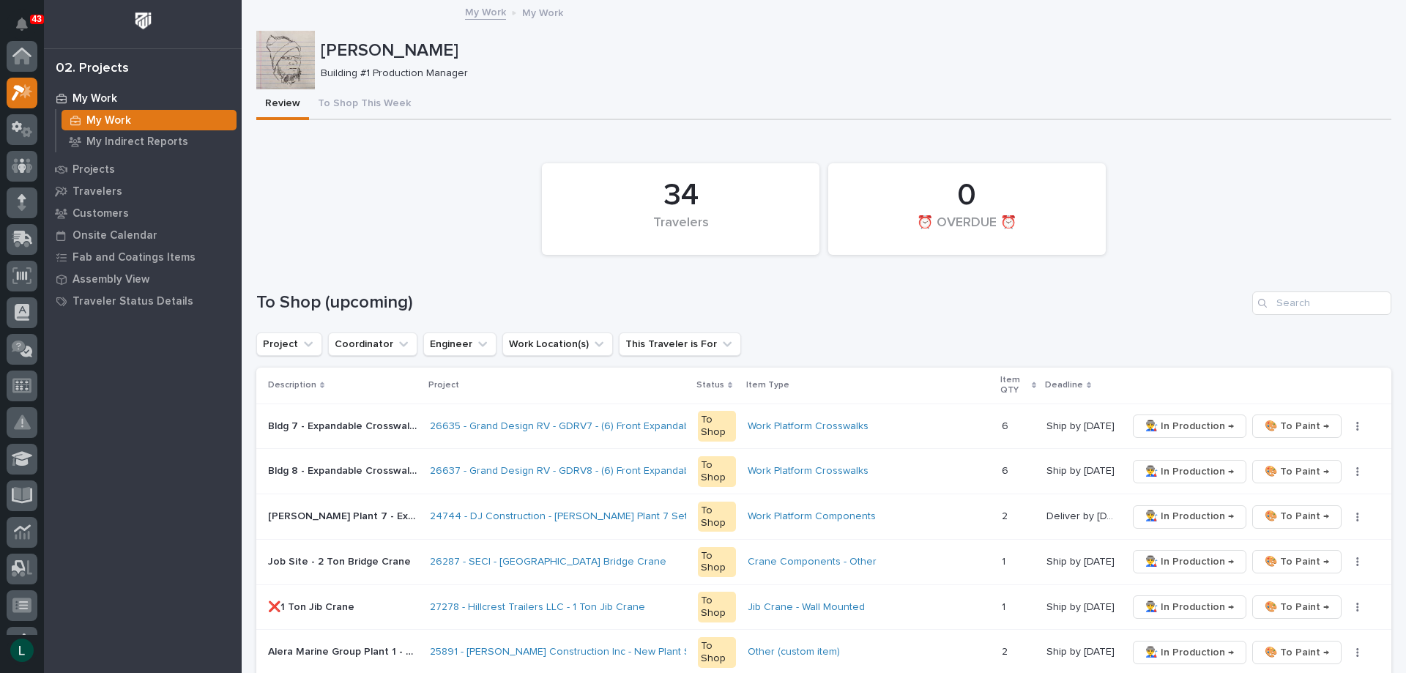
scroll to position [37, 0]
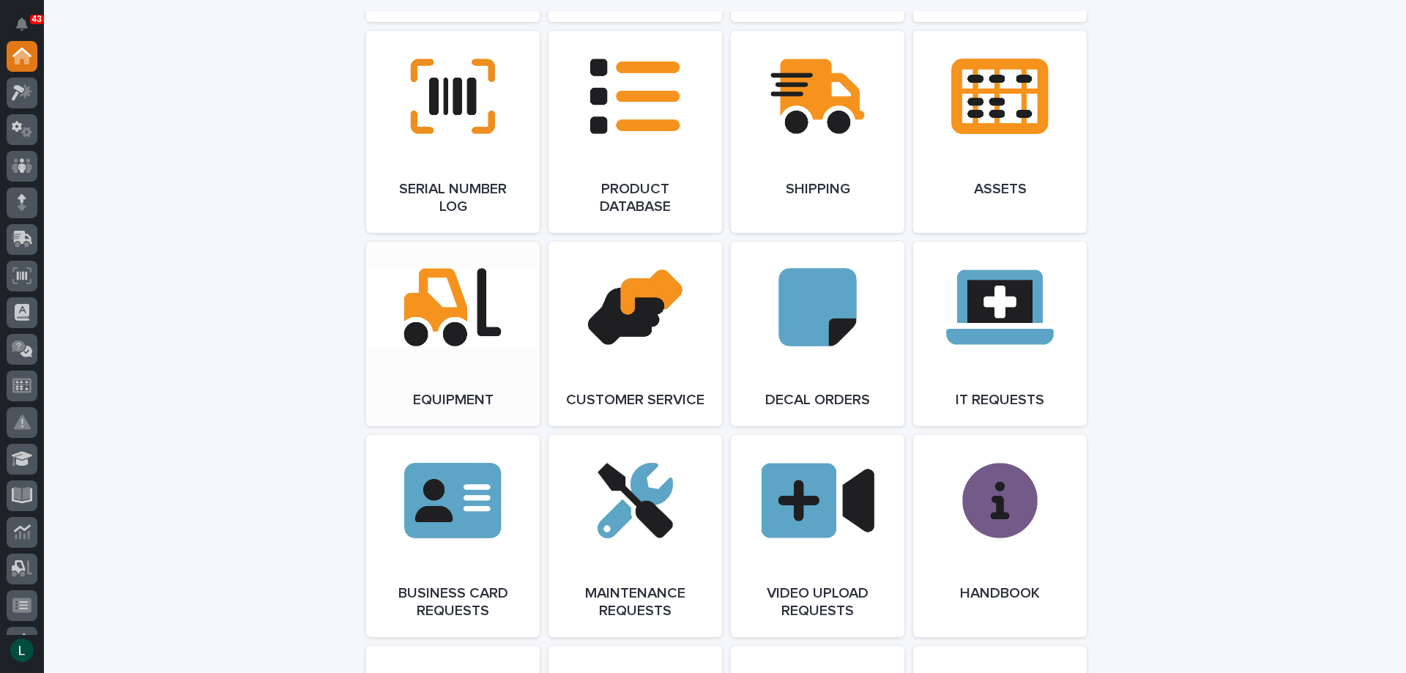
scroll to position [2416, 0]
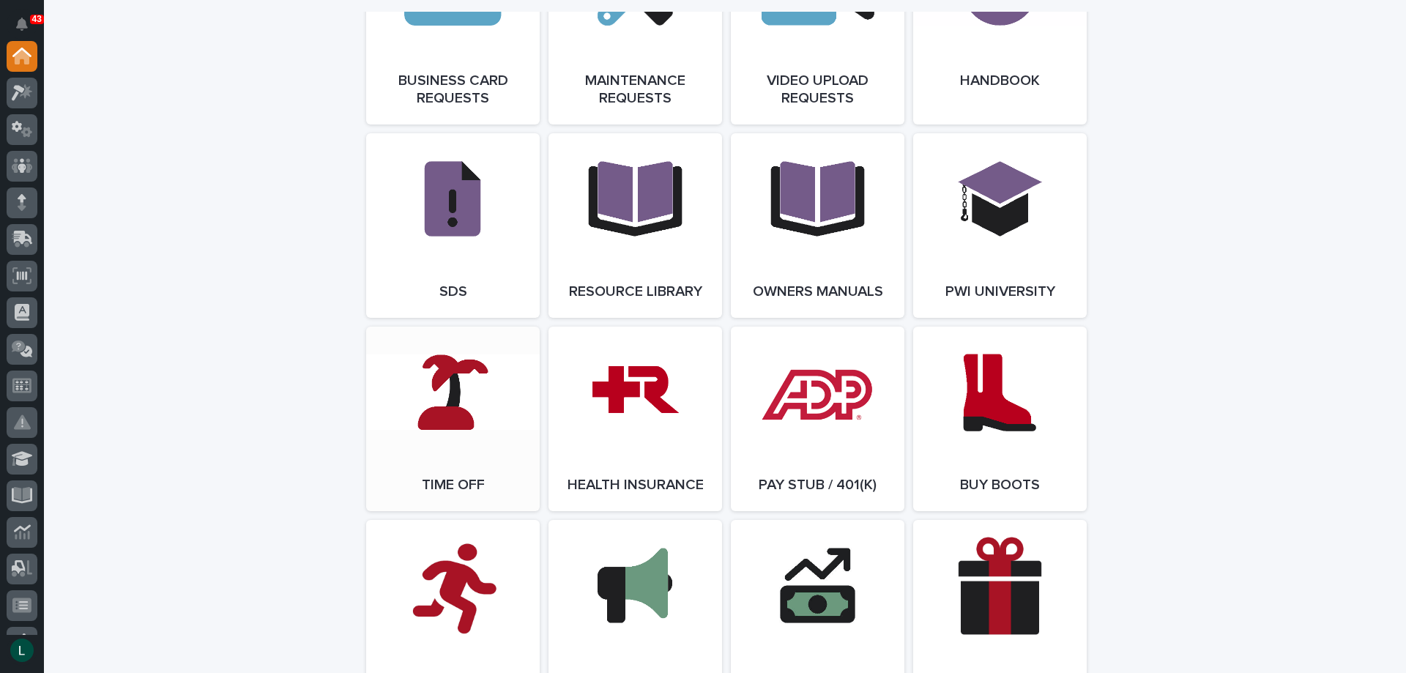
click at [446, 400] on link "Open Link" at bounding box center [453, 419] width 174 height 184
